Goal: Task Accomplishment & Management: Complete application form

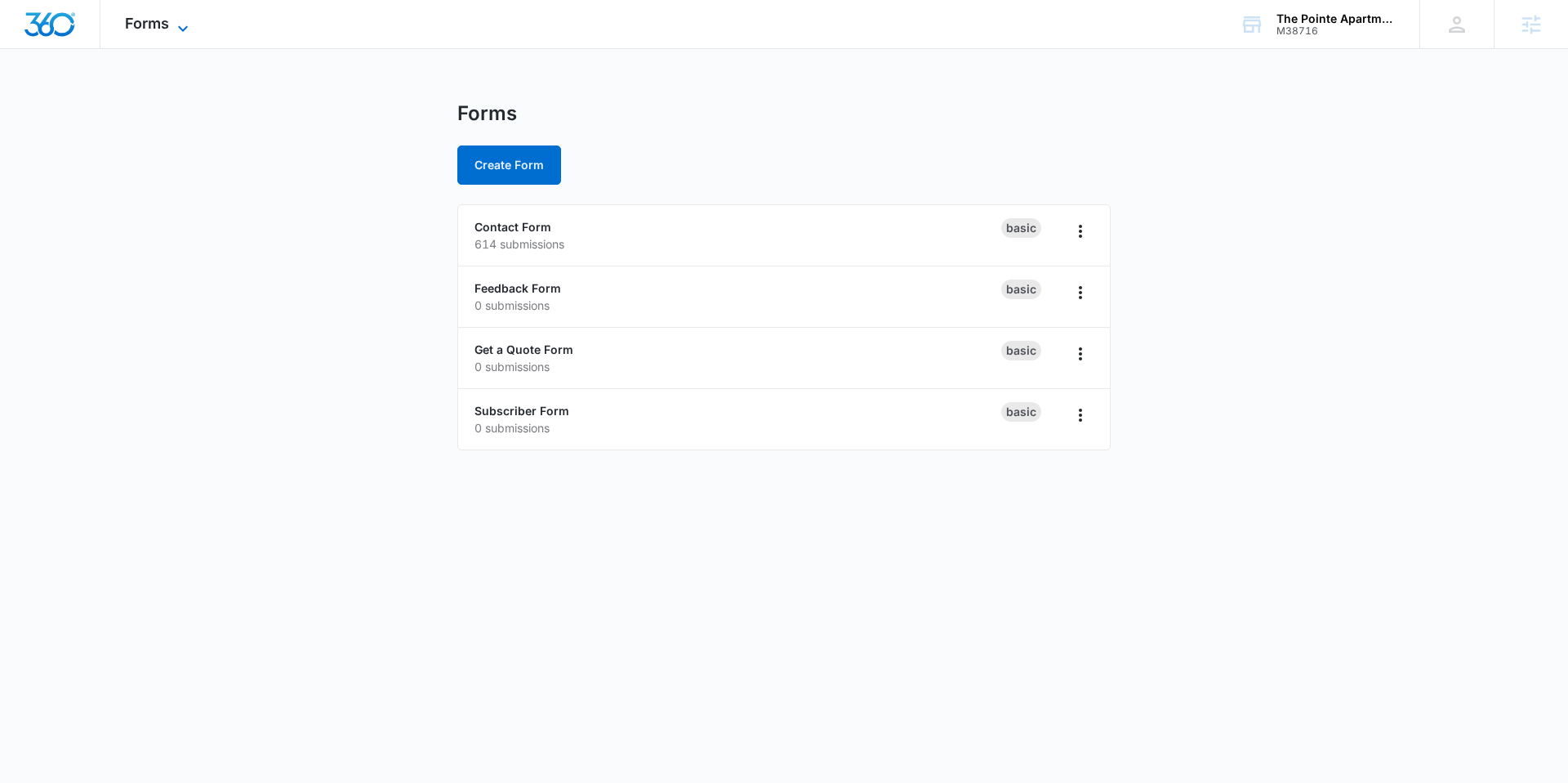
click at [178, 21] on icon at bounding box center [183, 28] width 20 height 20
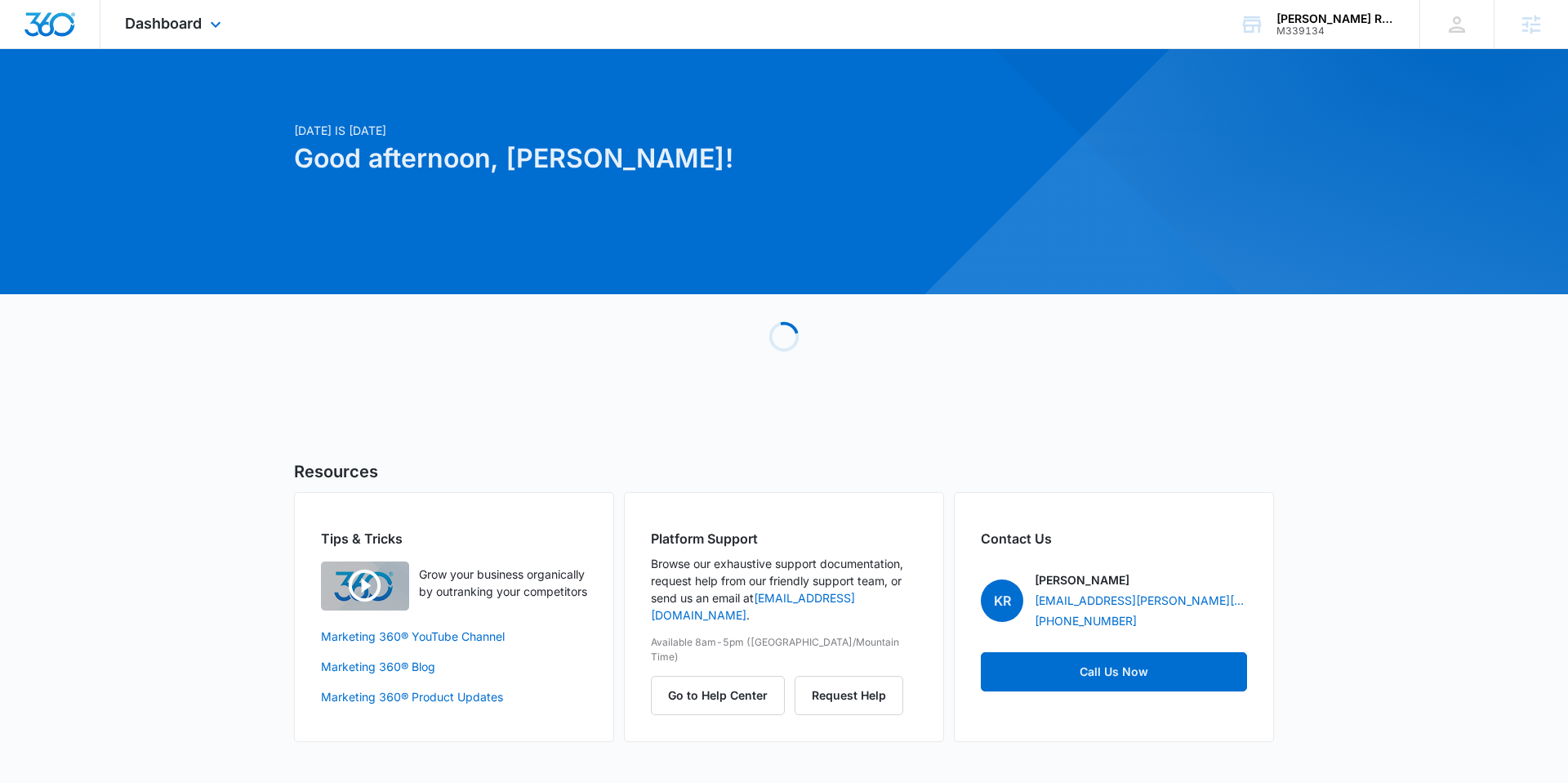
click at [202, 37] on div "Dashboard Apps Reputation Websites Forms CRM Email Social Shop Content Ads Inte…" at bounding box center [175, 23] width 149 height 48
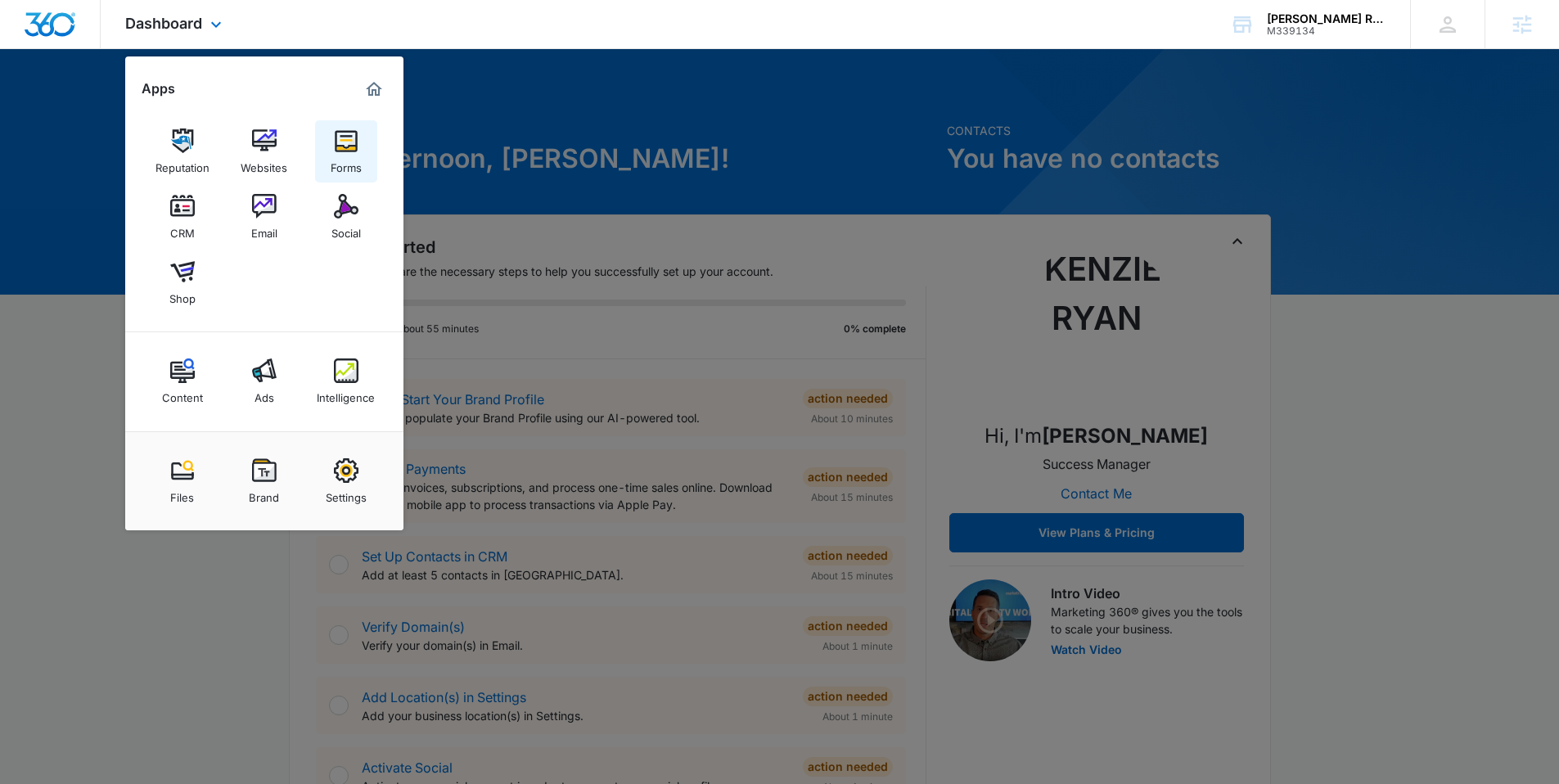
click at [346, 164] on div "Forms" at bounding box center [346, 163] width 31 height 22
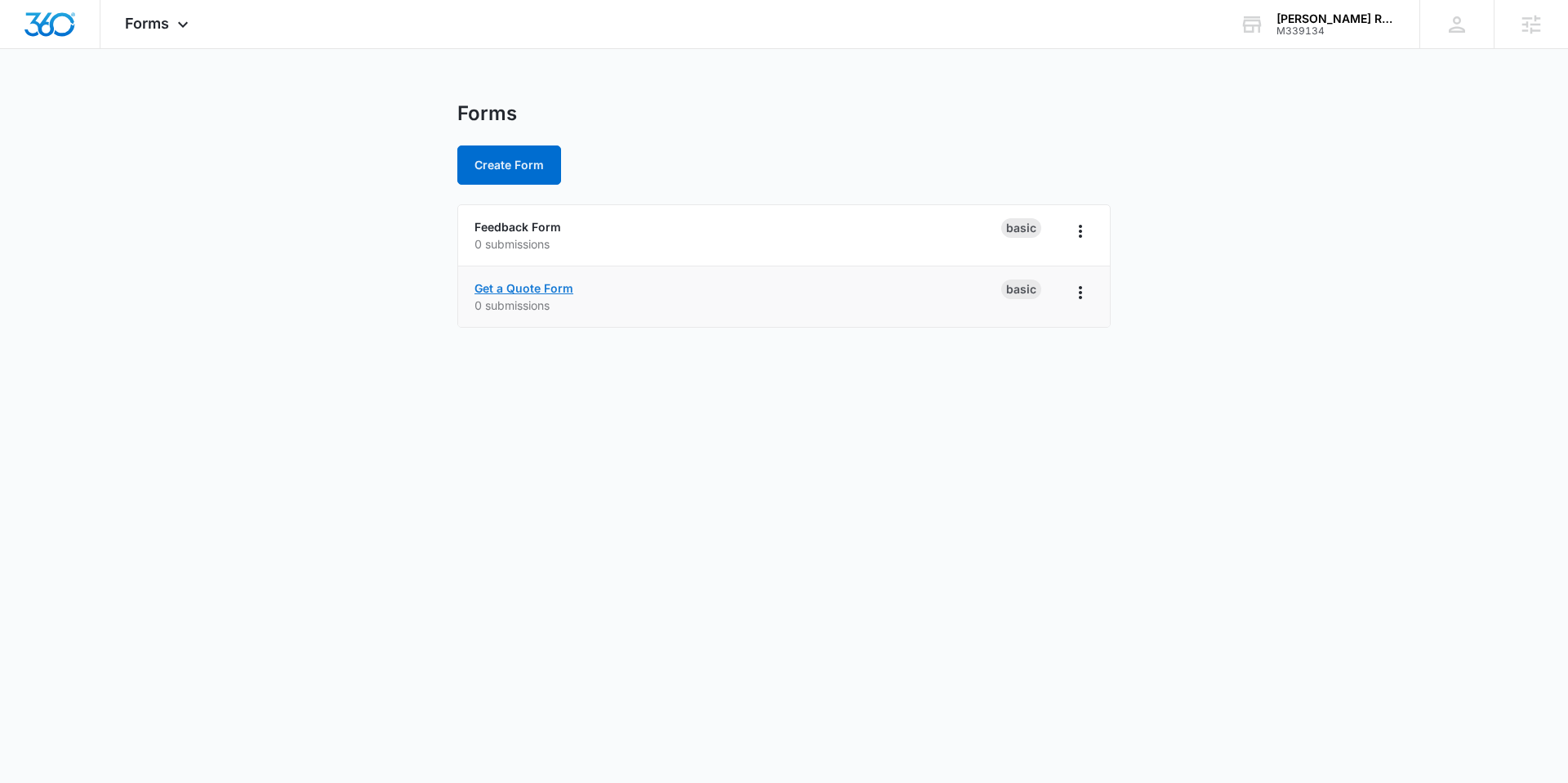
click at [522, 281] on link "Get a Quote Form" at bounding box center [523, 288] width 99 height 14
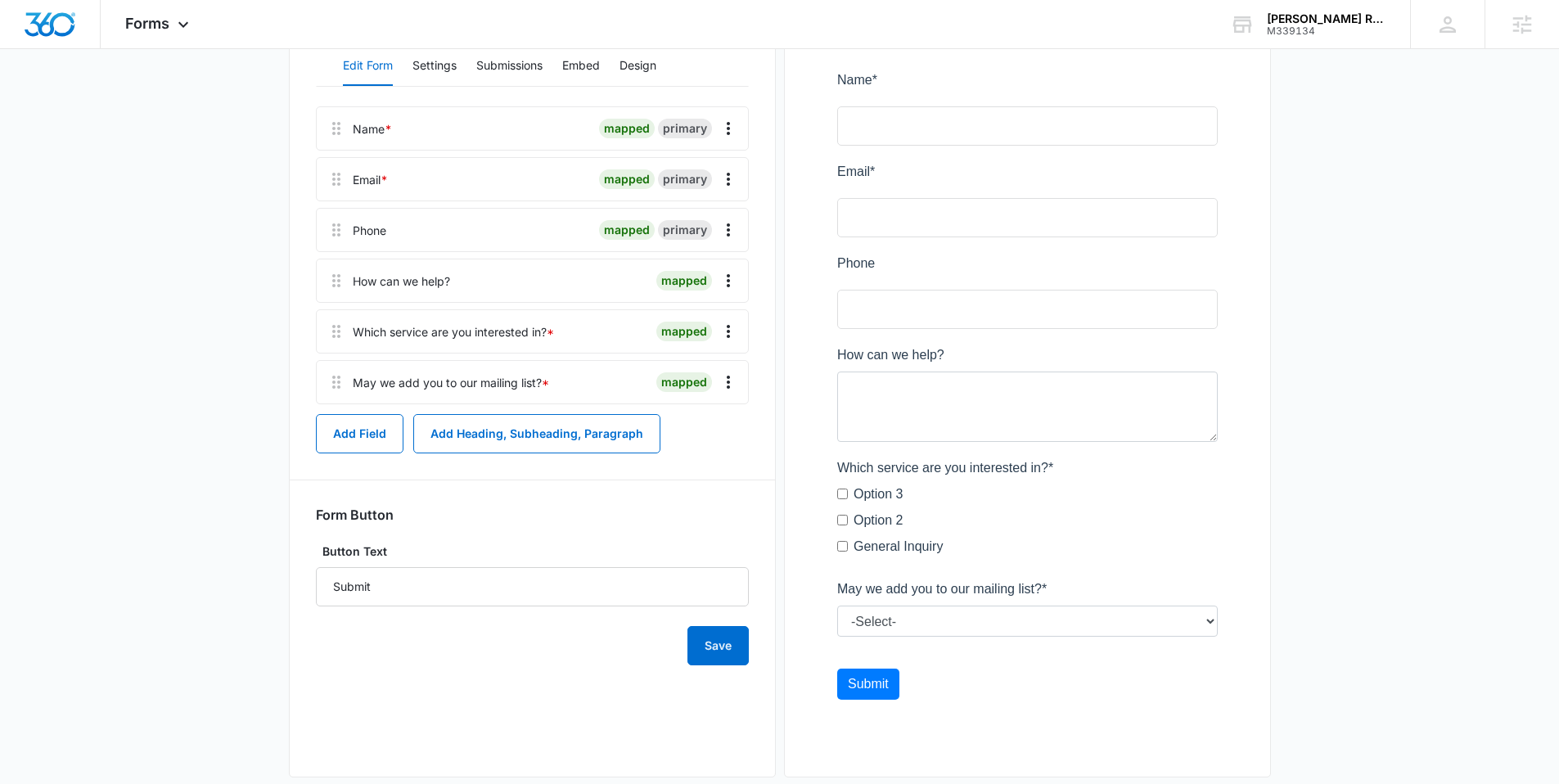
scroll to position [240, 0]
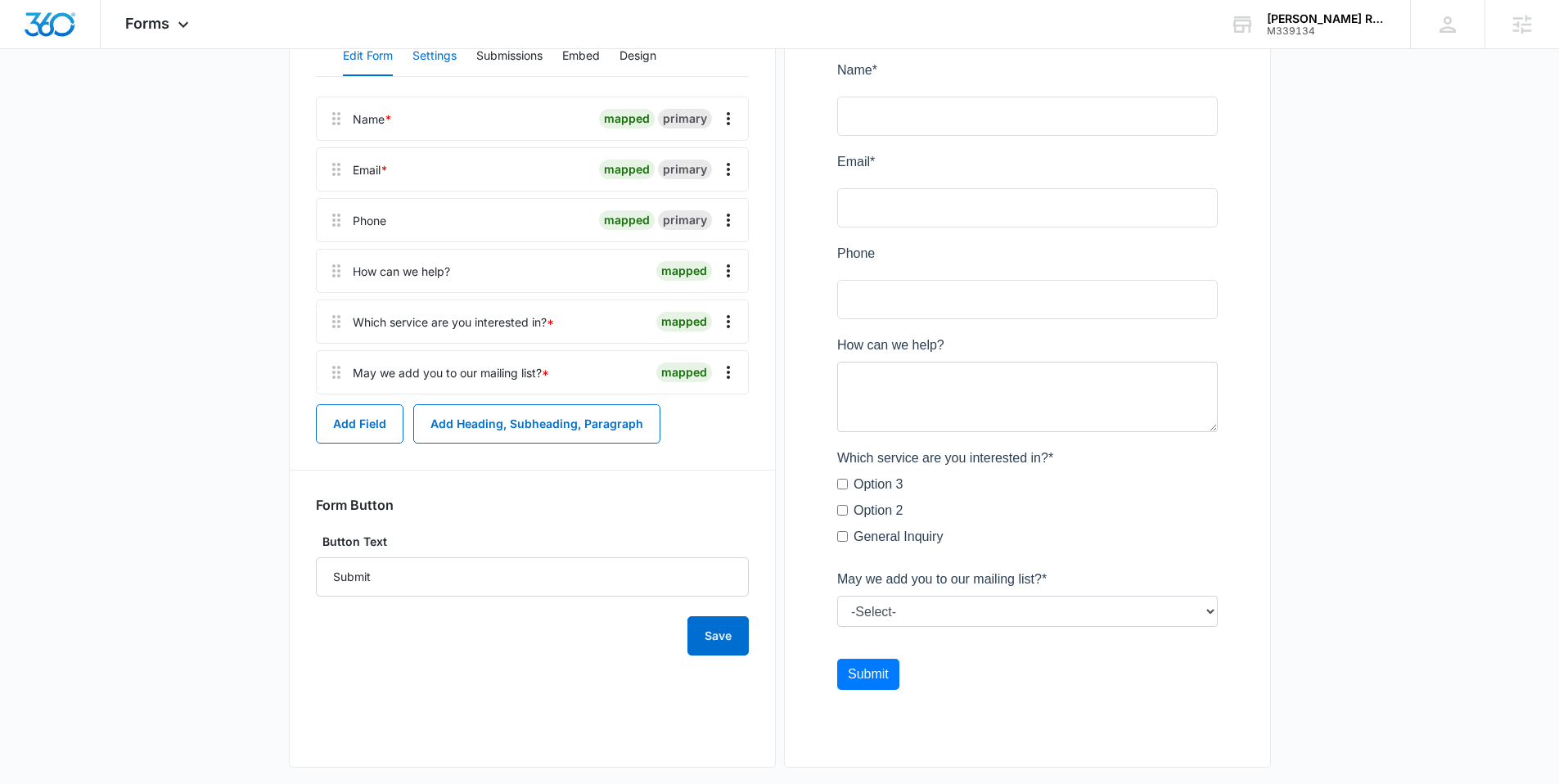
click at [432, 60] on button "Settings" at bounding box center [434, 57] width 44 height 39
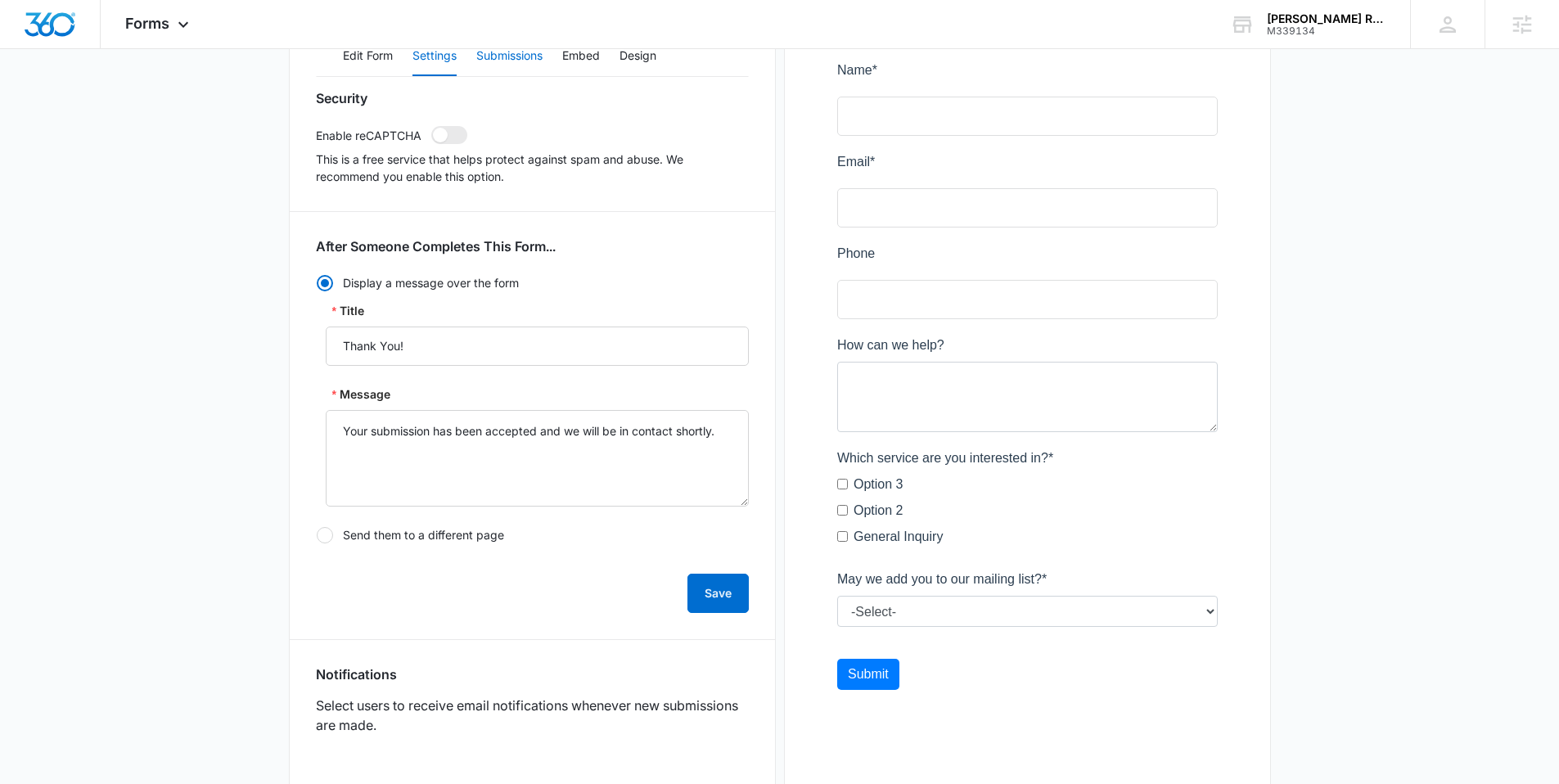
click at [485, 60] on button "Submissions" at bounding box center [510, 57] width 67 height 39
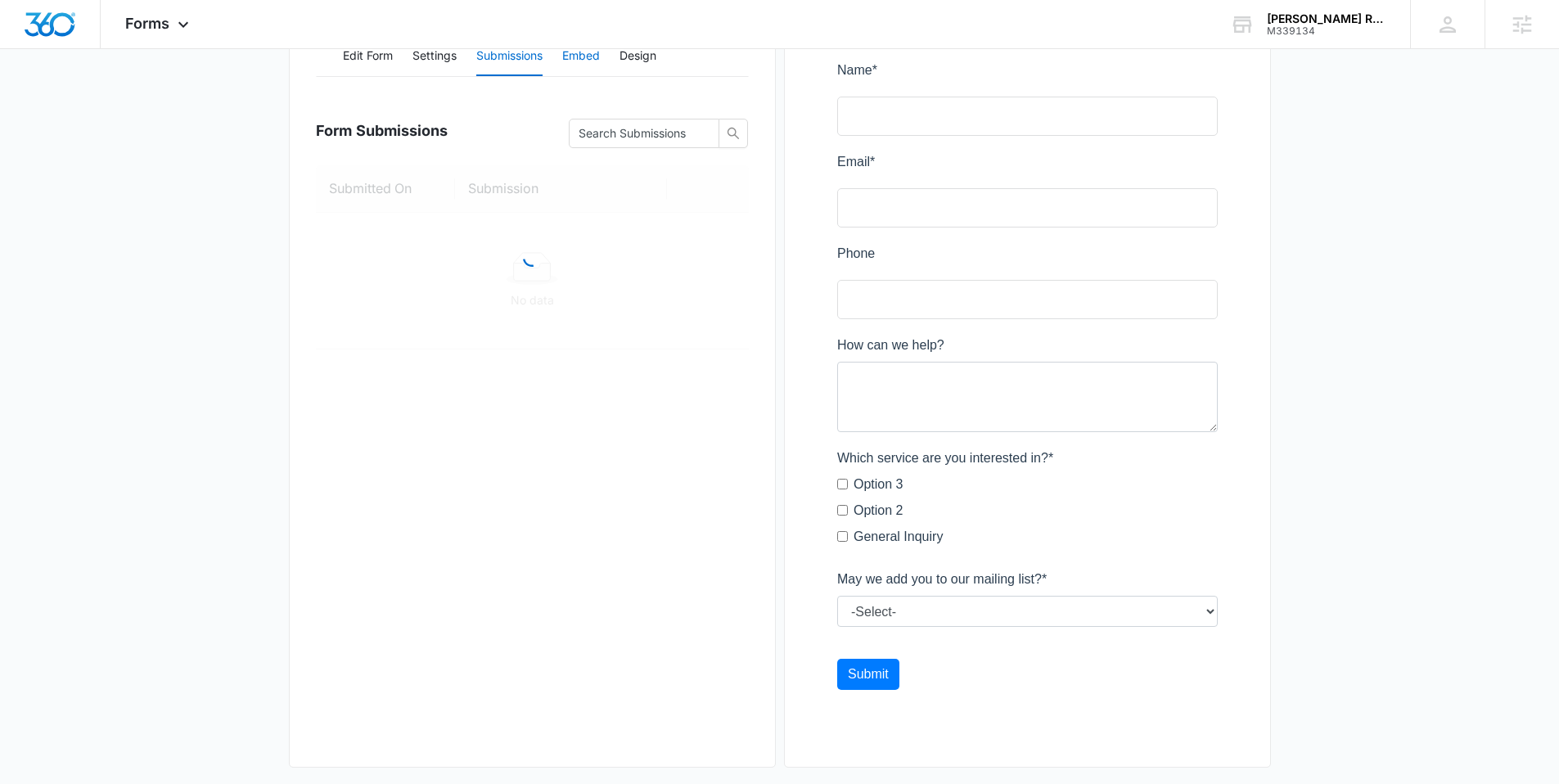
click at [565, 58] on button "Embed" at bounding box center [581, 57] width 37 height 39
click at [634, 58] on button "Design" at bounding box center [638, 57] width 37 height 39
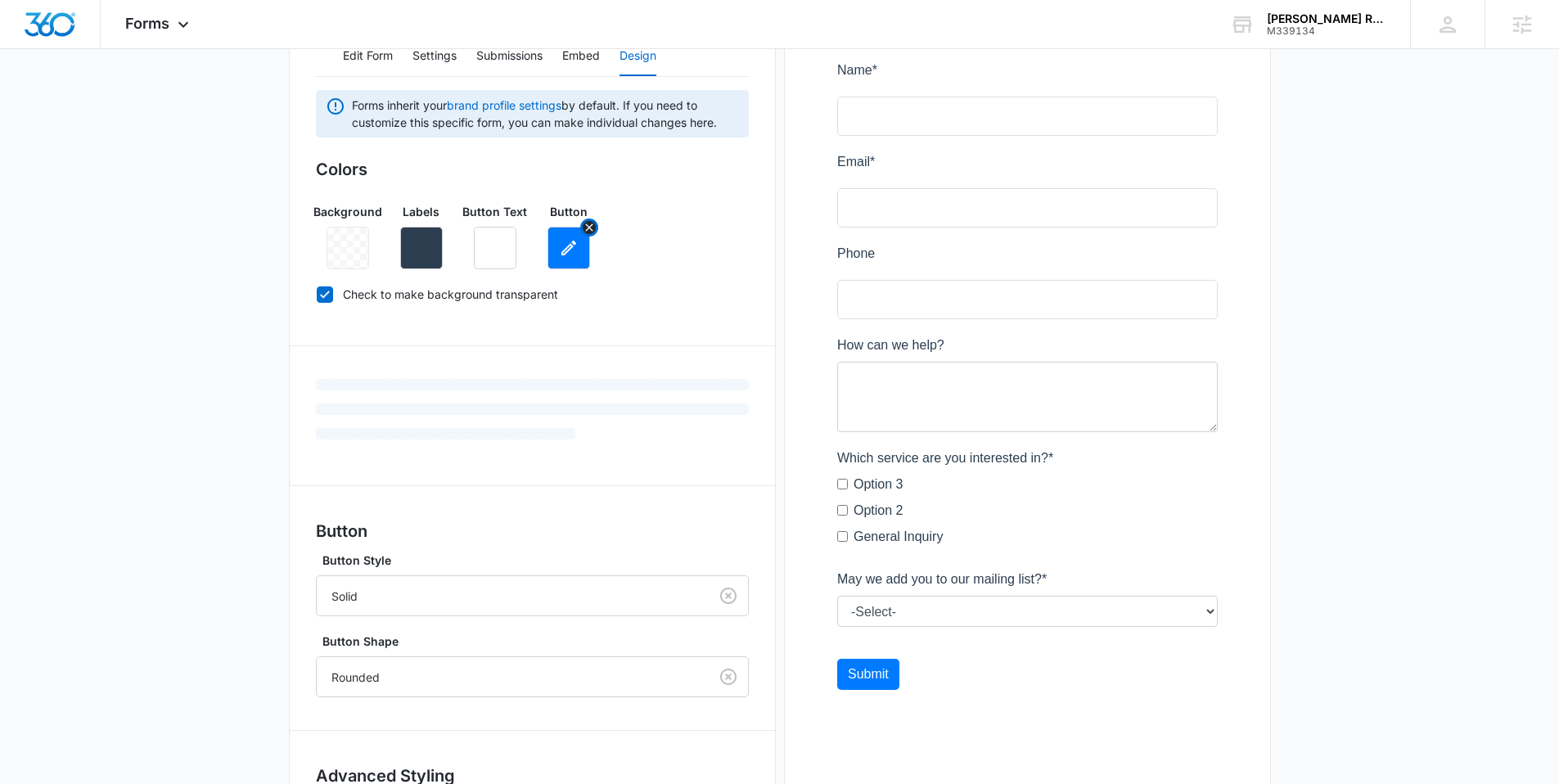
click at [569, 260] on button "button" at bounding box center [569, 248] width 43 height 43
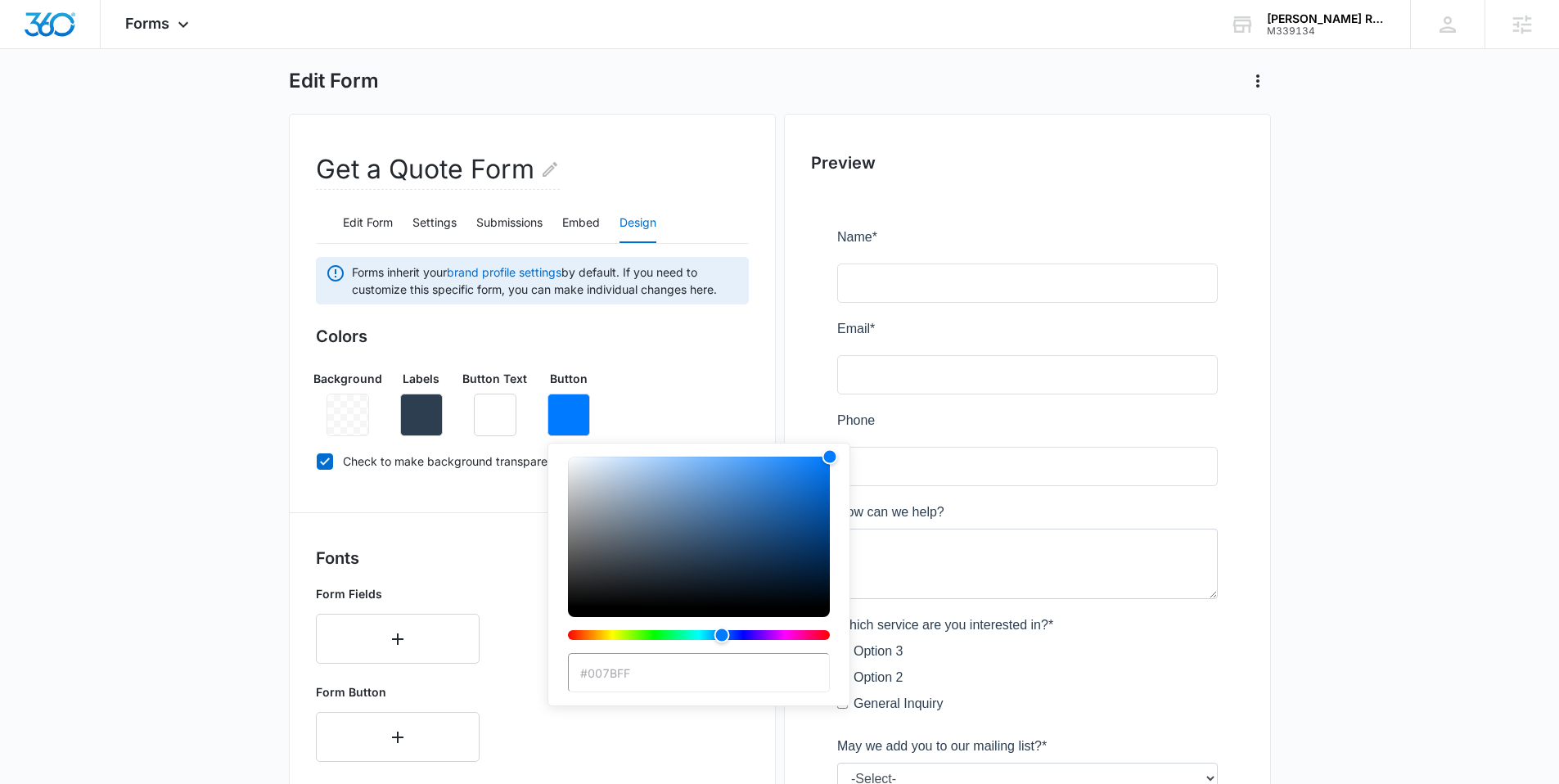
scroll to position [508, 0]
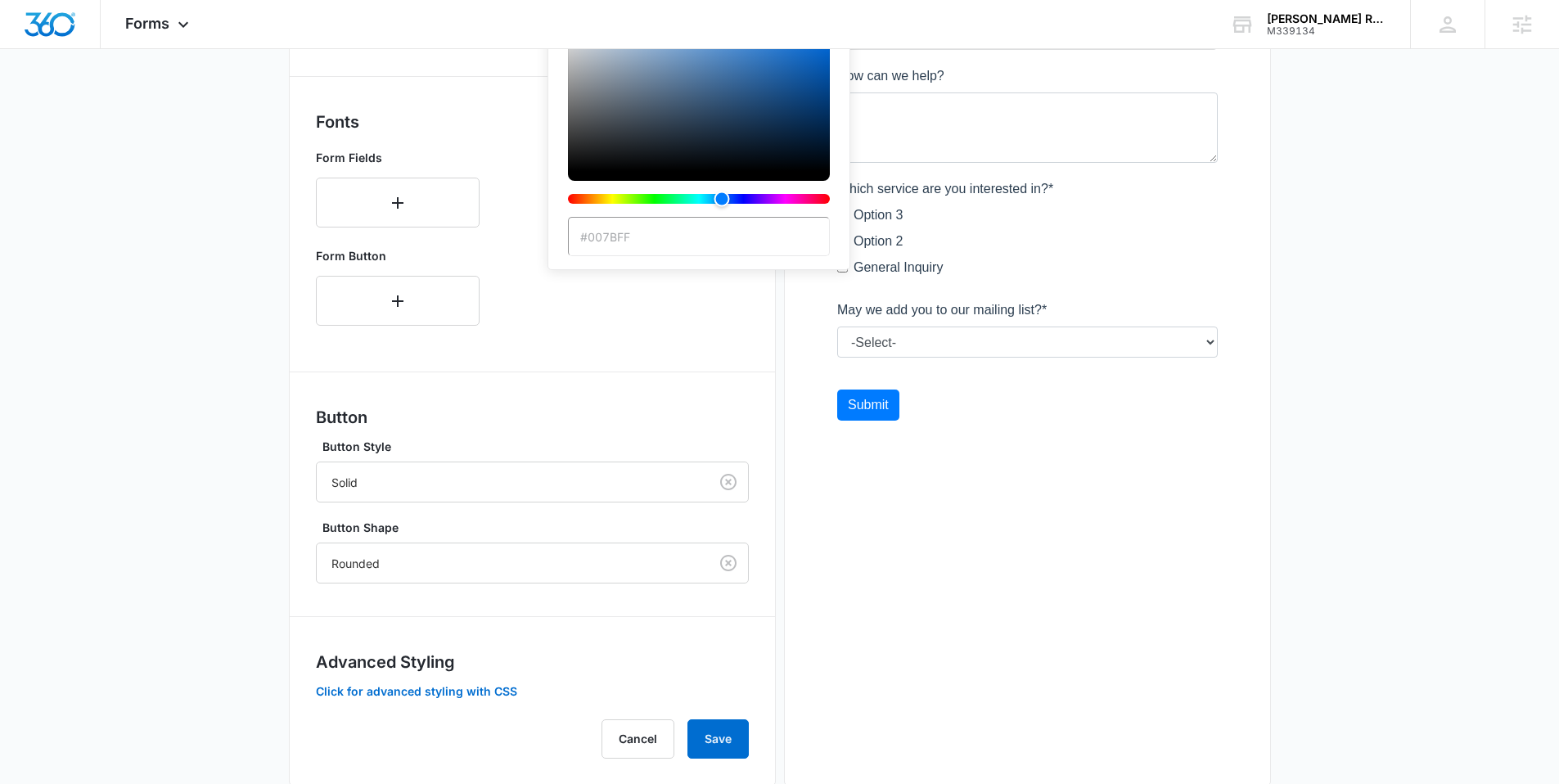
click at [614, 241] on input "#007BFF" at bounding box center [699, 237] width 262 height 39
paste input "bf1d2d"
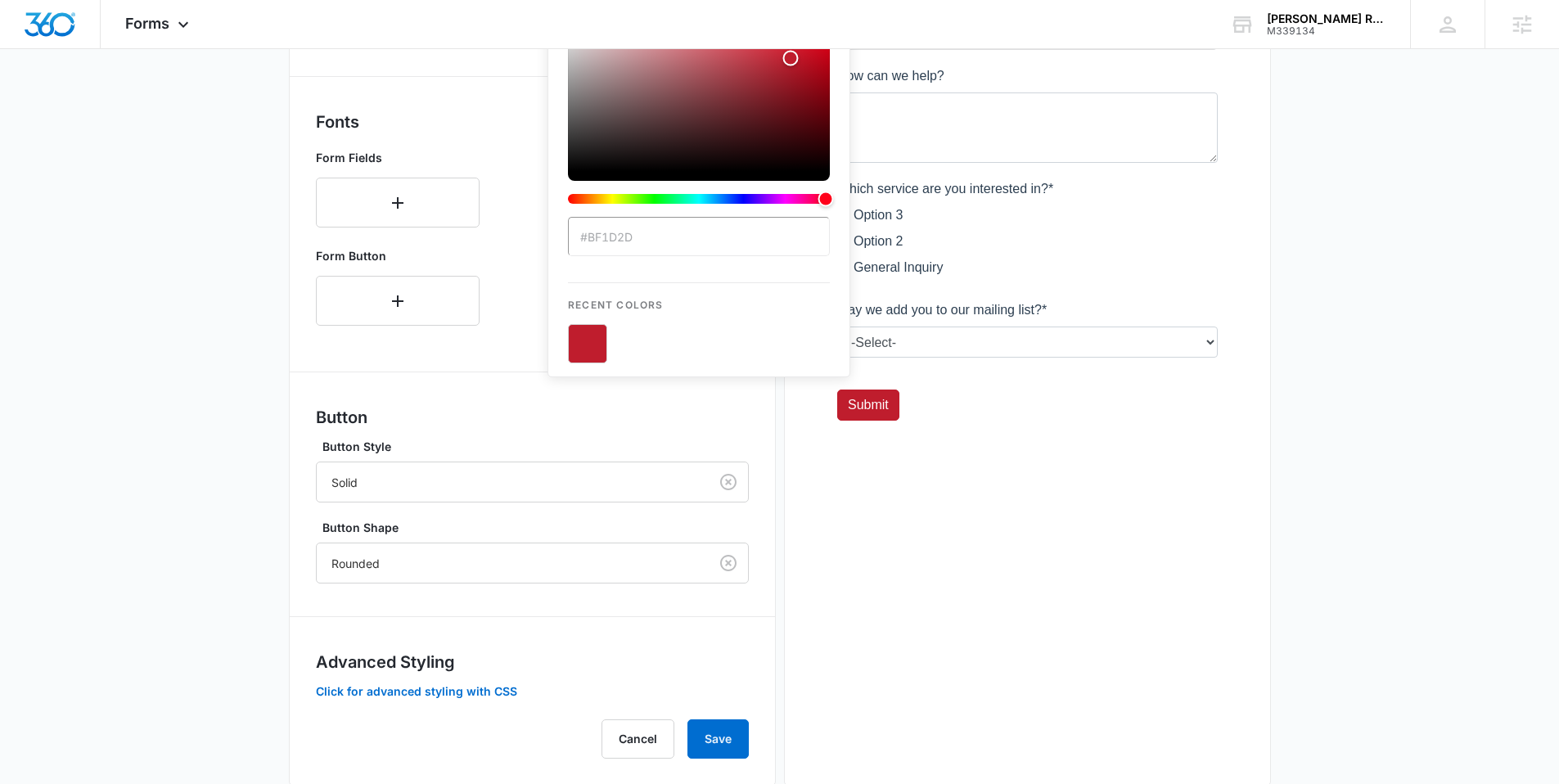
type input "#bf1d2d"
click at [594, 333] on button "color-picker-container" at bounding box center [588, 343] width 39 height 39
click at [724, 737] on button "Save" at bounding box center [718, 738] width 62 height 39
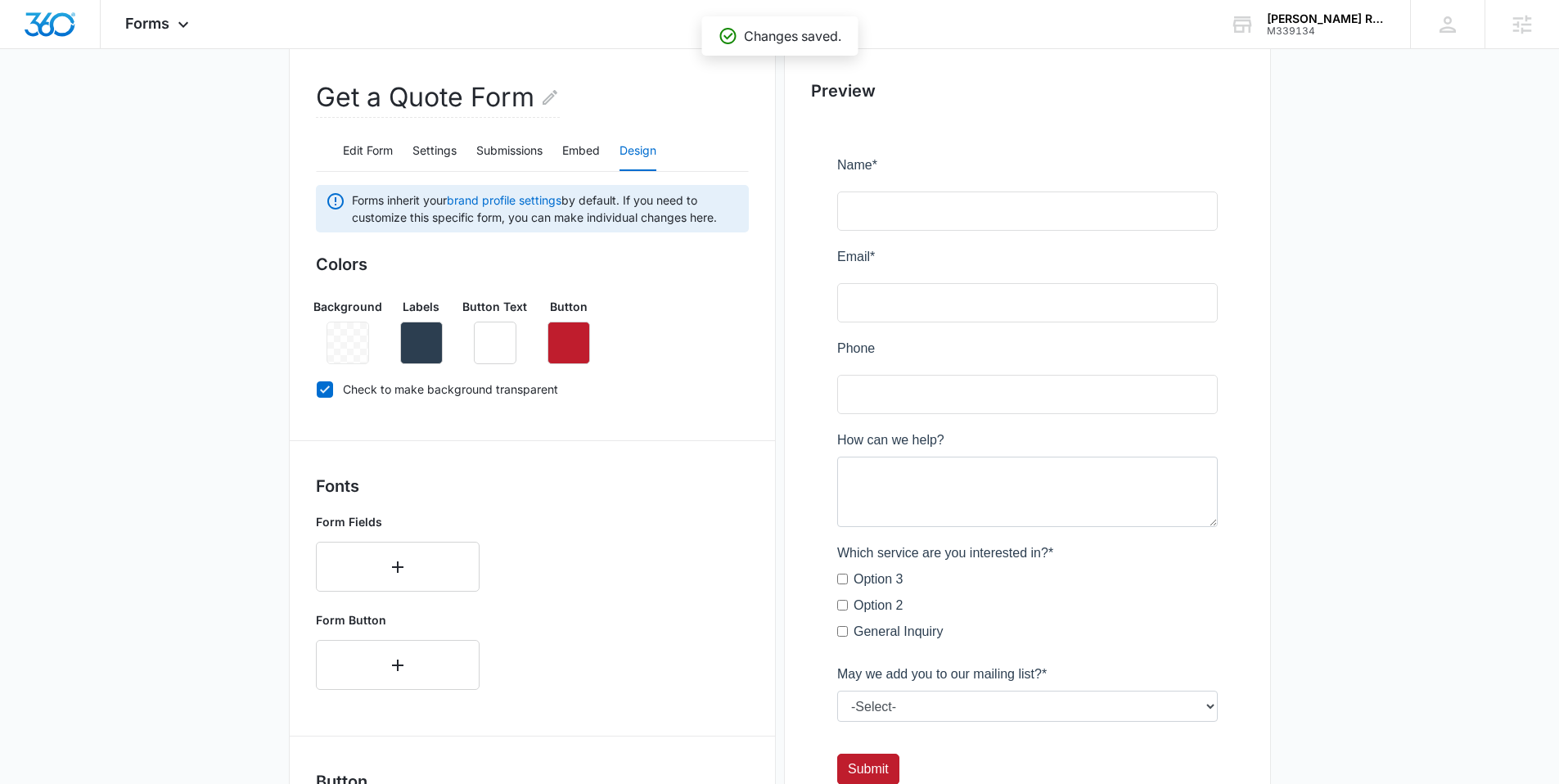
scroll to position [142, 0]
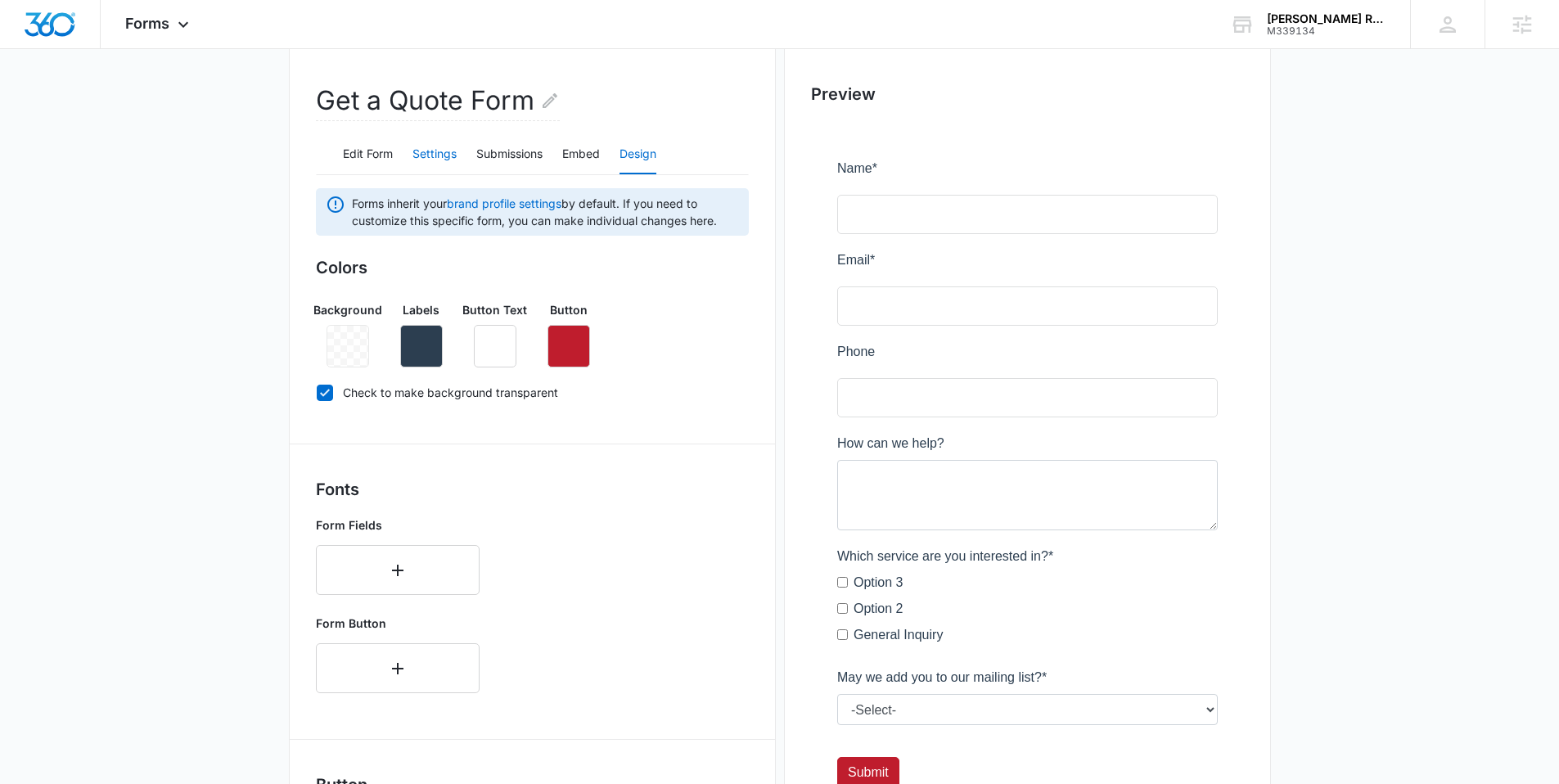
click at [433, 152] on button "Settings" at bounding box center [434, 154] width 44 height 39
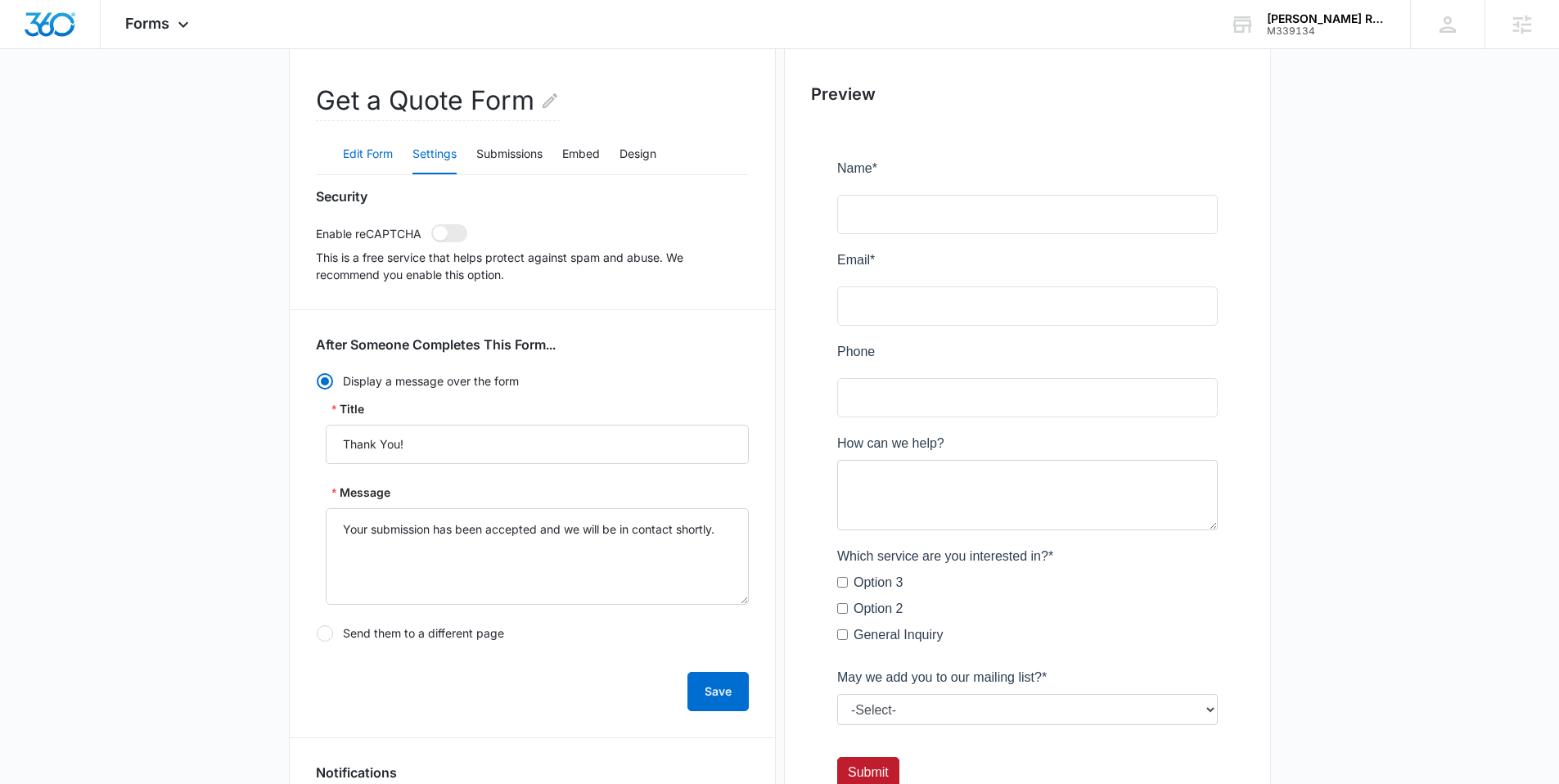
click at [384, 152] on button "Edit Form" at bounding box center [368, 154] width 50 height 39
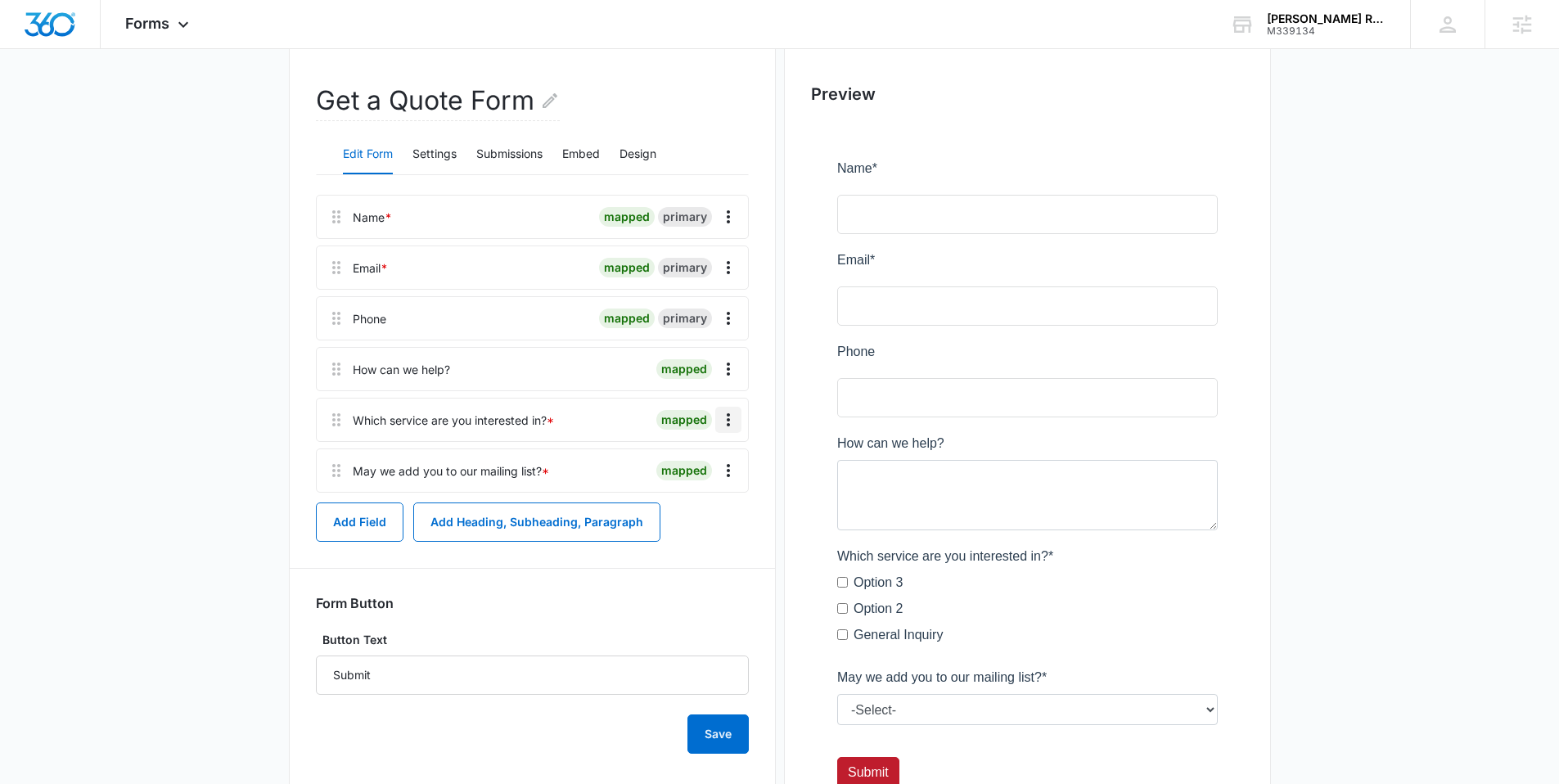
click at [727, 418] on icon "Overflow Menu" at bounding box center [728, 419] width 3 height 13
click at [679, 459] on div "Edit" at bounding box center [684, 465] width 34 height 12
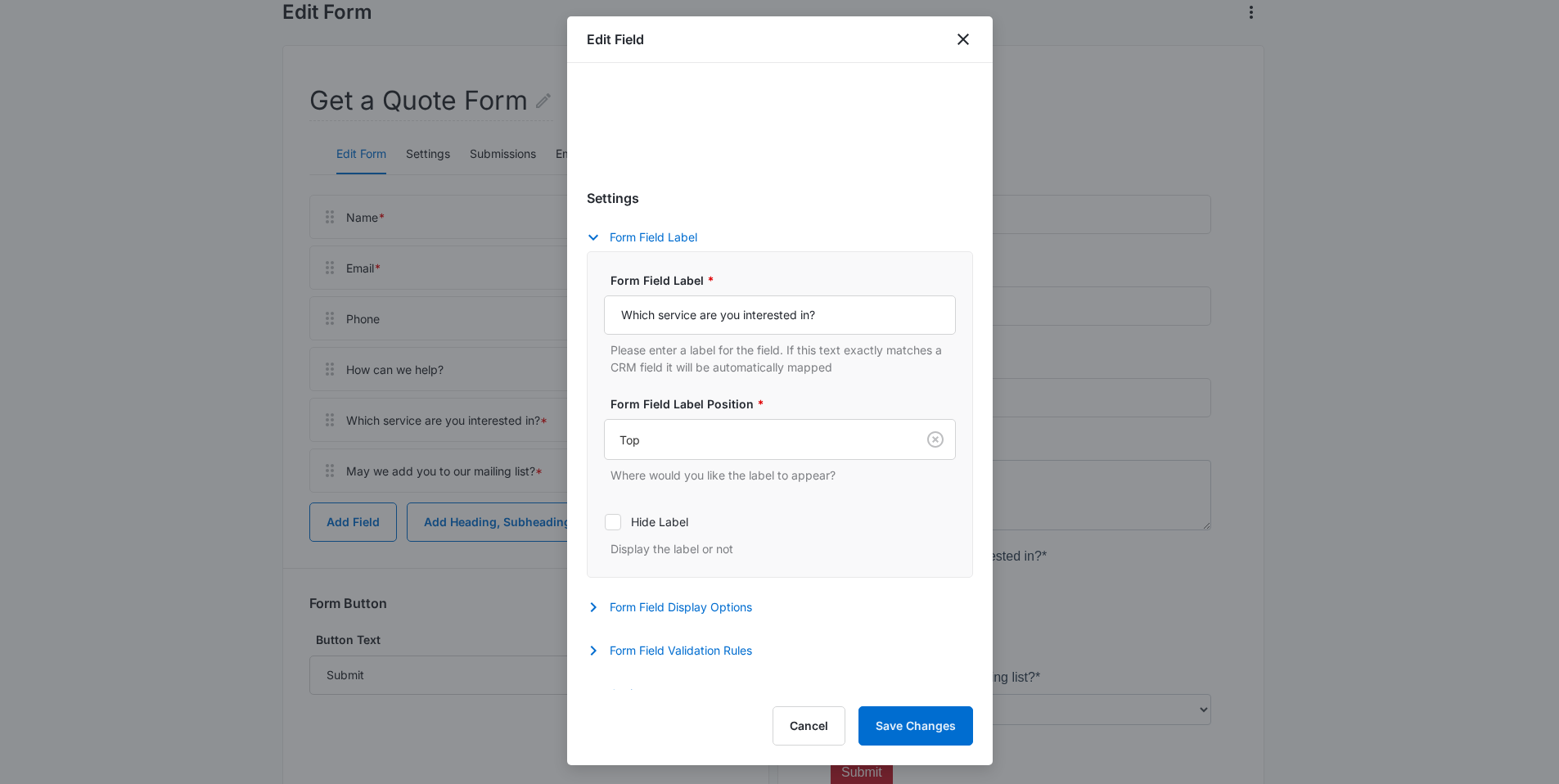
select select "350"
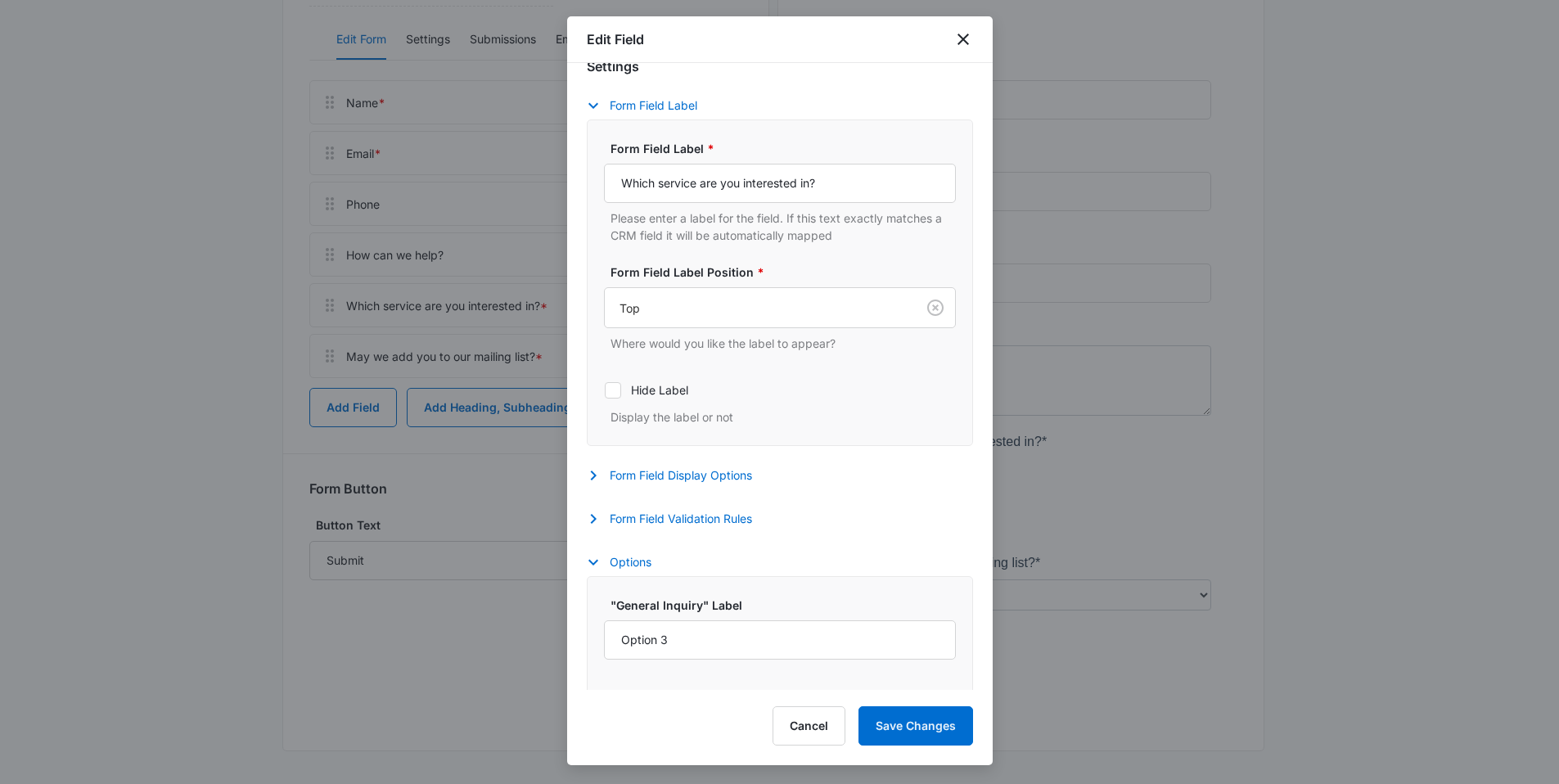
scroll to position [353, 0]
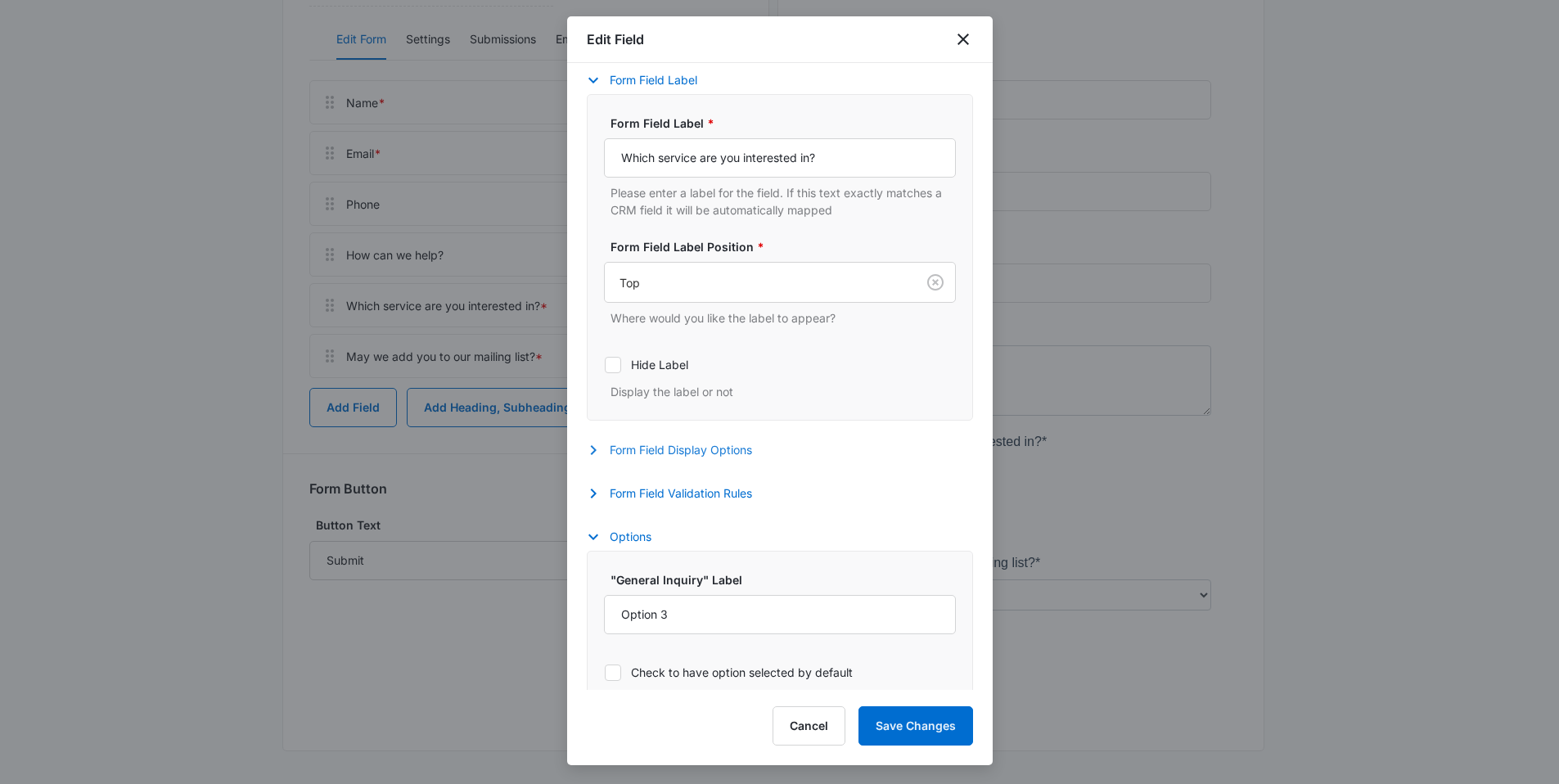
click at [707, 449] on button "Form Field Display Options" at bounding box center [678, 450] width 182 height 20
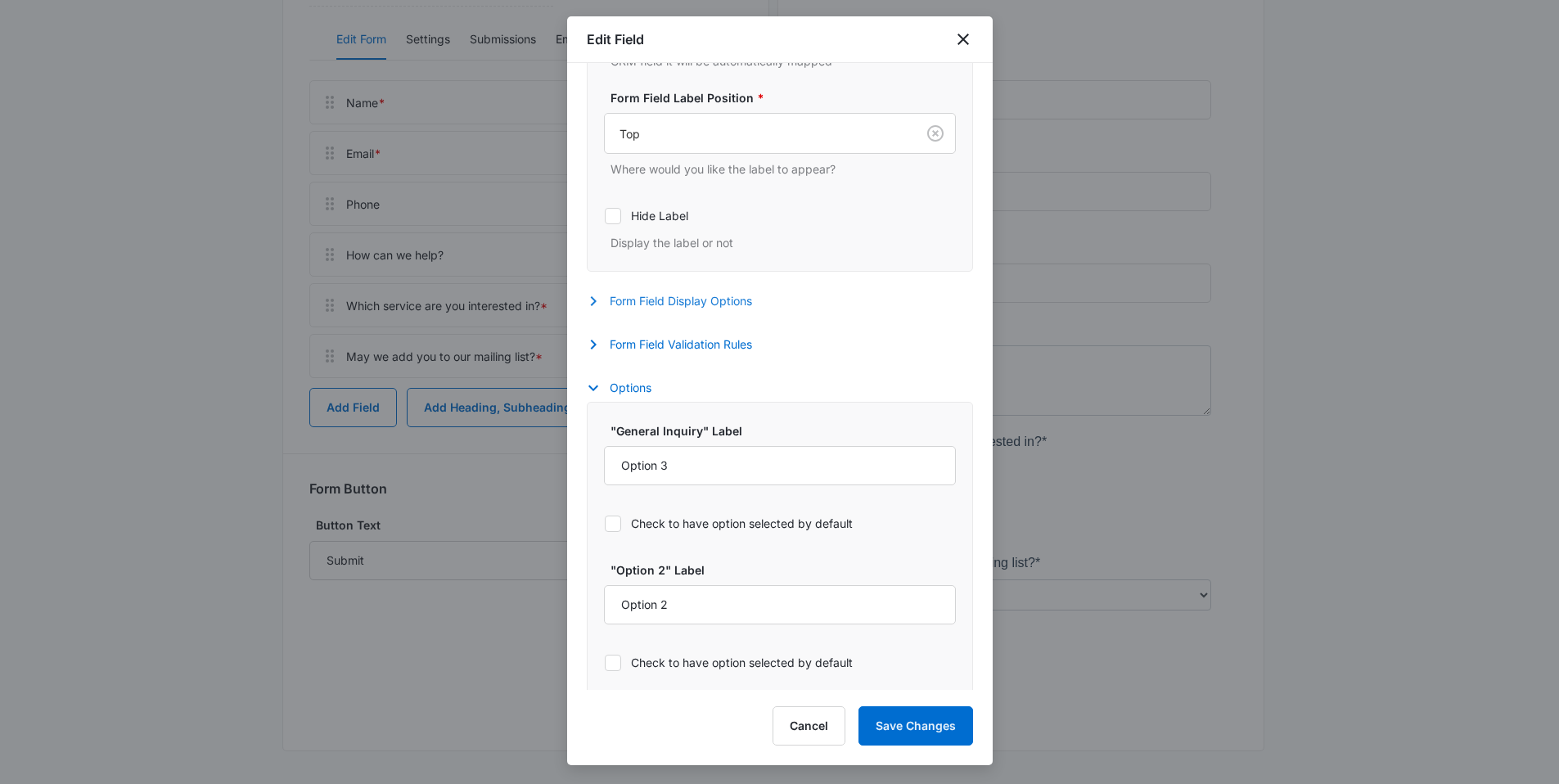
scroll to position [476, 0]
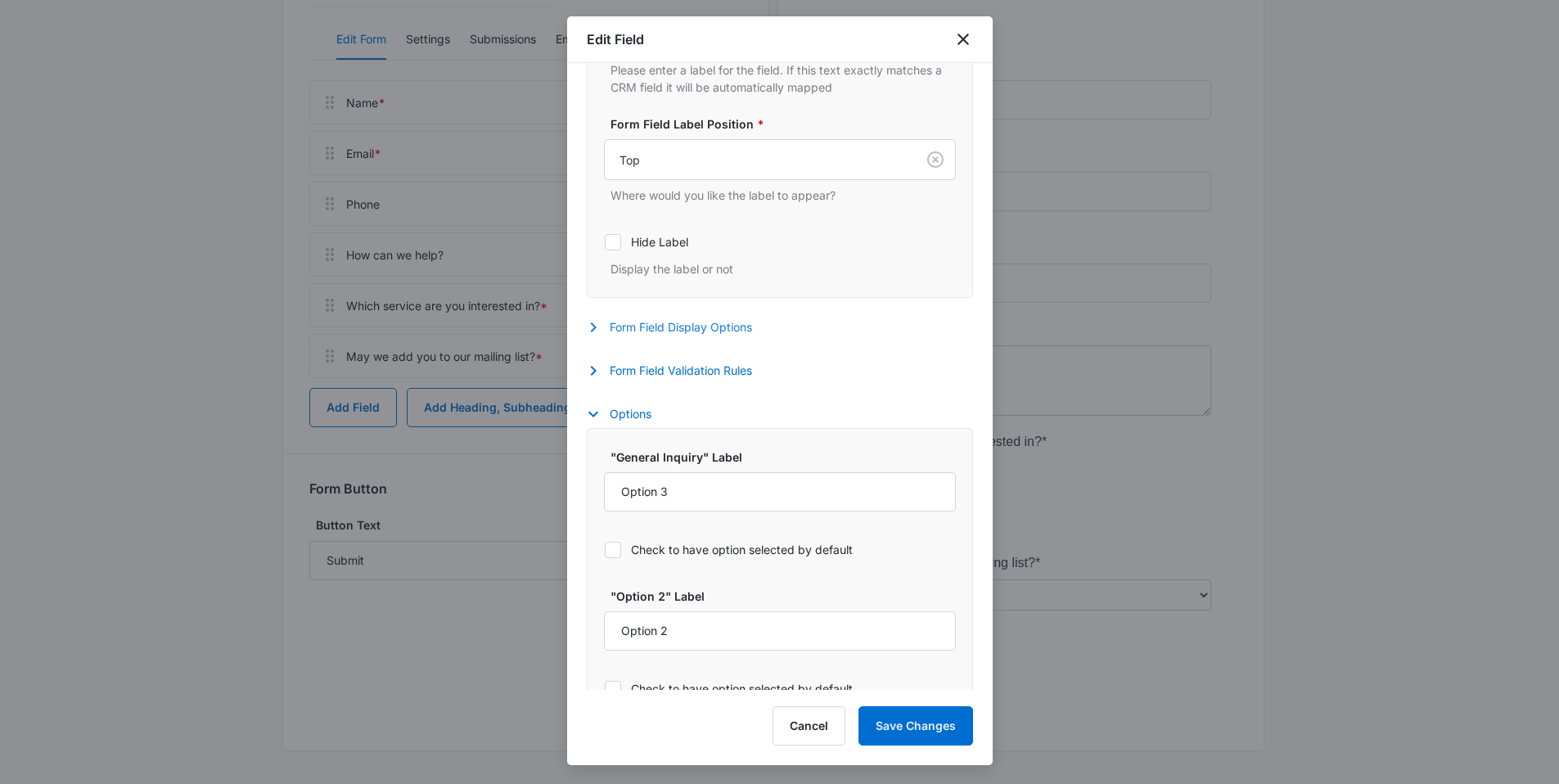
click at [695, 328] on button "Form Field Display Options" at bounding box center [678, 327] width 182 height 20
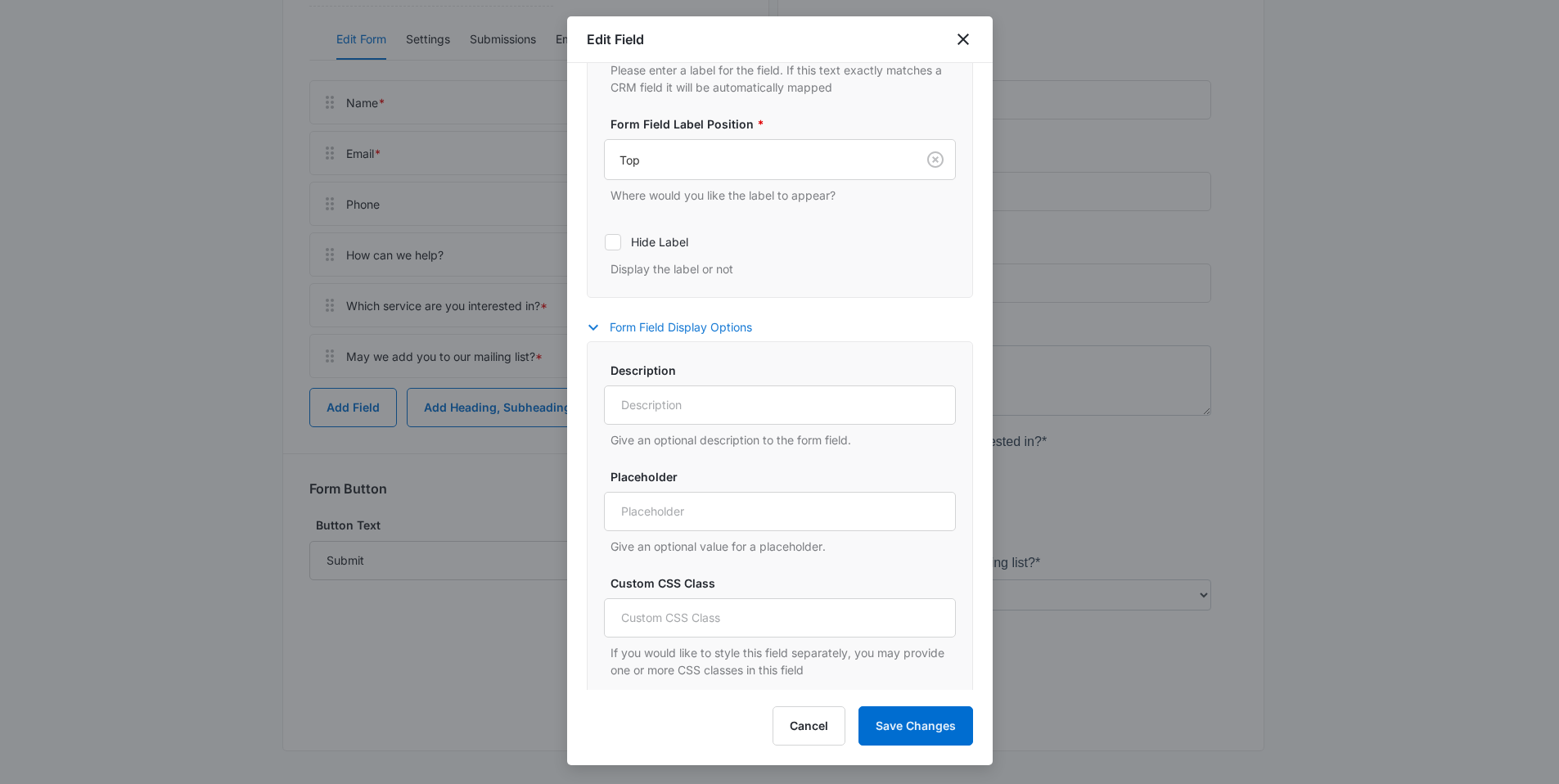
click at [695, 328] on button "Form Field Display Options" at bounding box center [678, 327] width 182 height 20
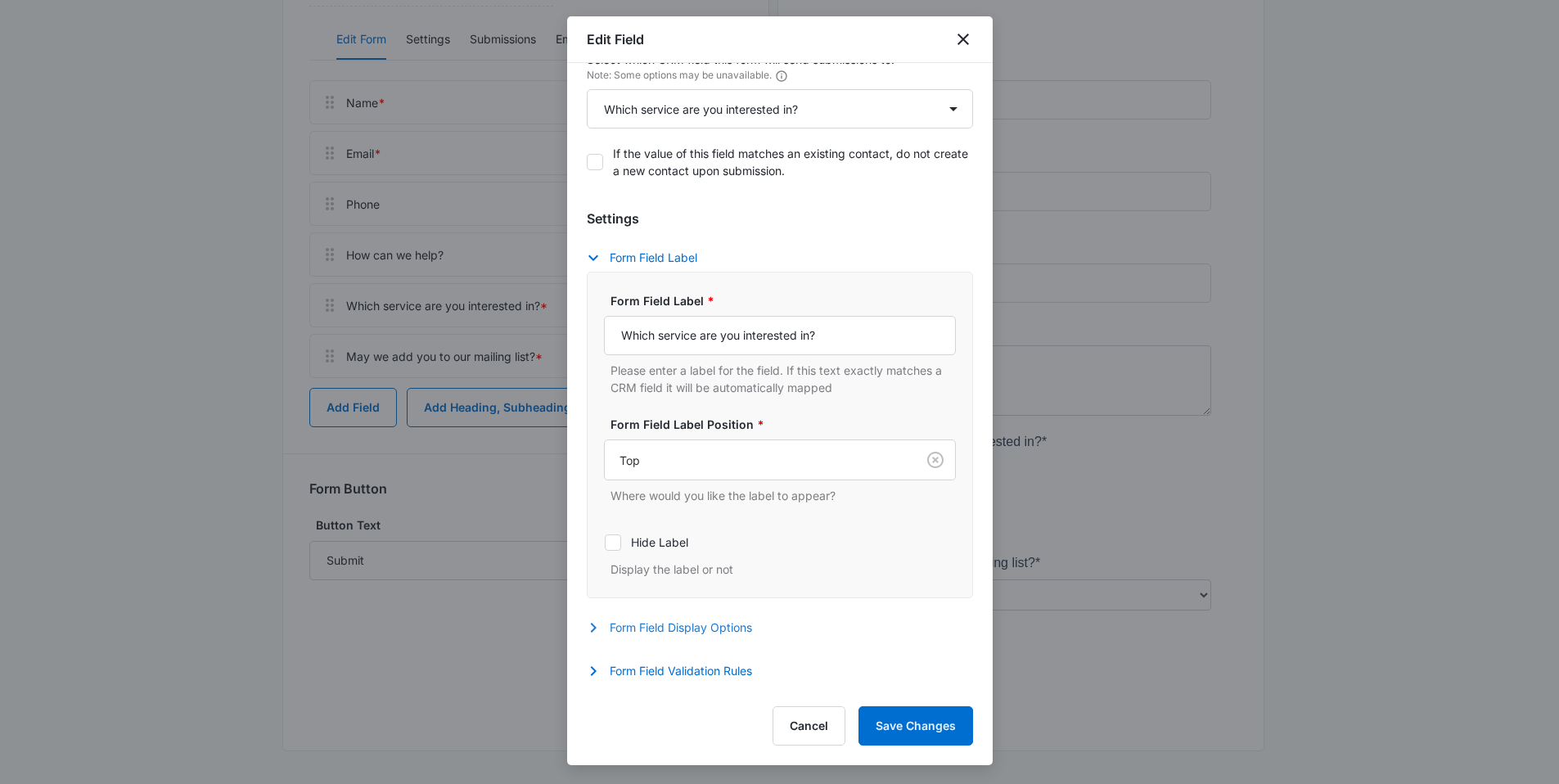
scroll to position [141, 0]
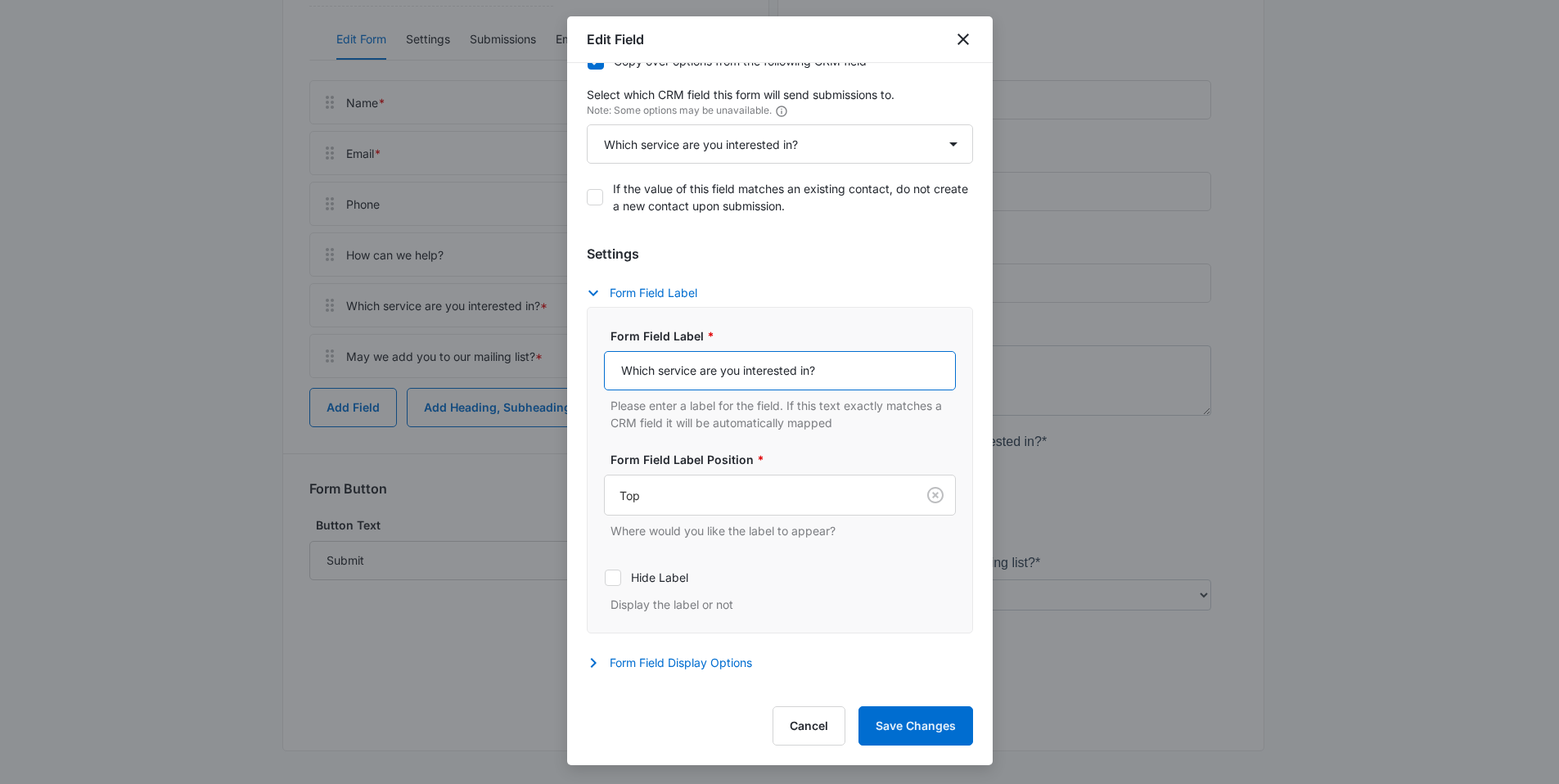
click at [716, 378] on input "Which service are you interested in?" at bounding box center [780, 370] width 352 height 39
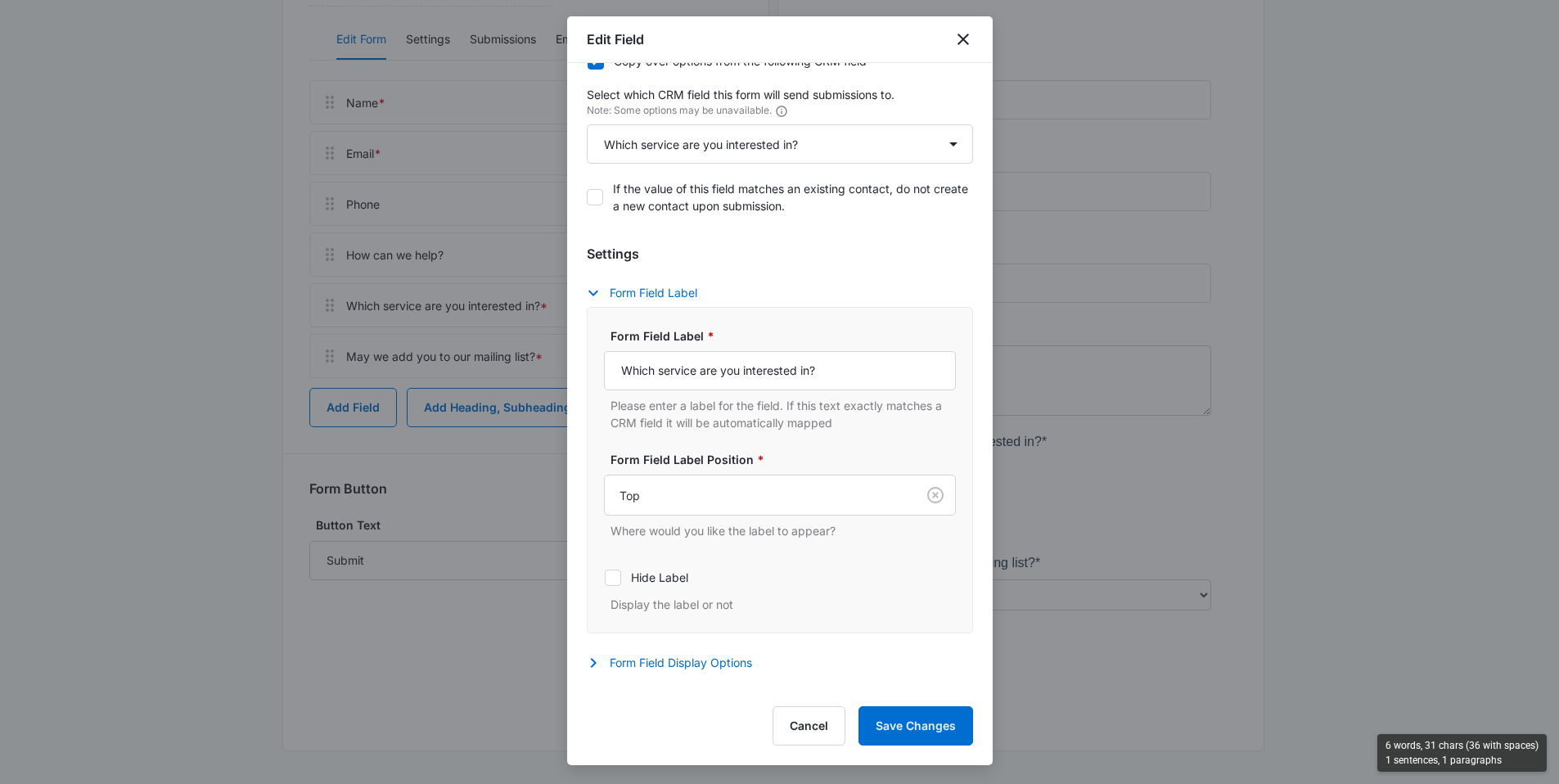
click at [228, 371] on div at bounding box center [780, 392] width 1559 height 784
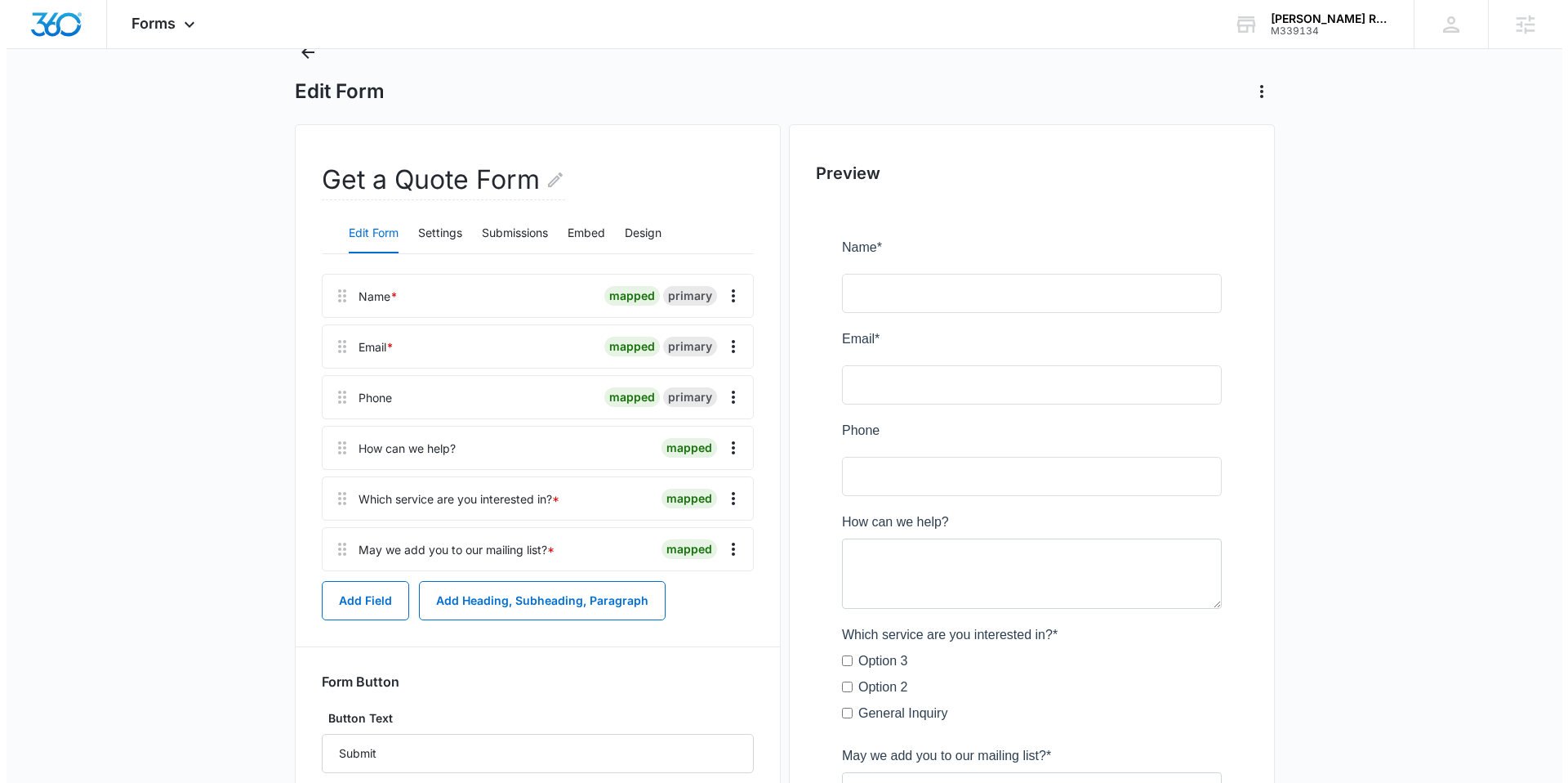
scroll to position [0, 0]
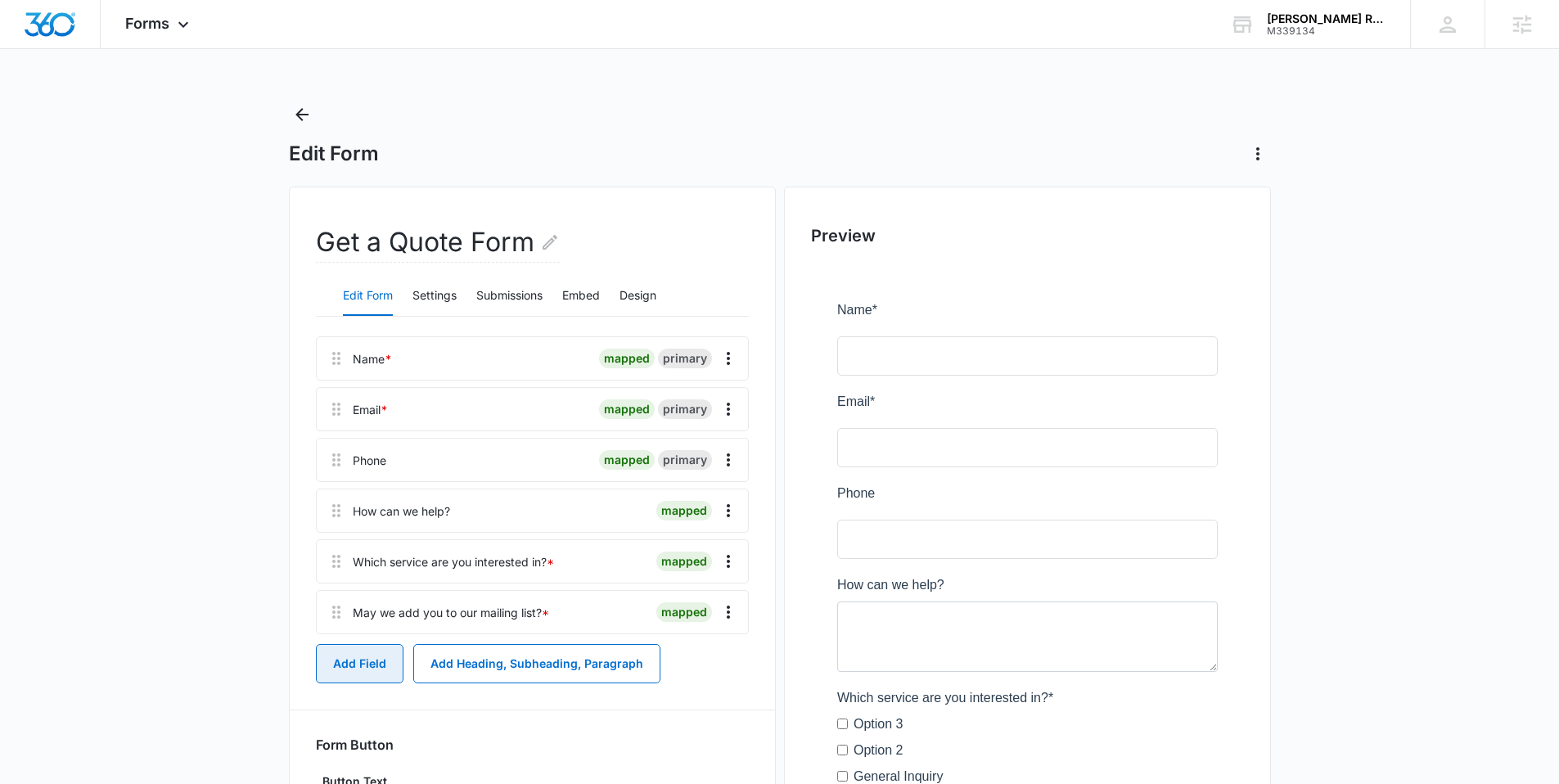
click at [356, 656] on button "Add Field" at bounding box center [360, 663] width 88 height 39
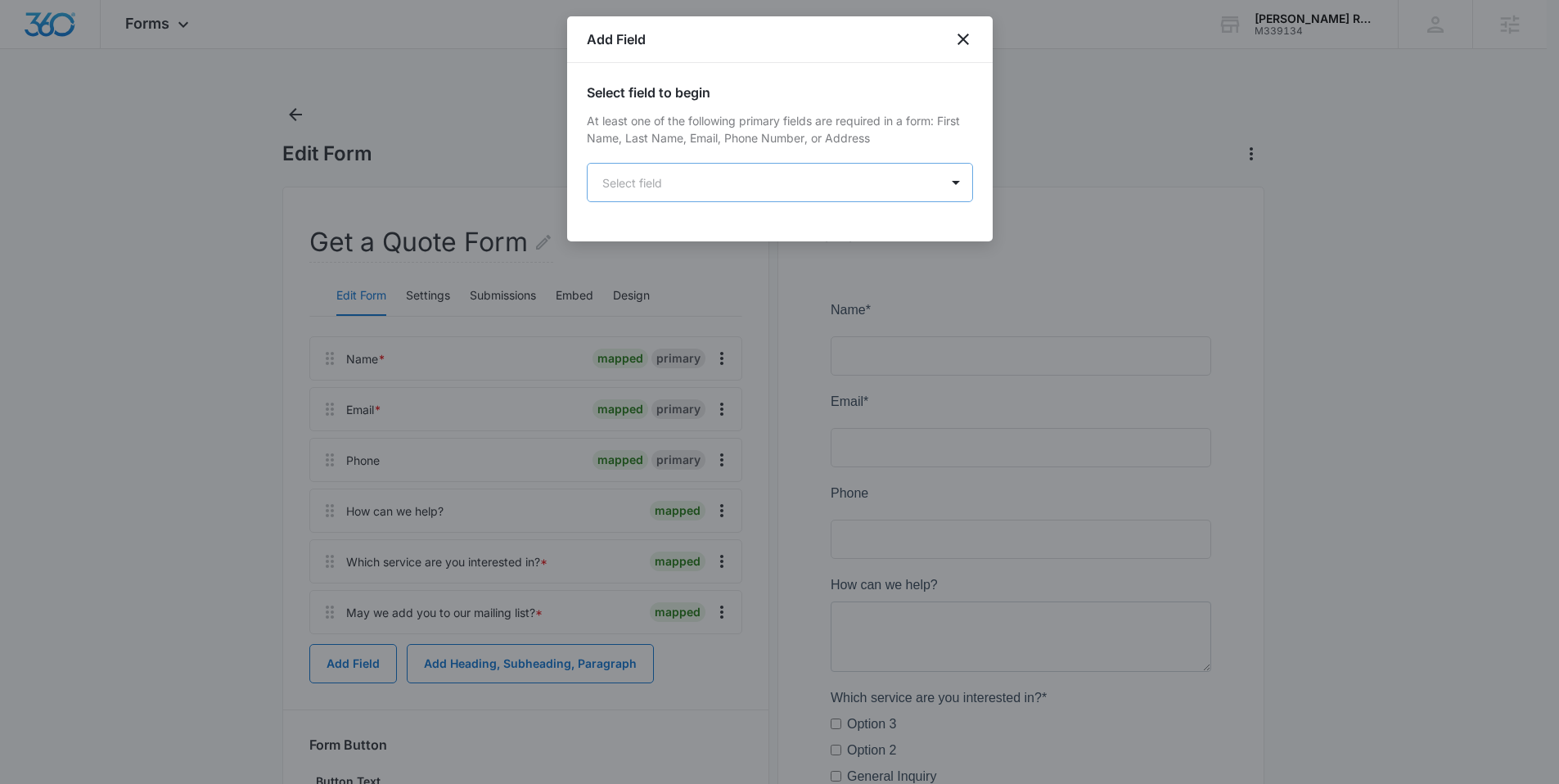
click at [668, 175] on body "Forms Apps Reputation Websites Forms CRM Email Social Shop Content Ads Intellig…" at bounding box center [780, 519] width 1559 height 1039
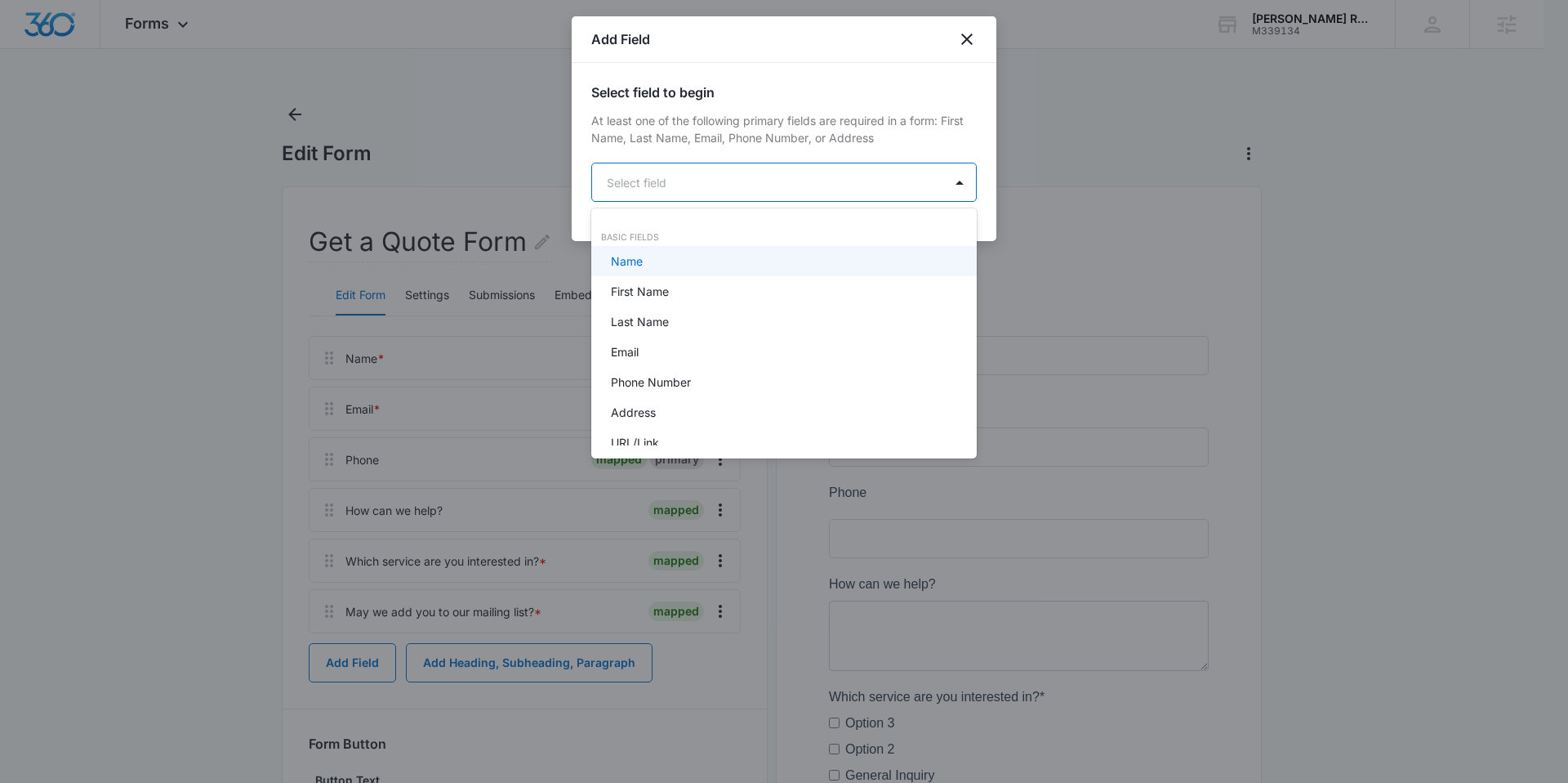
click at [107, 372] on div at bounding box center [784, 392] width 1568 height 783
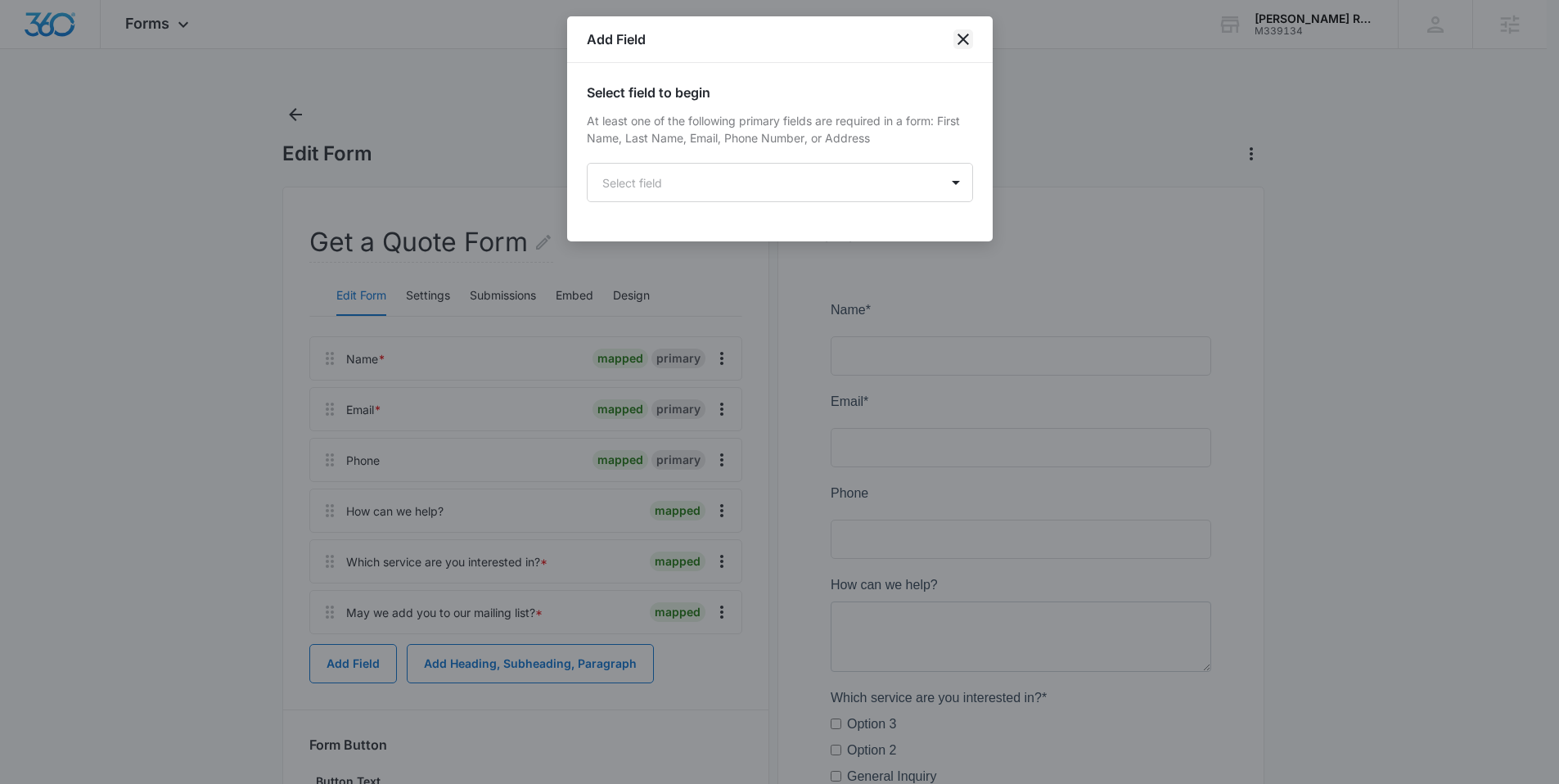
drag, startPoint x: 967, startPoint y: 36, endPoint x: 929, endPoint y: 43, distance: 38.6
click at [966, 36] on icon "close" at bounding box center [963, 39] width 20 height 20
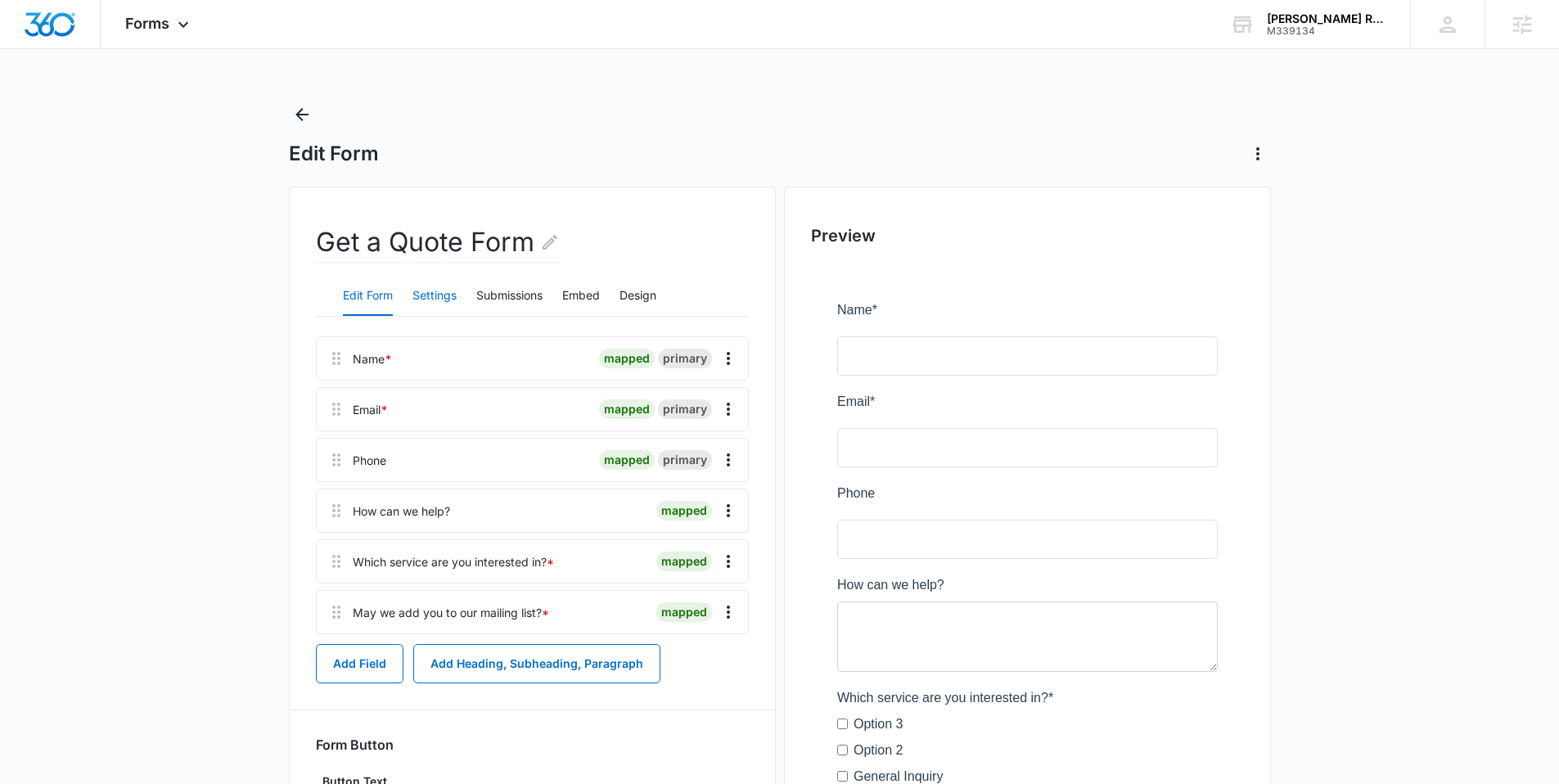
click at [449, 292] on button "Settings" at bounding box center [434, 296] width 44 height 39
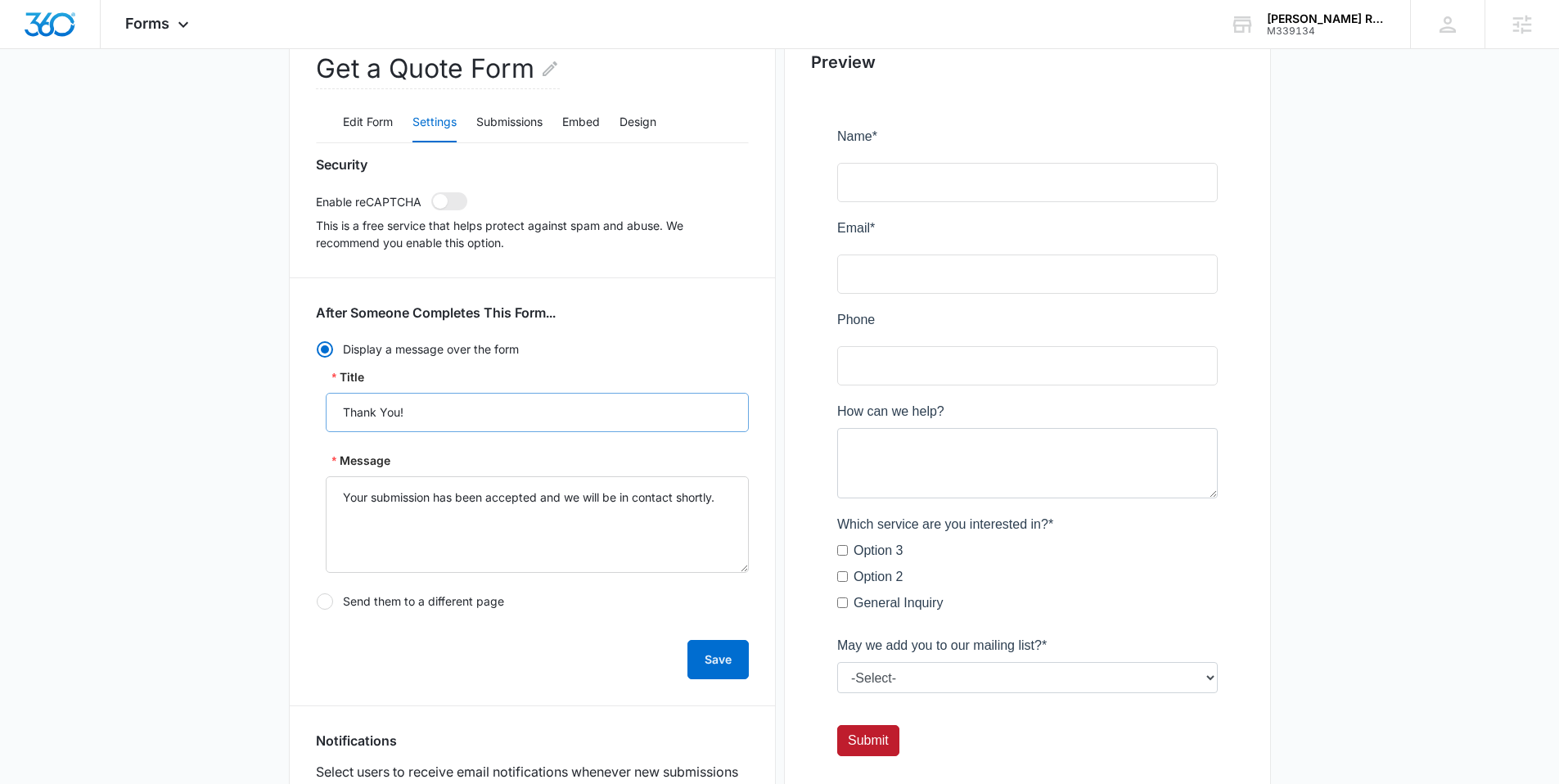
scroll to position [182, 0]
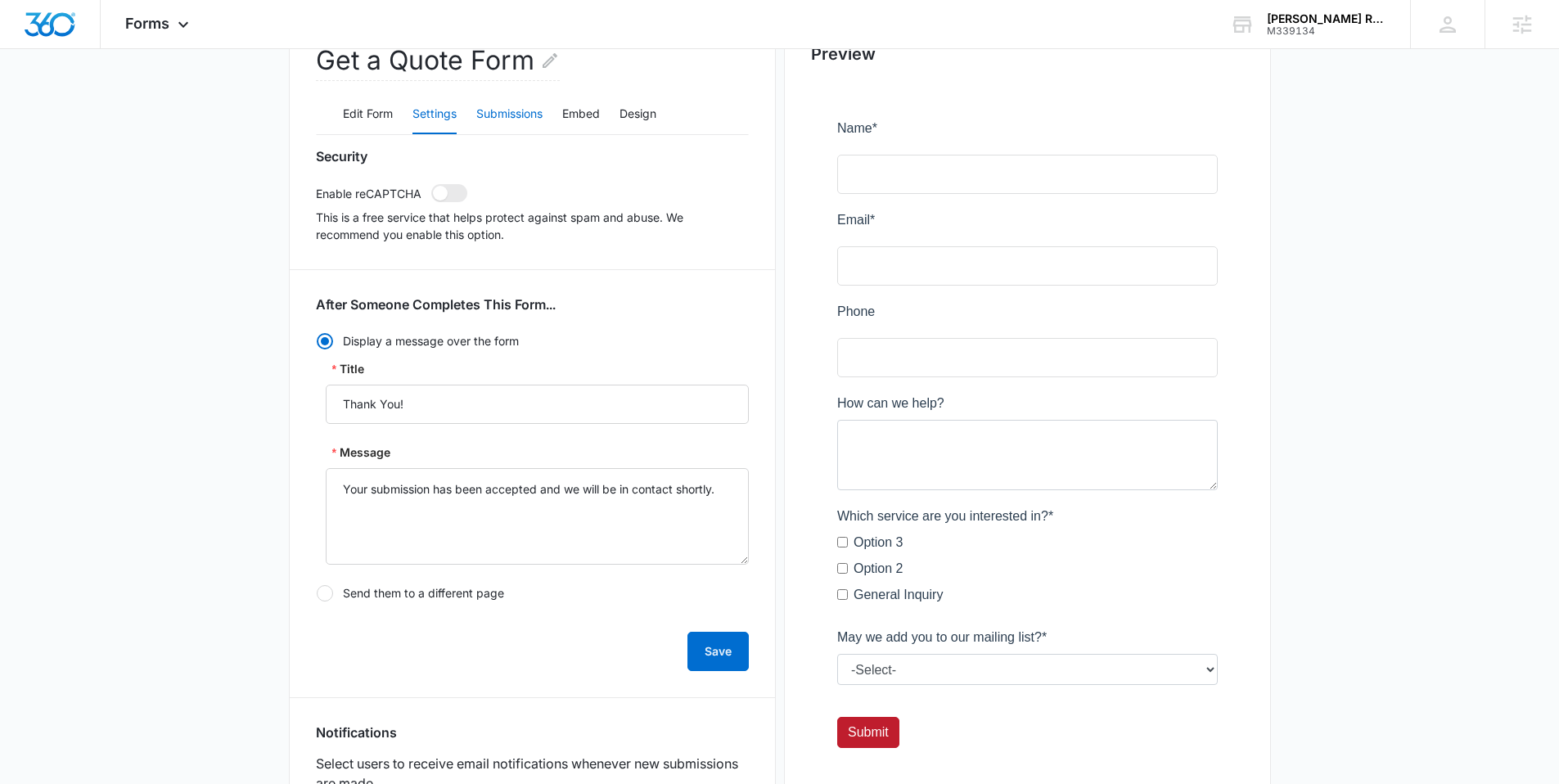
click at [509, 125] on button "Submissions" at bounding box center [510, 114] width 67 height 39
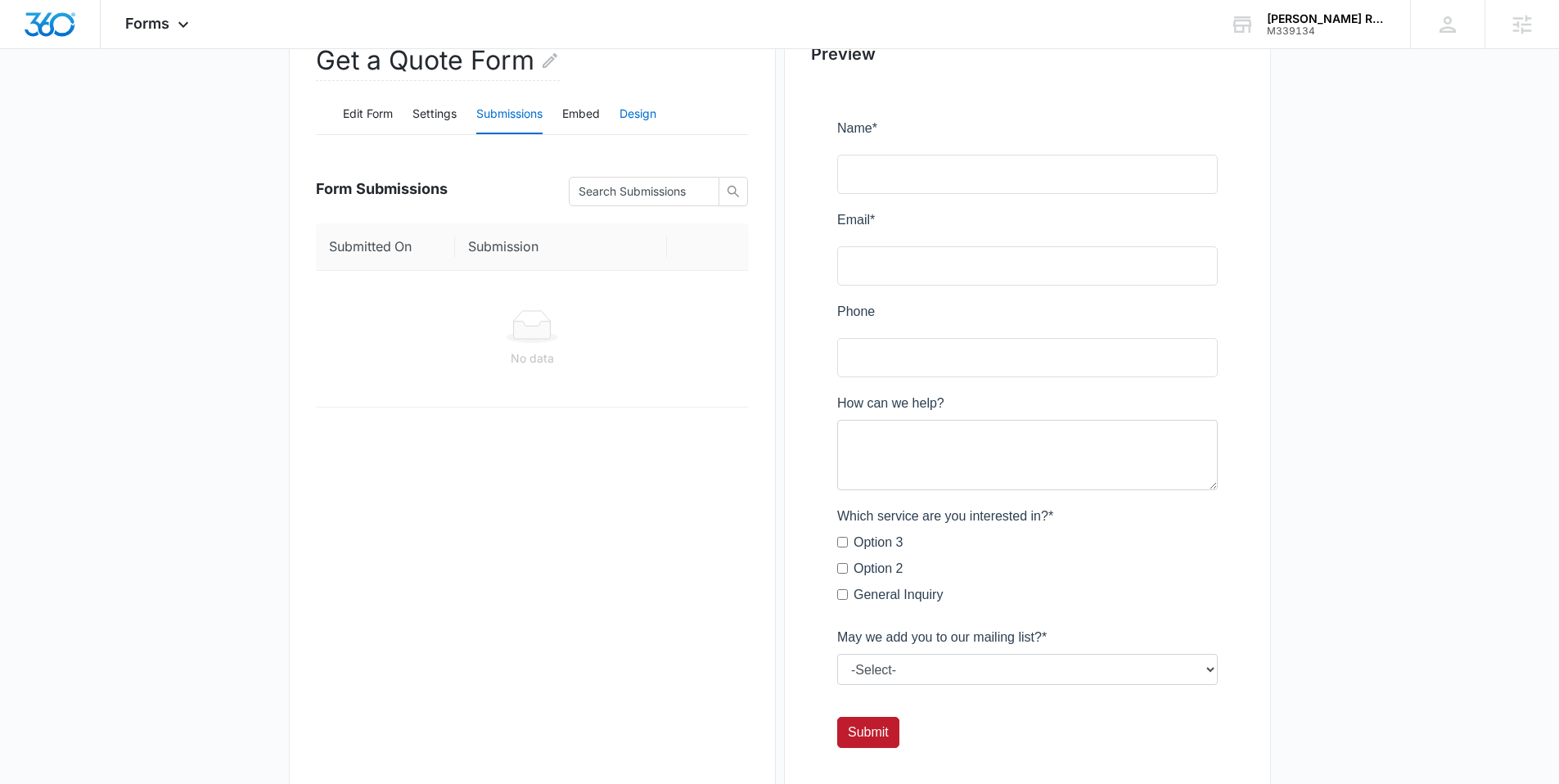
click at [642, 111] on button "Design" at bounding box center [638, 114] width 37 height 39
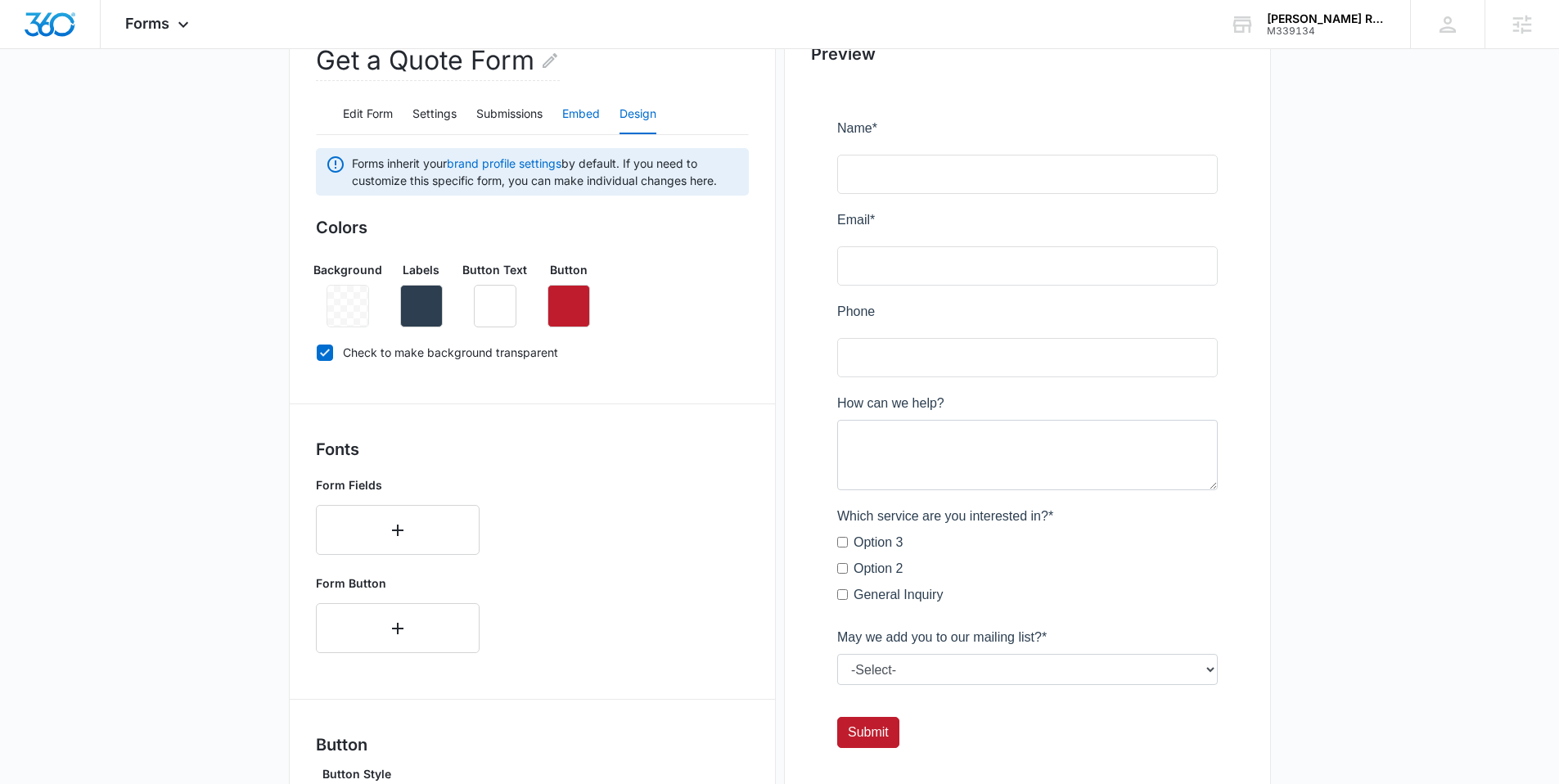
click at [599, 114] on button "Embed" at bounding box center [581, 114] width 37 height 39
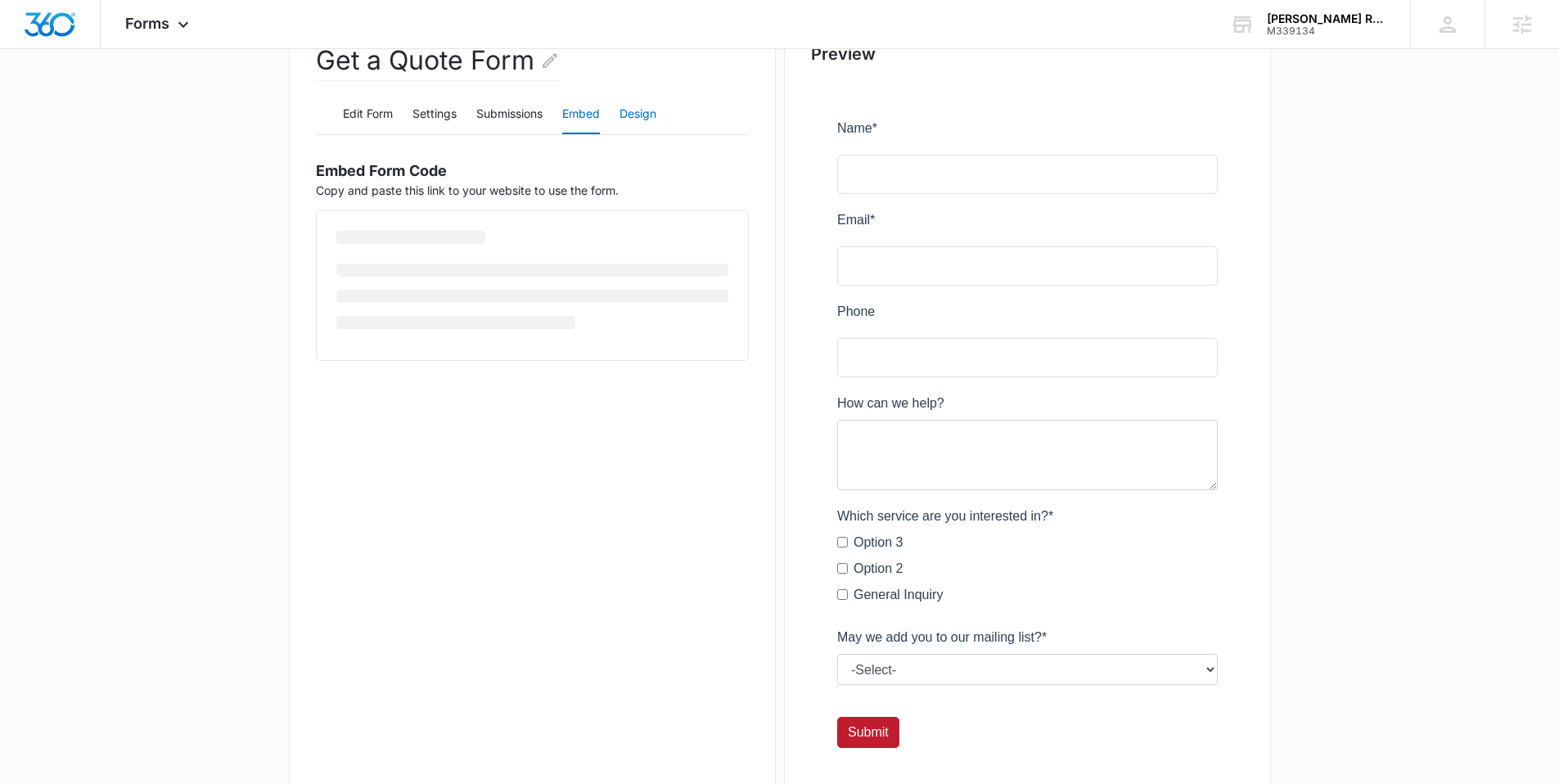
click at [639, 113] on button "Design" at bounding box center [638, 114] width 37 height 39
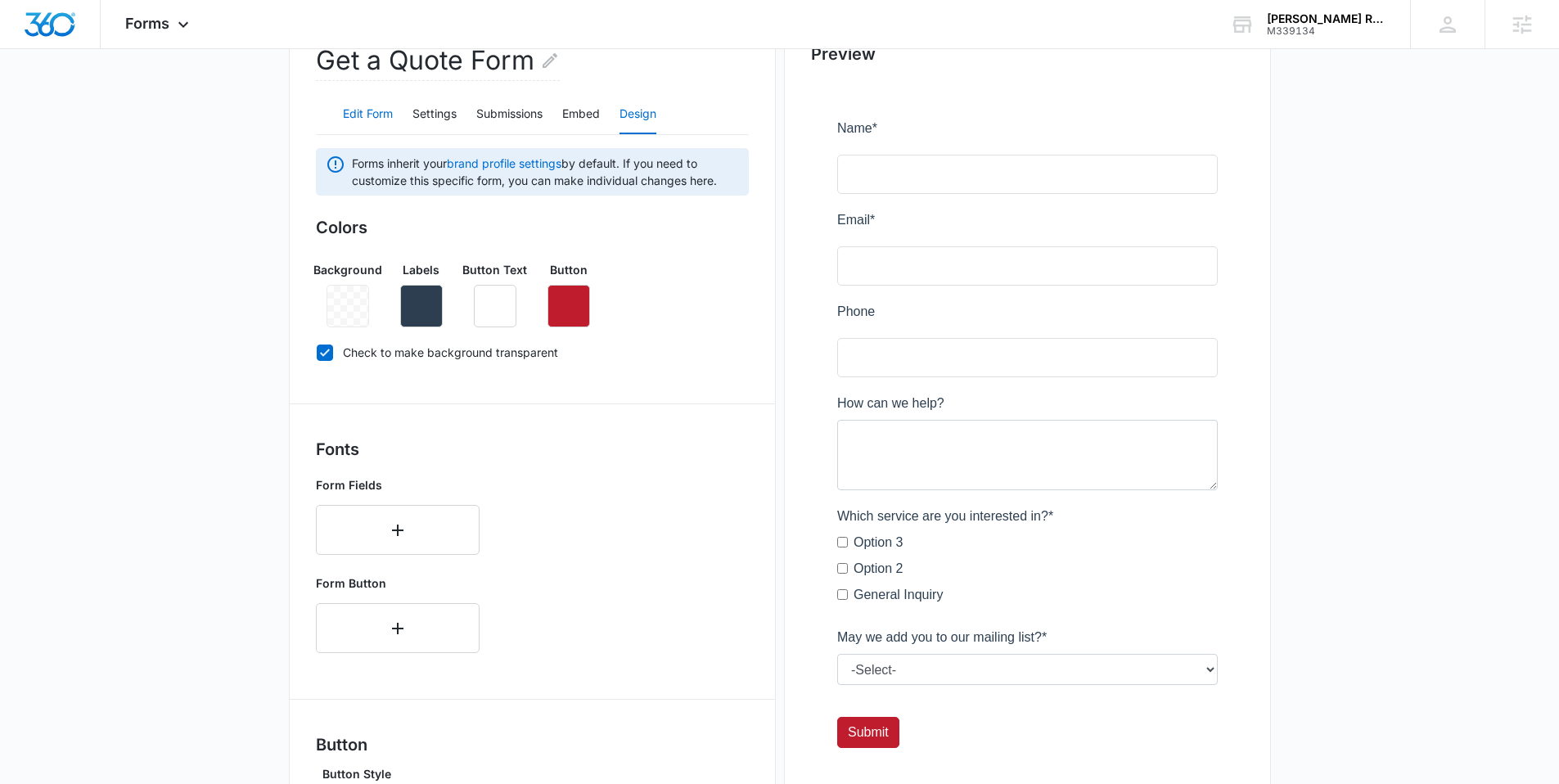
click at [379, 113] on button "Edit Form" at bounding box center [368, 114] width 50 height 39
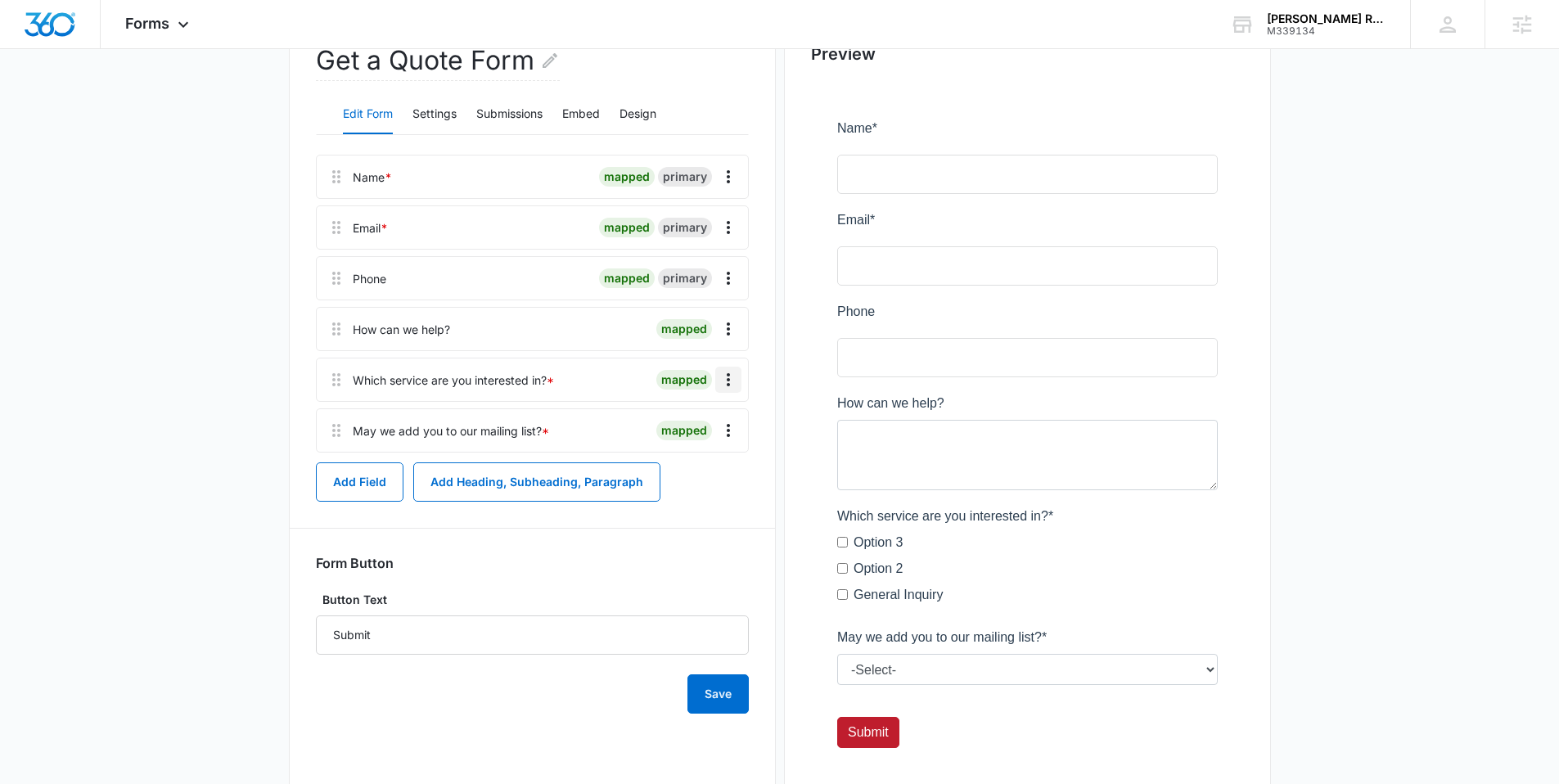
click at [727, 384] on icon "Overflow Menu" at bounding box center [728, 379] width 3 height 13
click at [691, 419] on div "Edit" at bounding box center [684, 425] width 34 height 12
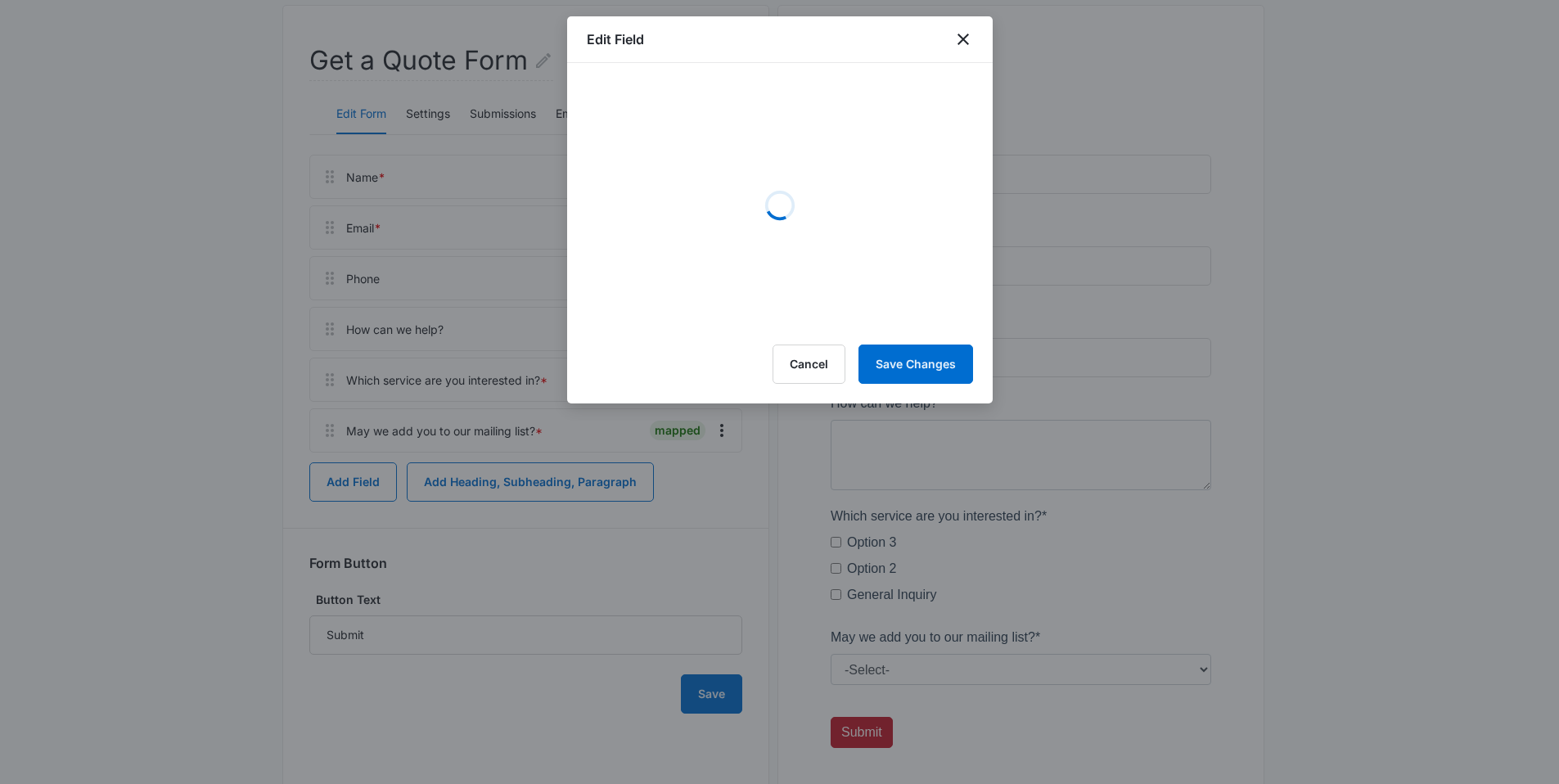
select select "350"
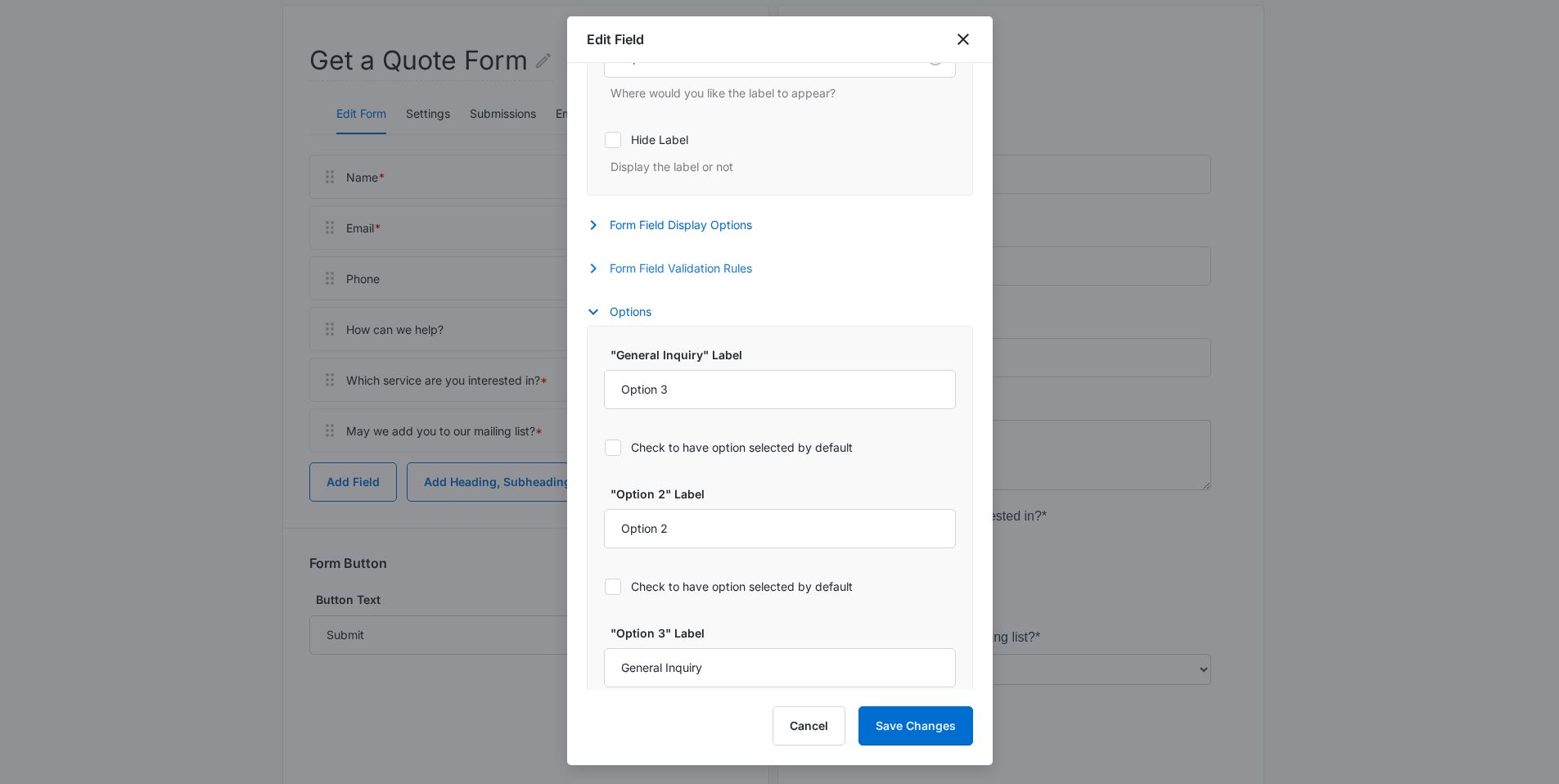
scroll to position [577, 0]
click at [684, 233] on button "Form Field Display Options" at bounding box center [678, 227] width 182 height 20
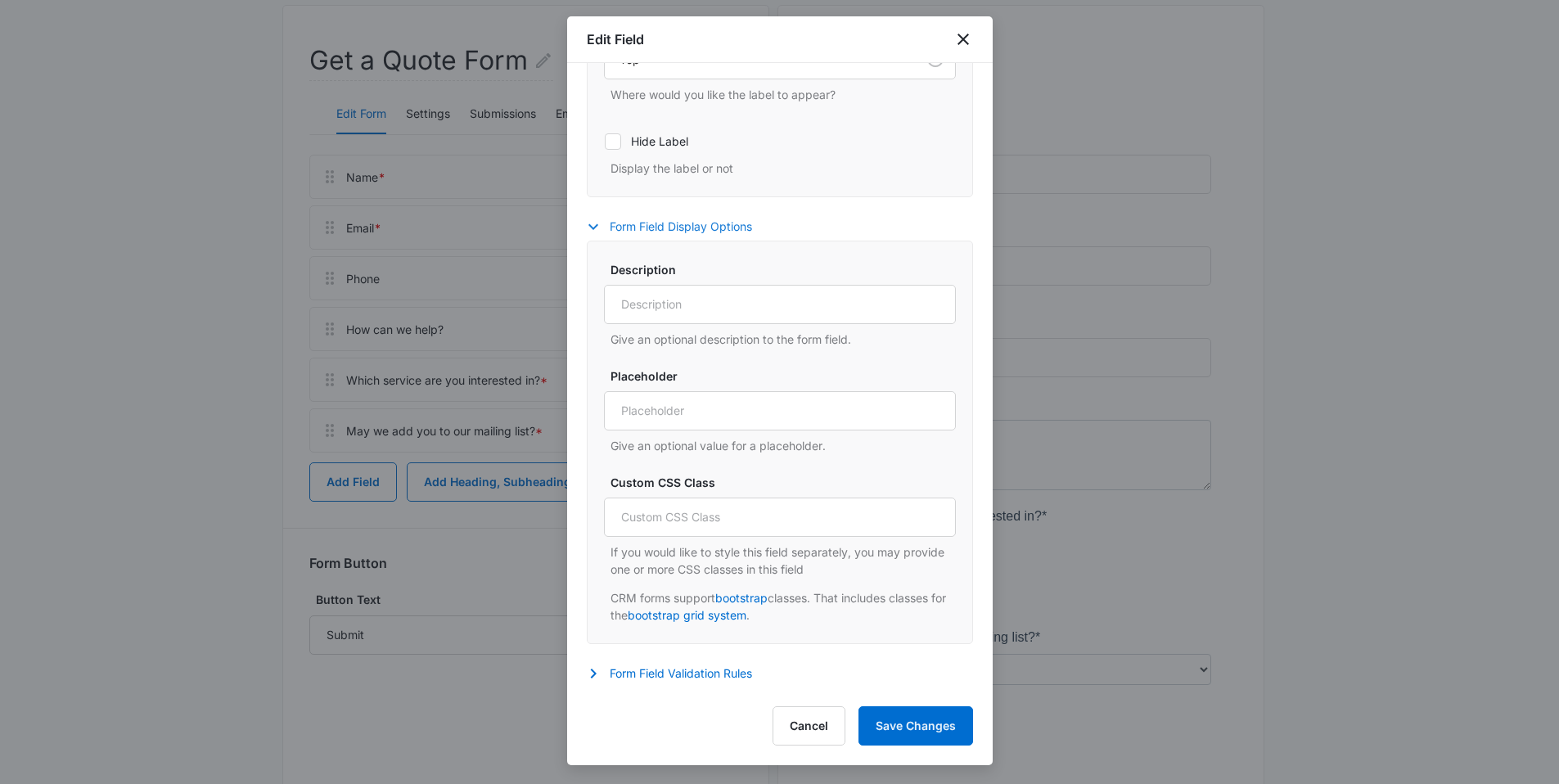
click at [684, 228] on button "Form Field Display Options" at bounding box center [678, 227] width 182 height 20
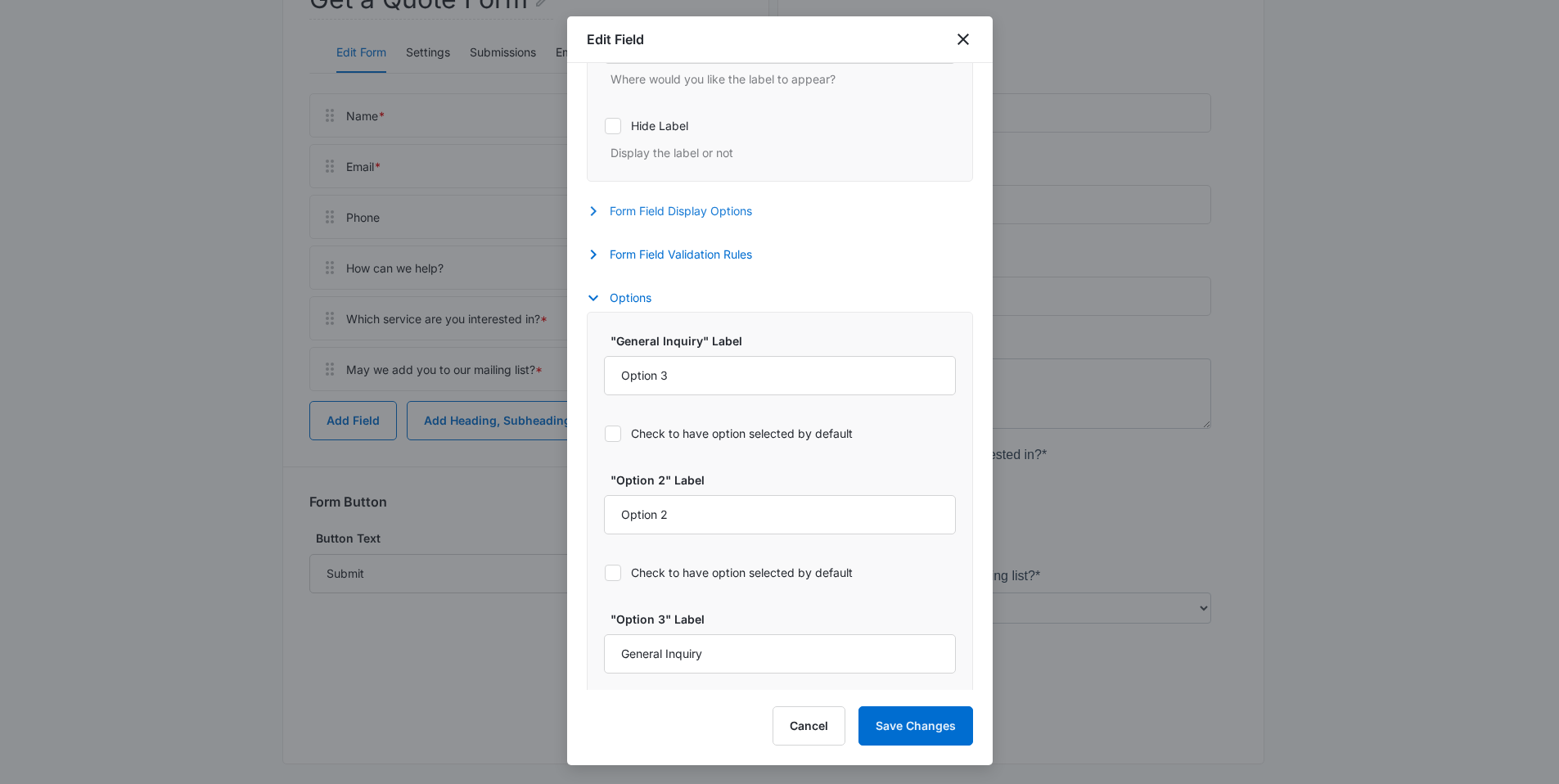
scroll to position [558, 0]
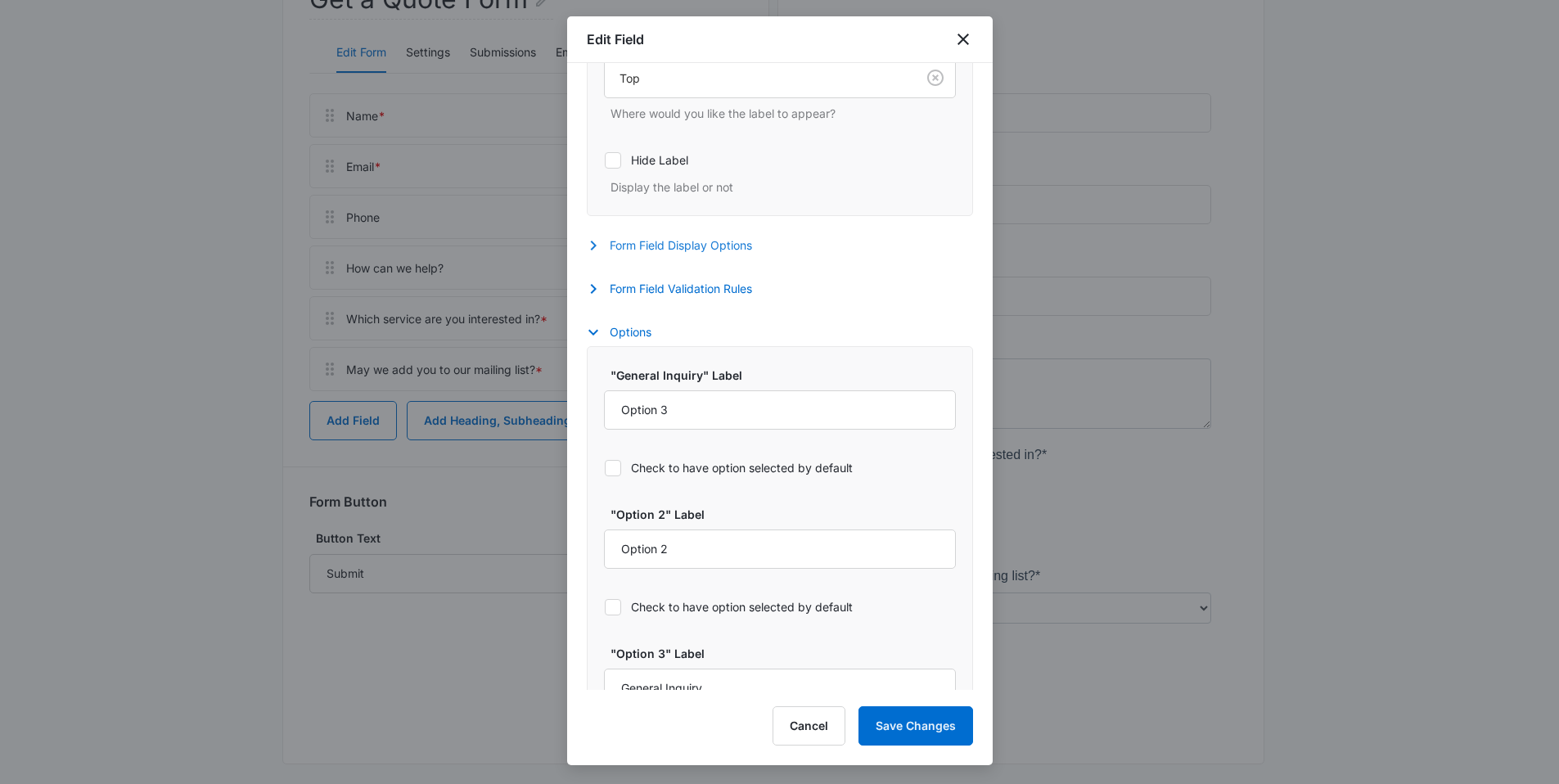
click at [639, 238] on button "Form Field Display Options" at bounding box center [678, 245] width 182 height 20
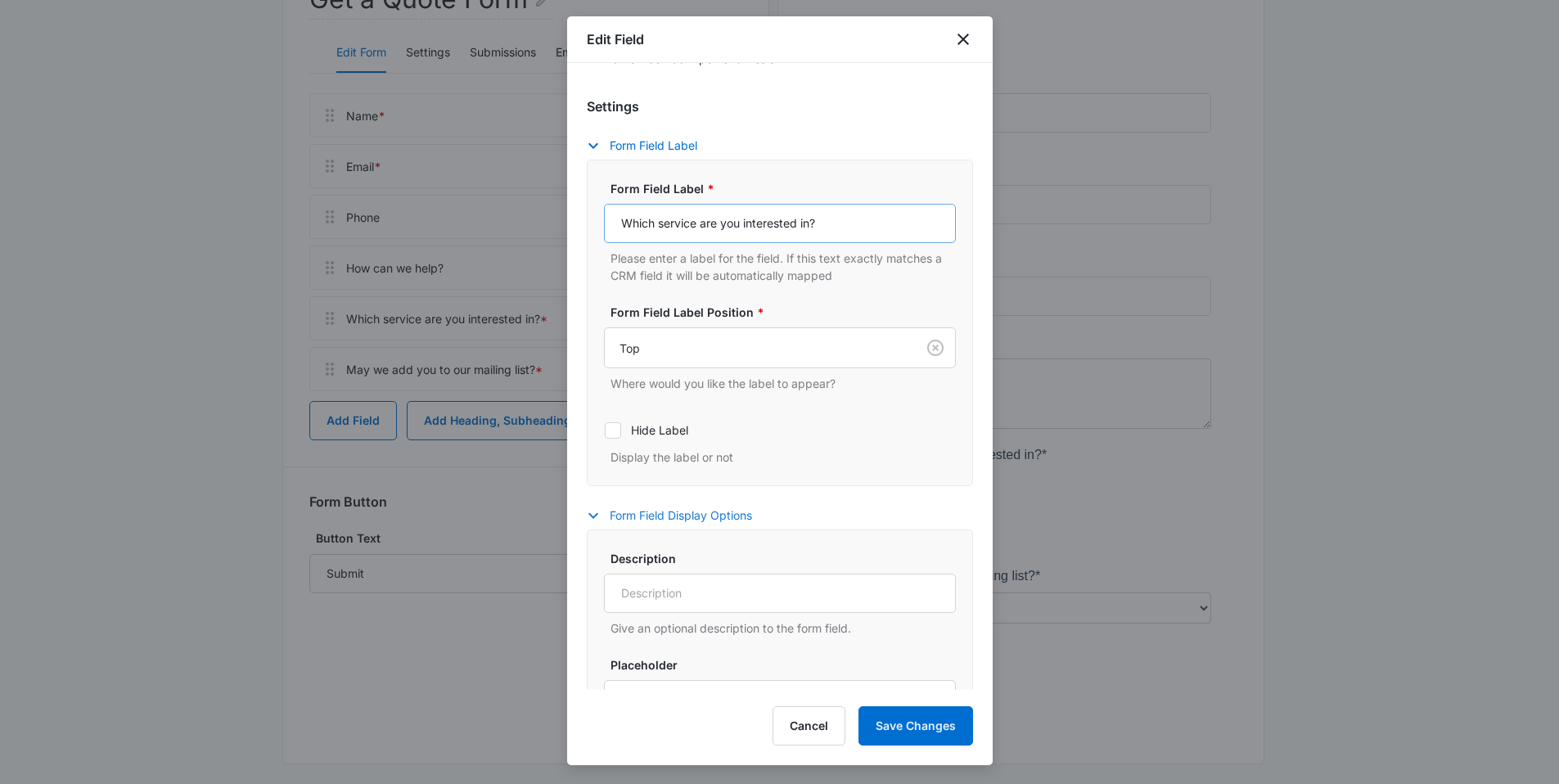
scroll to position [200, 0]
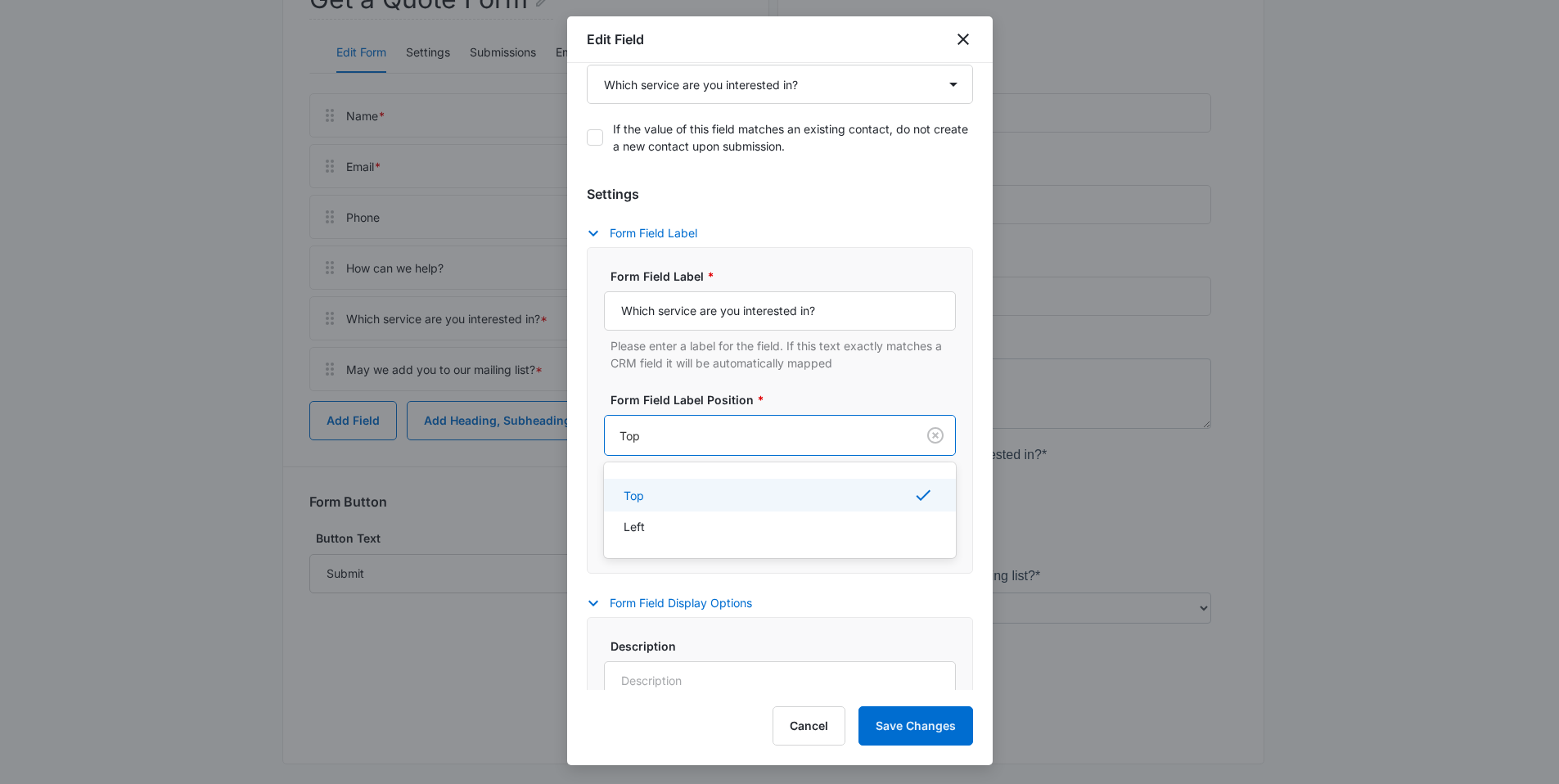
click at [707, 447] on div "Top" at bounding box center [760, 436] width 311 height 37
click at [819, 392] on label "Form Field Label Position *" at bounding box center [786, 400] width 352 height 18
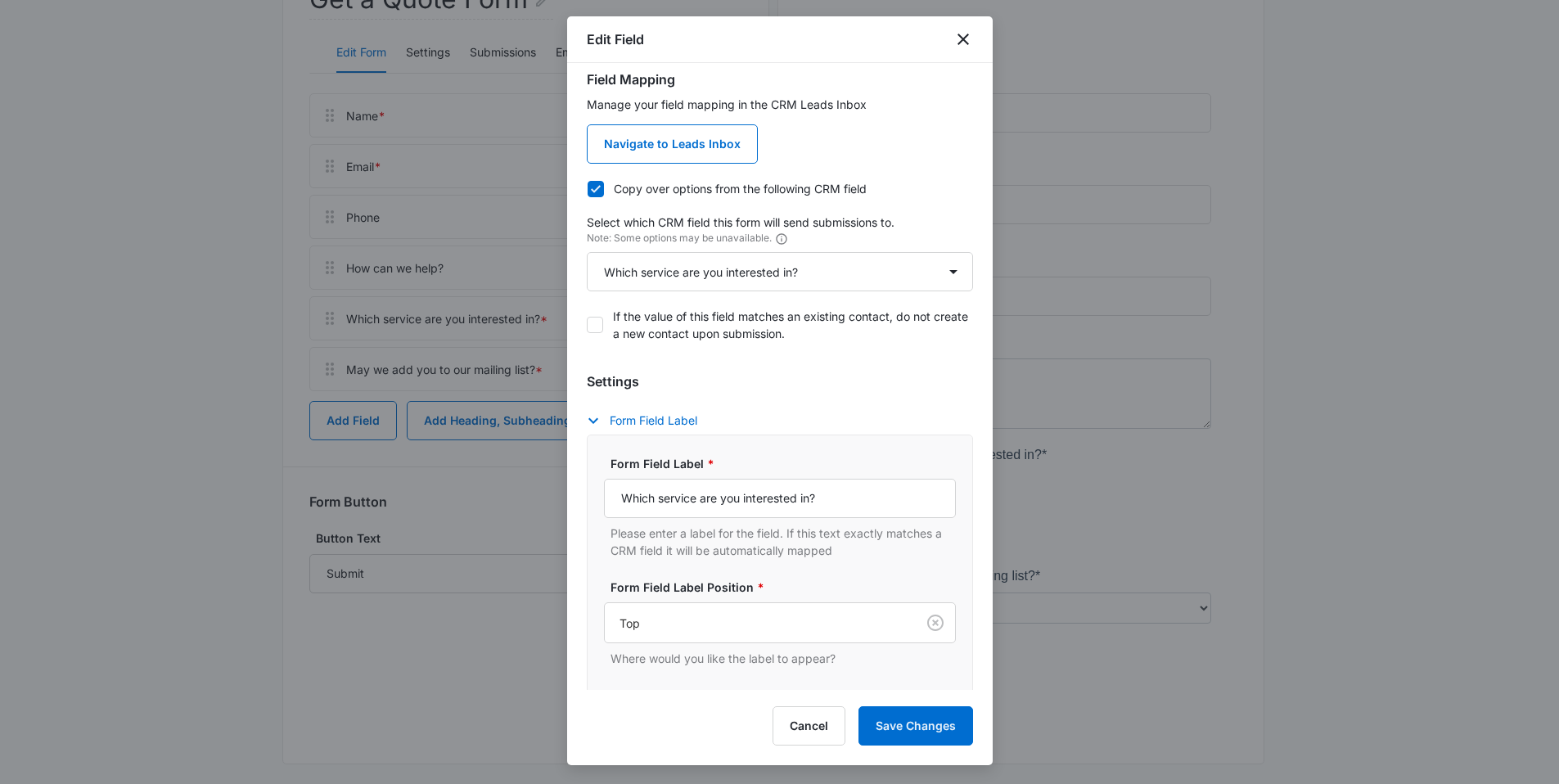
scroll to position [0, 0]
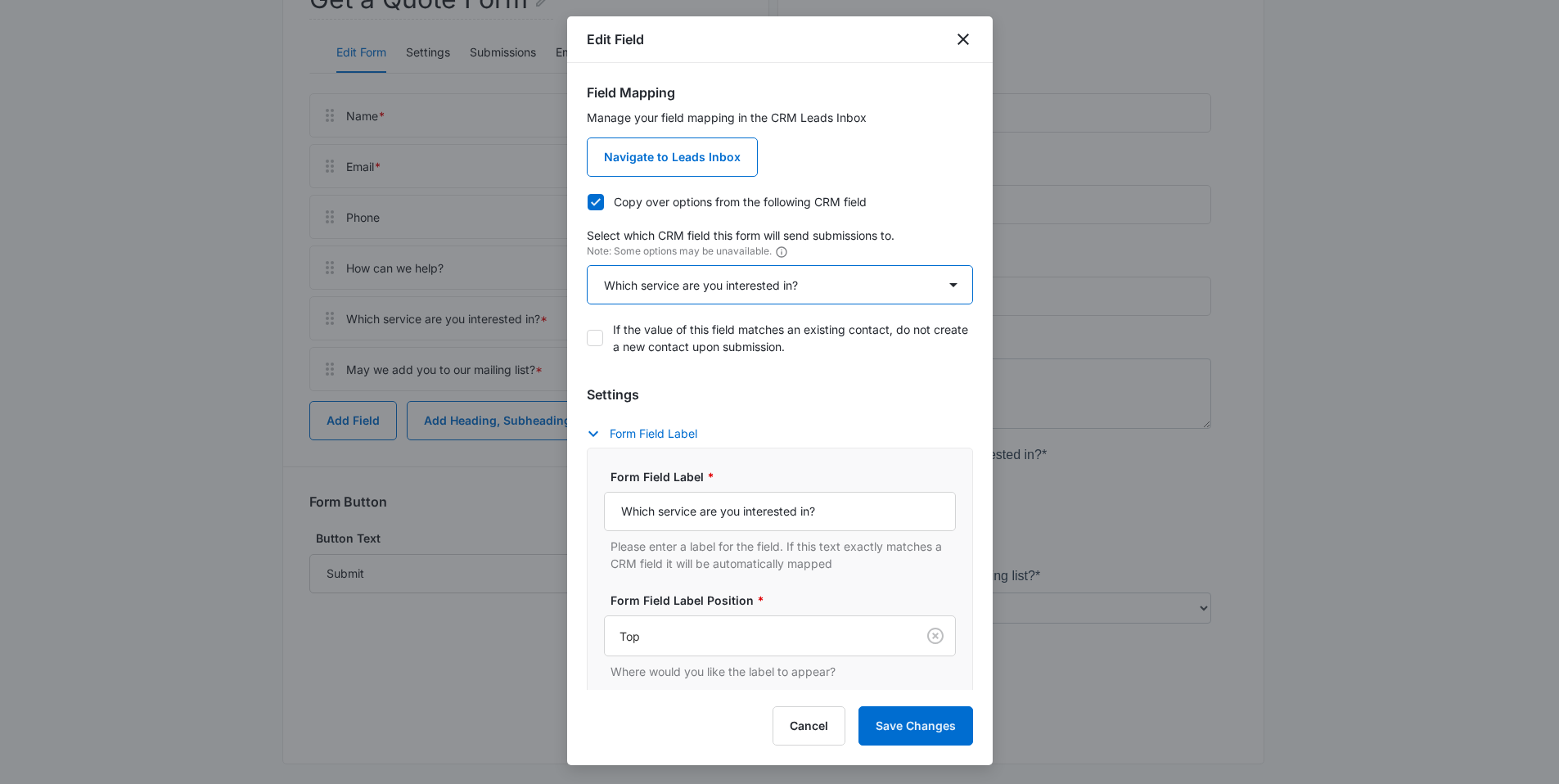
click at [666, 281] on select "Select An Option Select An Option Review Request Which service are you interest…" at bounding box center [780, 284] width 386 height 39
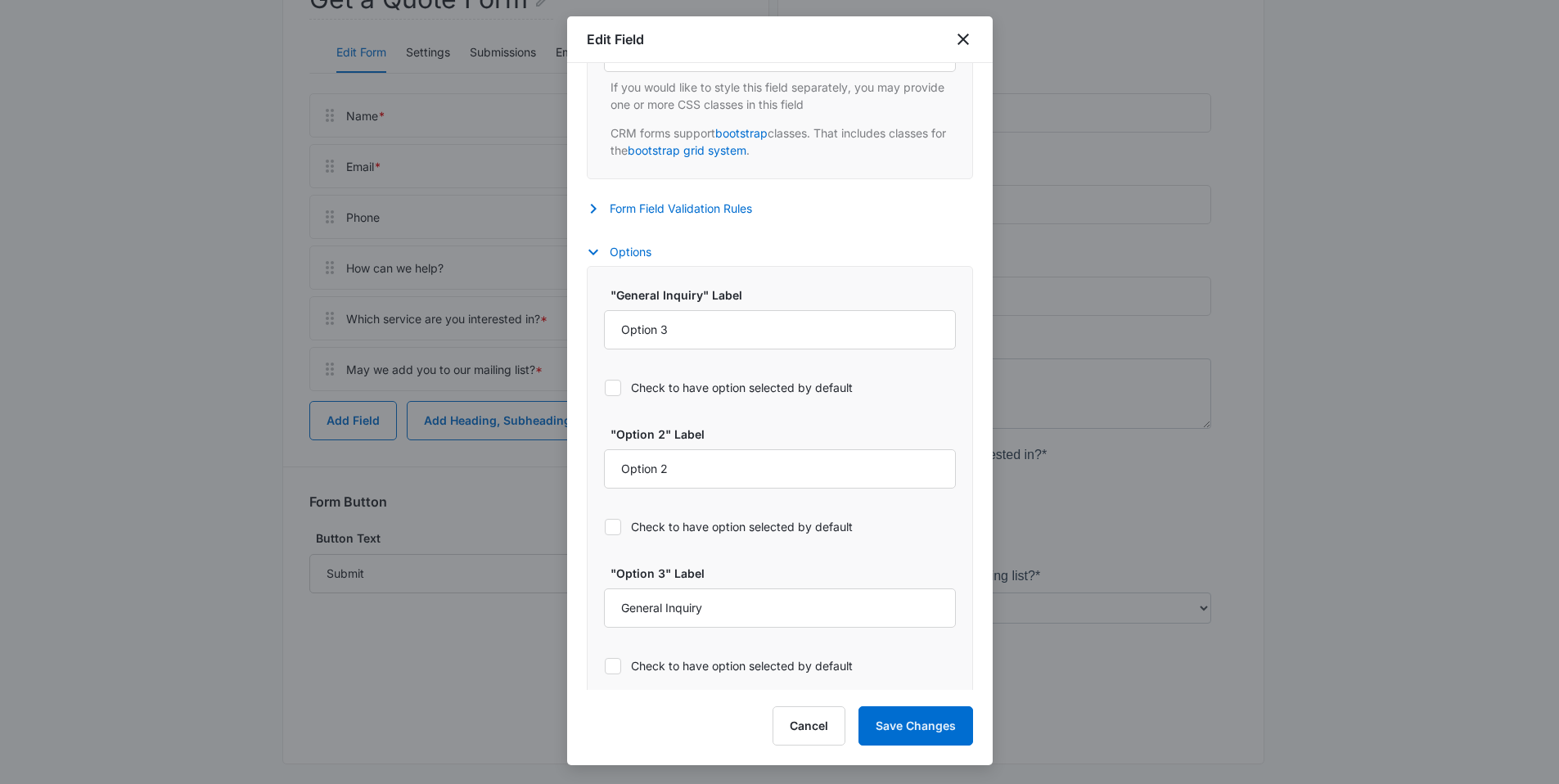
scroll to position [1056, 0]
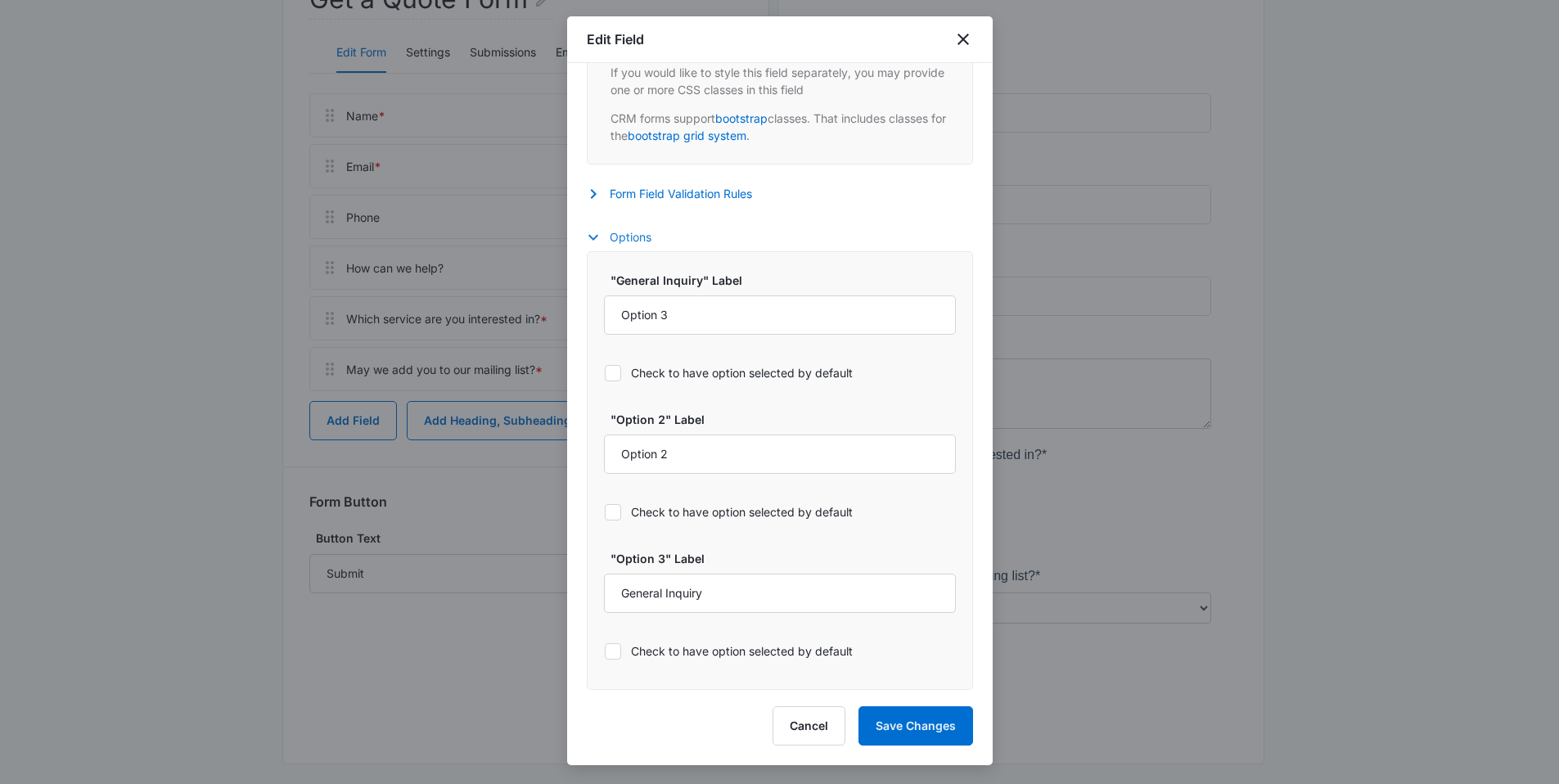
click at [623, 232] on button "Options" at bounding box center [627, 238] width 81 height 20
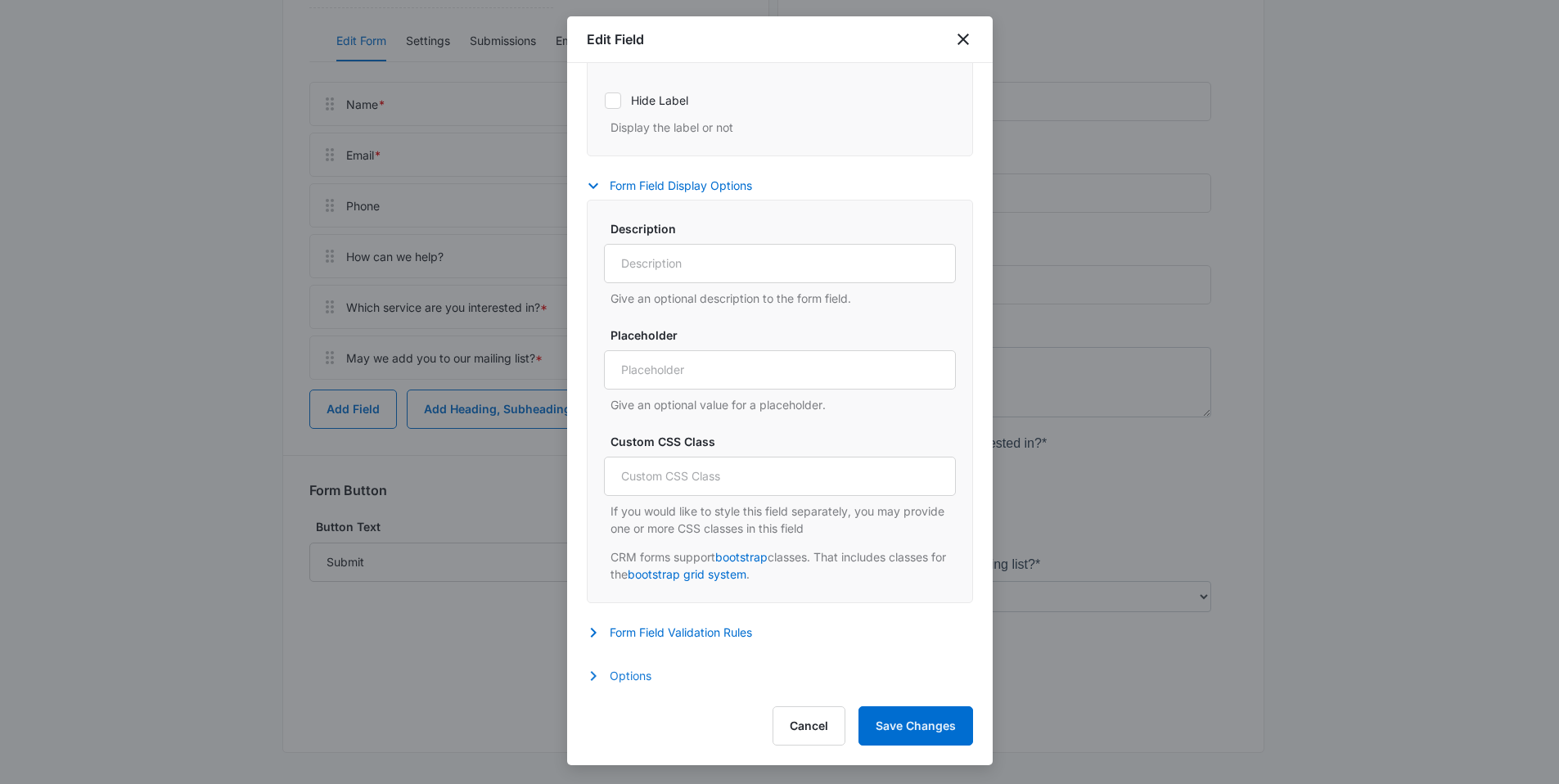
scroll to position [256, 0]
click at [627, 674] on button "Options" at bounding box center [627, 675] width 81 height 20
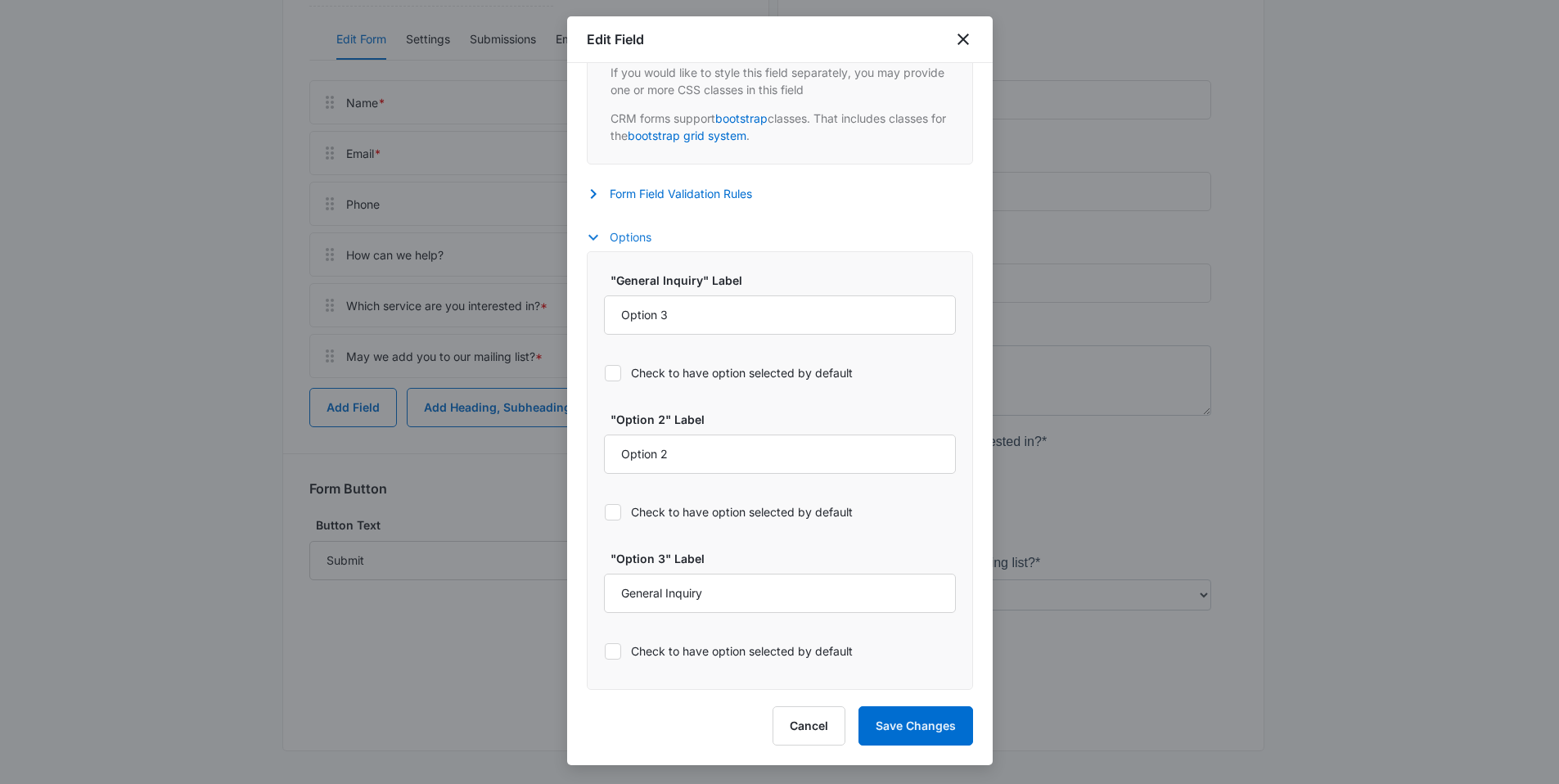
scroll to position [1056, 0]
click at [636, 319] on input "Option 3" at bounding box center [780, 315] width 352 height 39
click at [636, 320] on input "Option 3" at bounding box center [780, 315] width 352 height 39
click at [648, 446] on input "Option 2" at bounding box center [780, 454] width 352 height 39
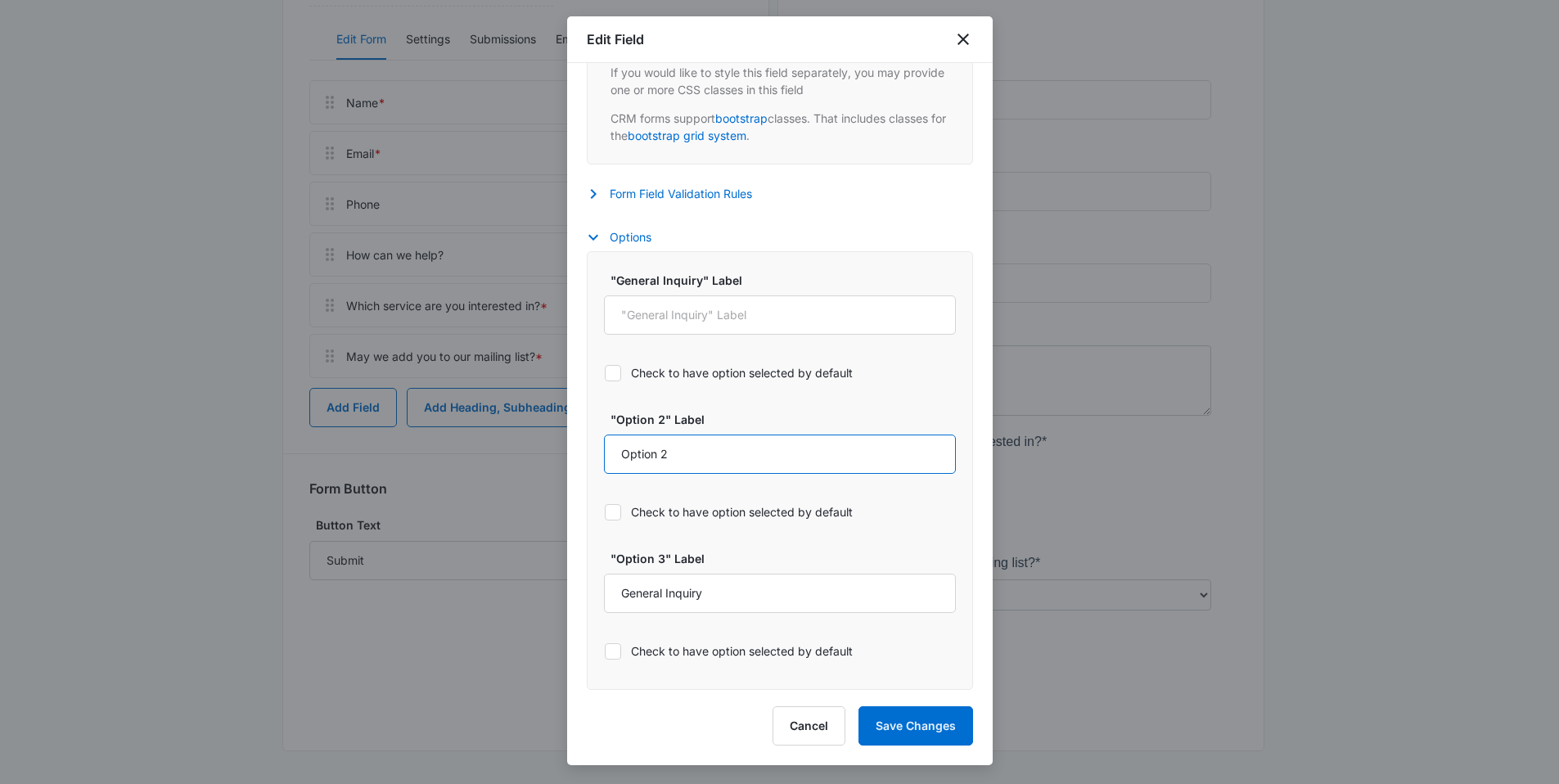
click at [648, 446] on input "Option 2" at bounding box center [780, 454] width 352 height 39
click at [657, 584] on input "General Inquiry" at bounding box center [780, 593] width 352 height 39
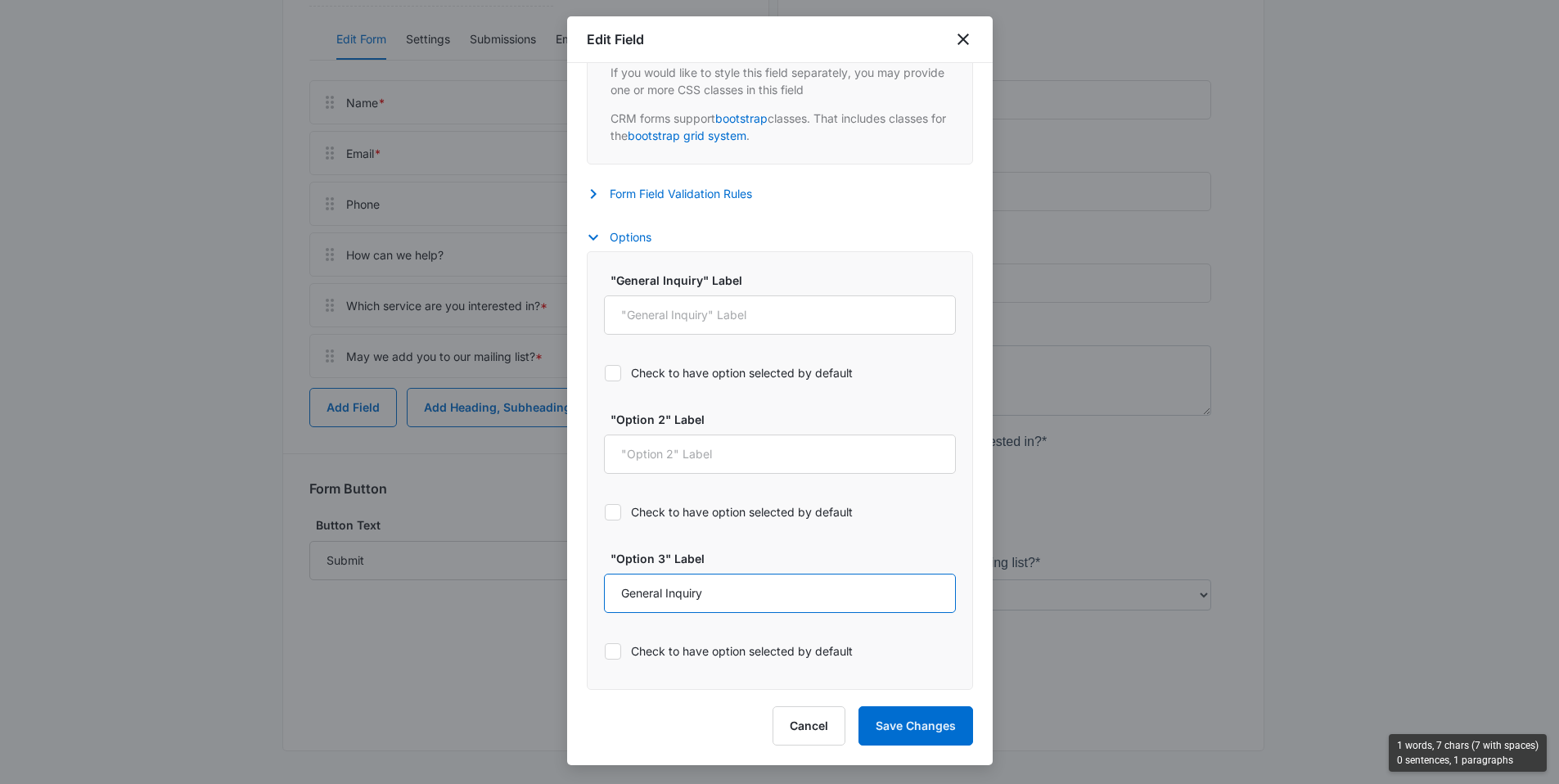
click at [657, 584] on input "General Inquiry" at bounding box center [780, 593] width 352 height 39
click at [659, 584] on input "General Inquiry" at bounding box center [780, 593] width 352 height 39
click at [670, 590] on input "General Inquiry" at bounding box center [780, 593] width 352 height 39
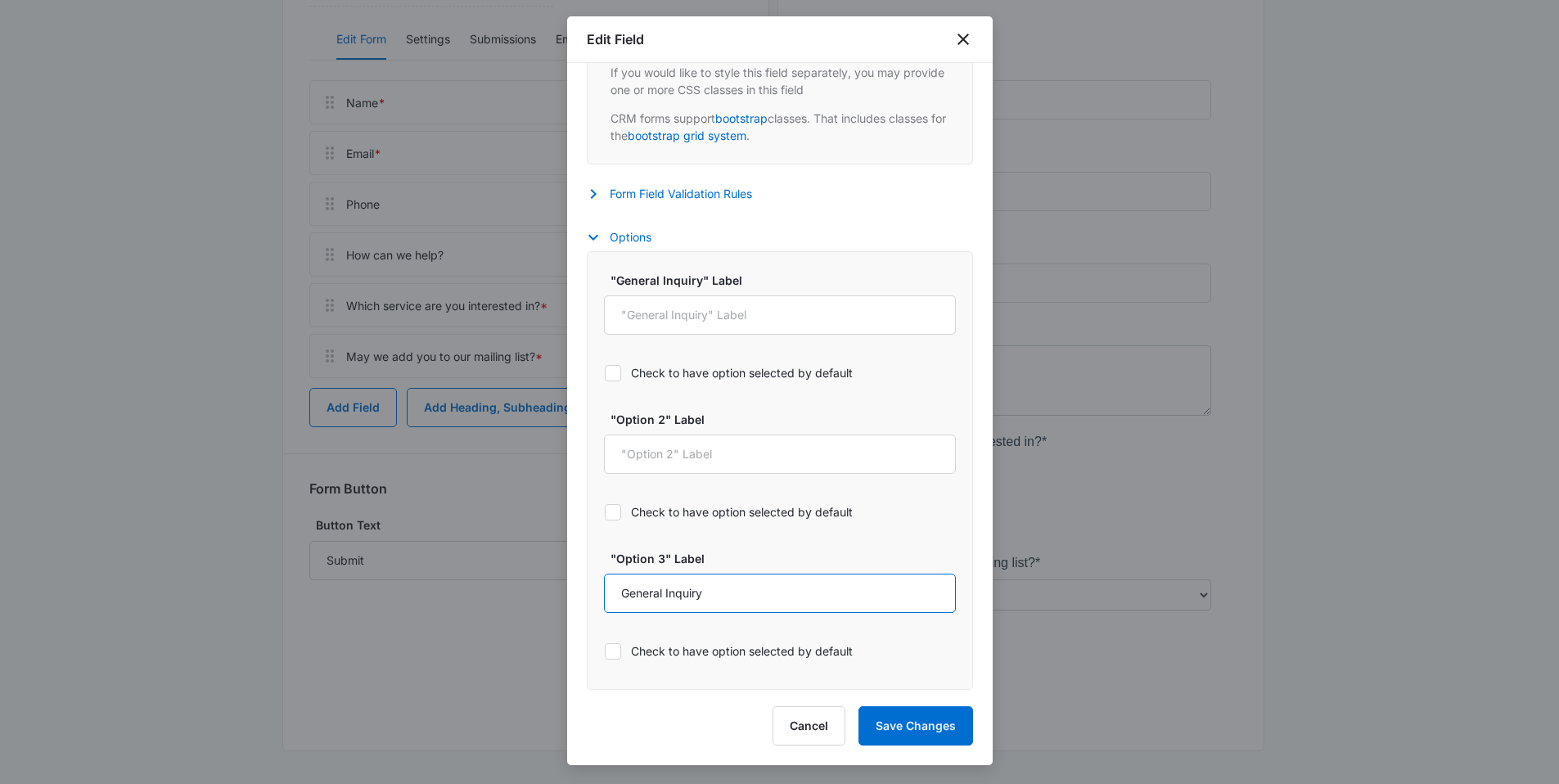
click at [670, 590] on input "General Inquiry" at bounding box center [780, 593] width 352 height 39
click at [937, 732] on button "Save Changes" at bounding box center [915, 725] width 114 height 39
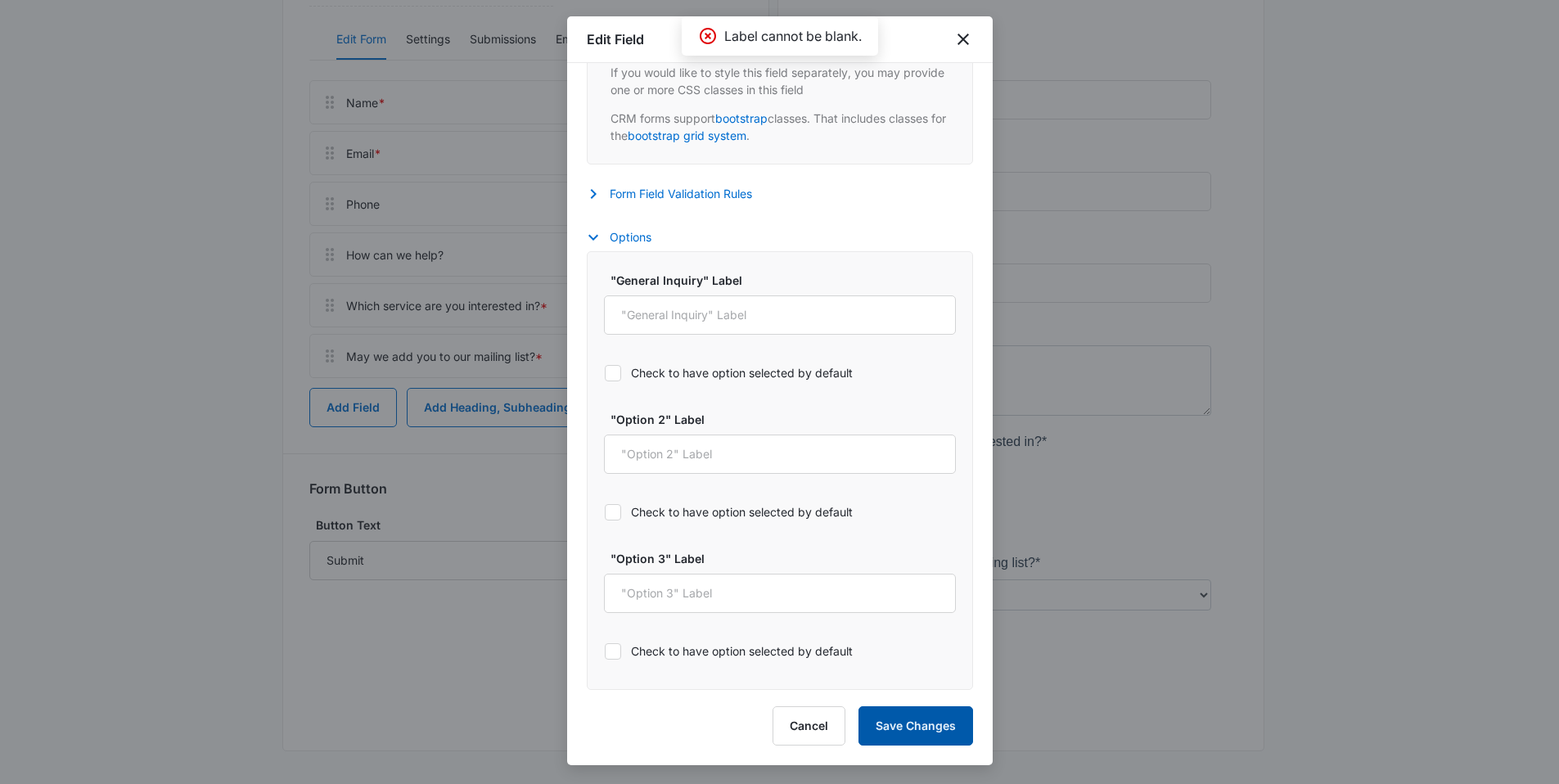
click at [910, 720] on button "Save Changes" at bounding box center [915, 725] width 114 height 39
click at [903, 738] on button "Save Changes" at bounding box center [915, 725] width 114 height 39
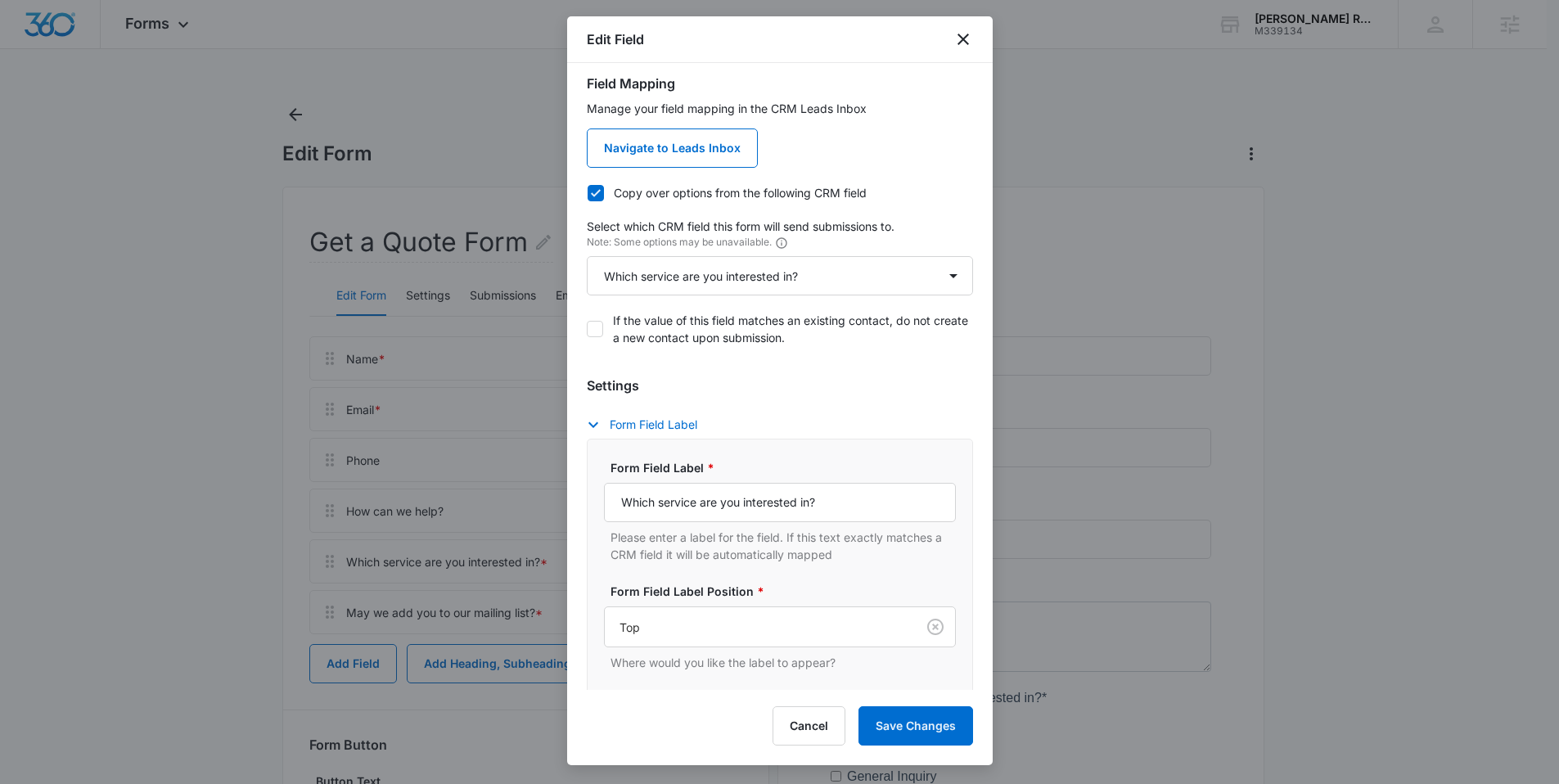
scroll to position [0, 0]
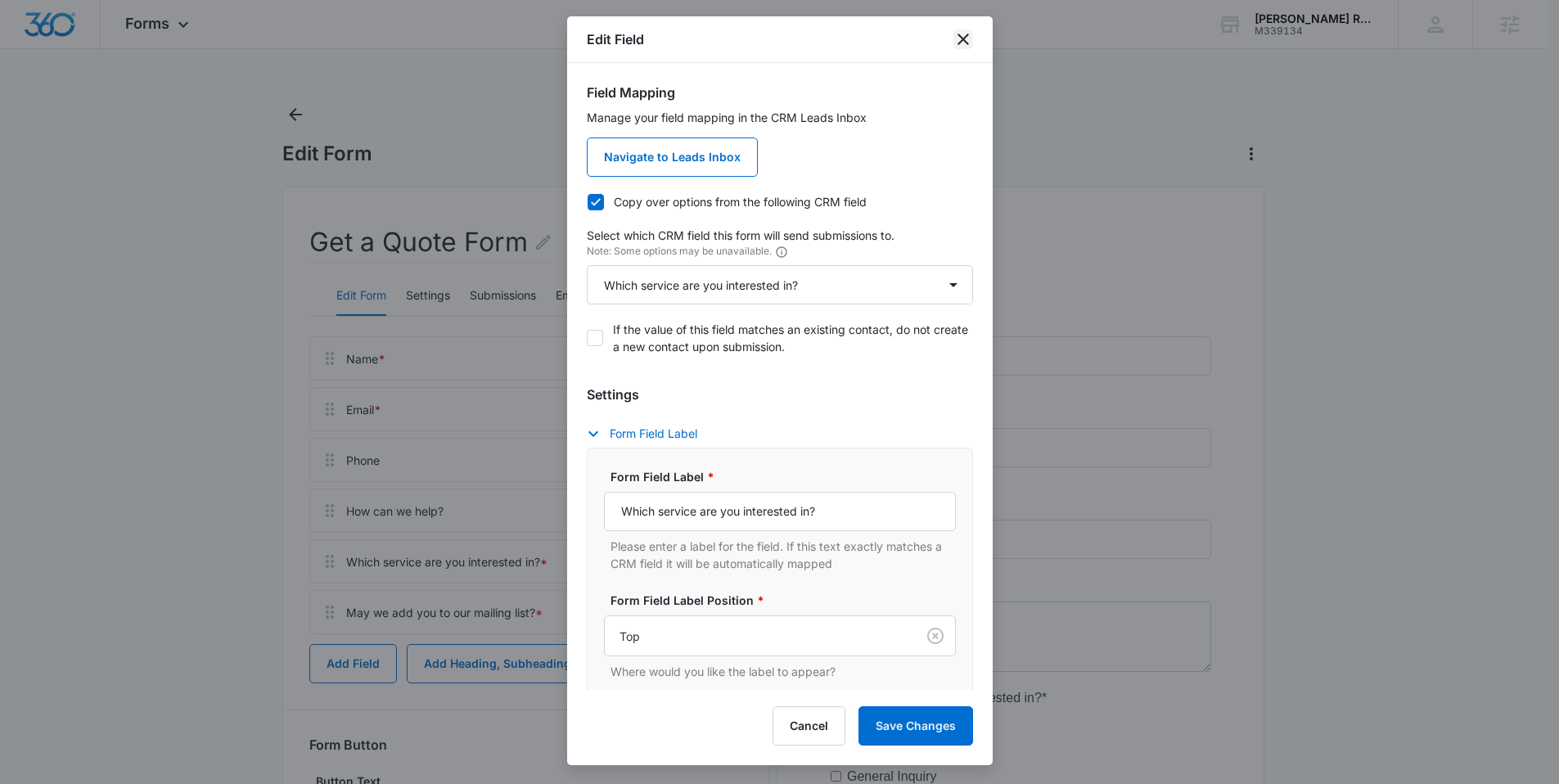
click at [969, 38] on icon "close" at bounding box center [963, 39] width 20 height 20
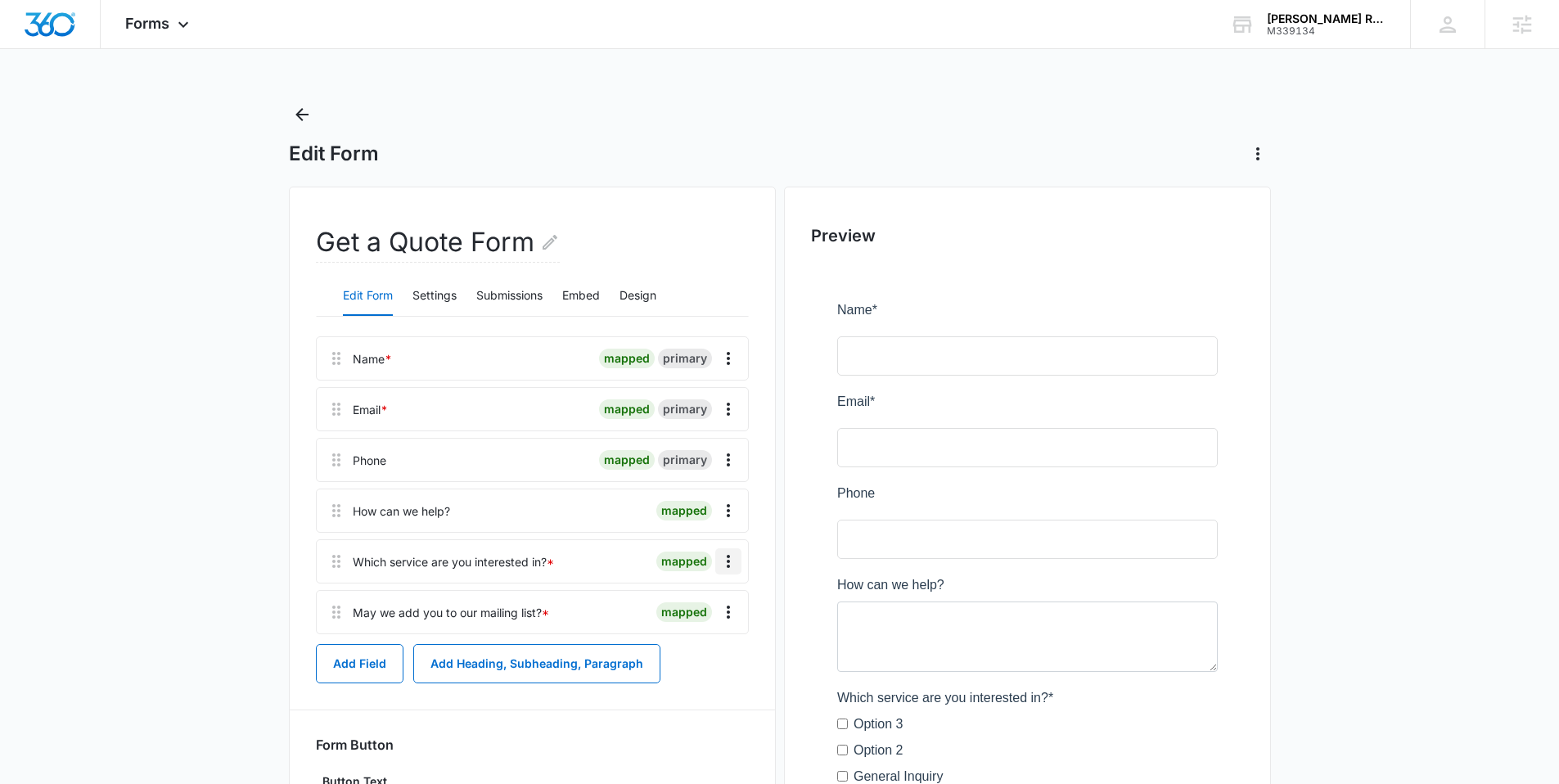
click at [730, 559] on icon "Overflow Menu" at bounding box center [729, 561] width 20 height 20
click at [690, 626] on div "Delete" at bounding box center [684, 632] width 34 height 12
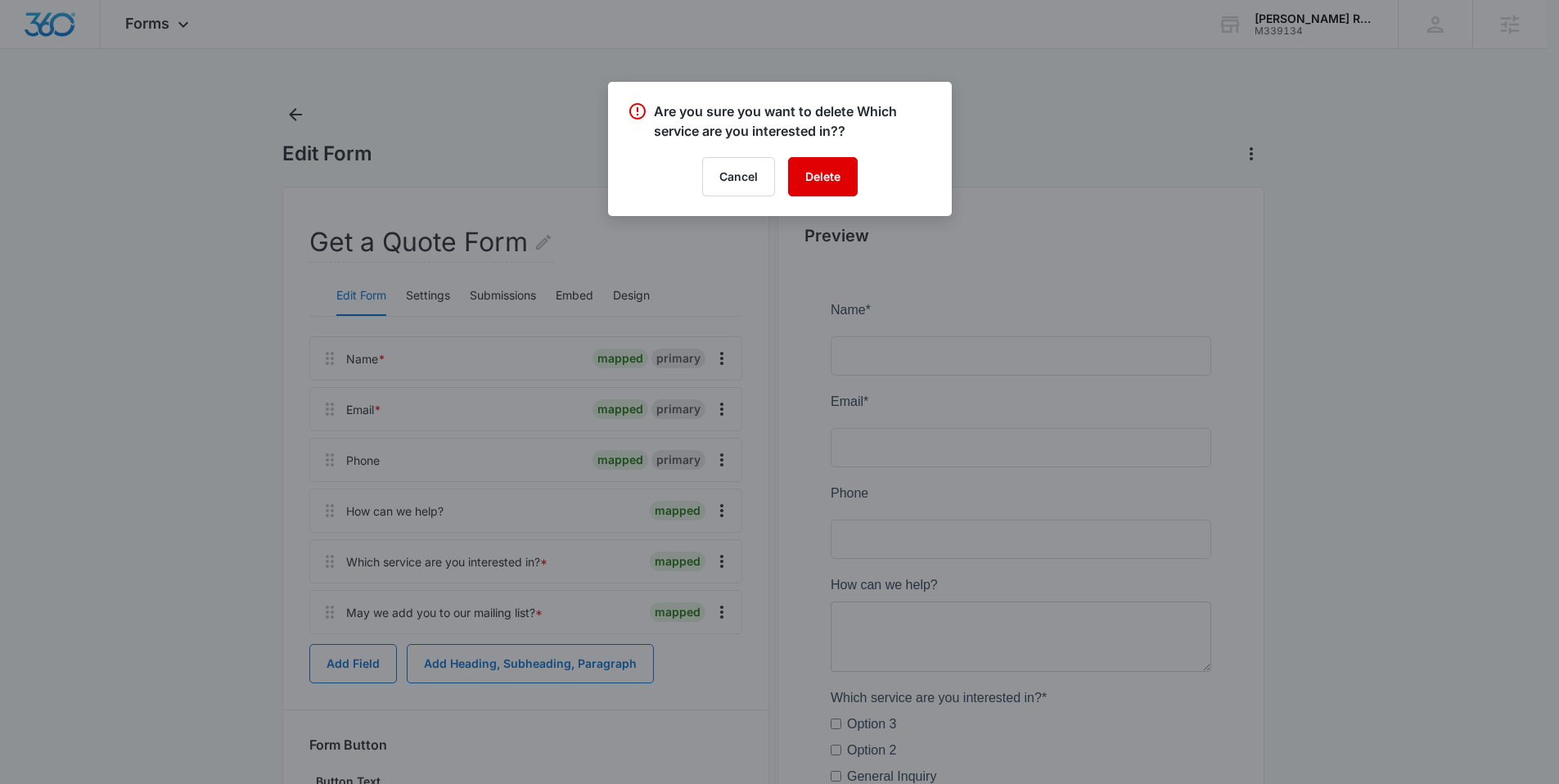
click at [820, 174] on button "Delete" at bounding box center [823, 177] width 69 height 39
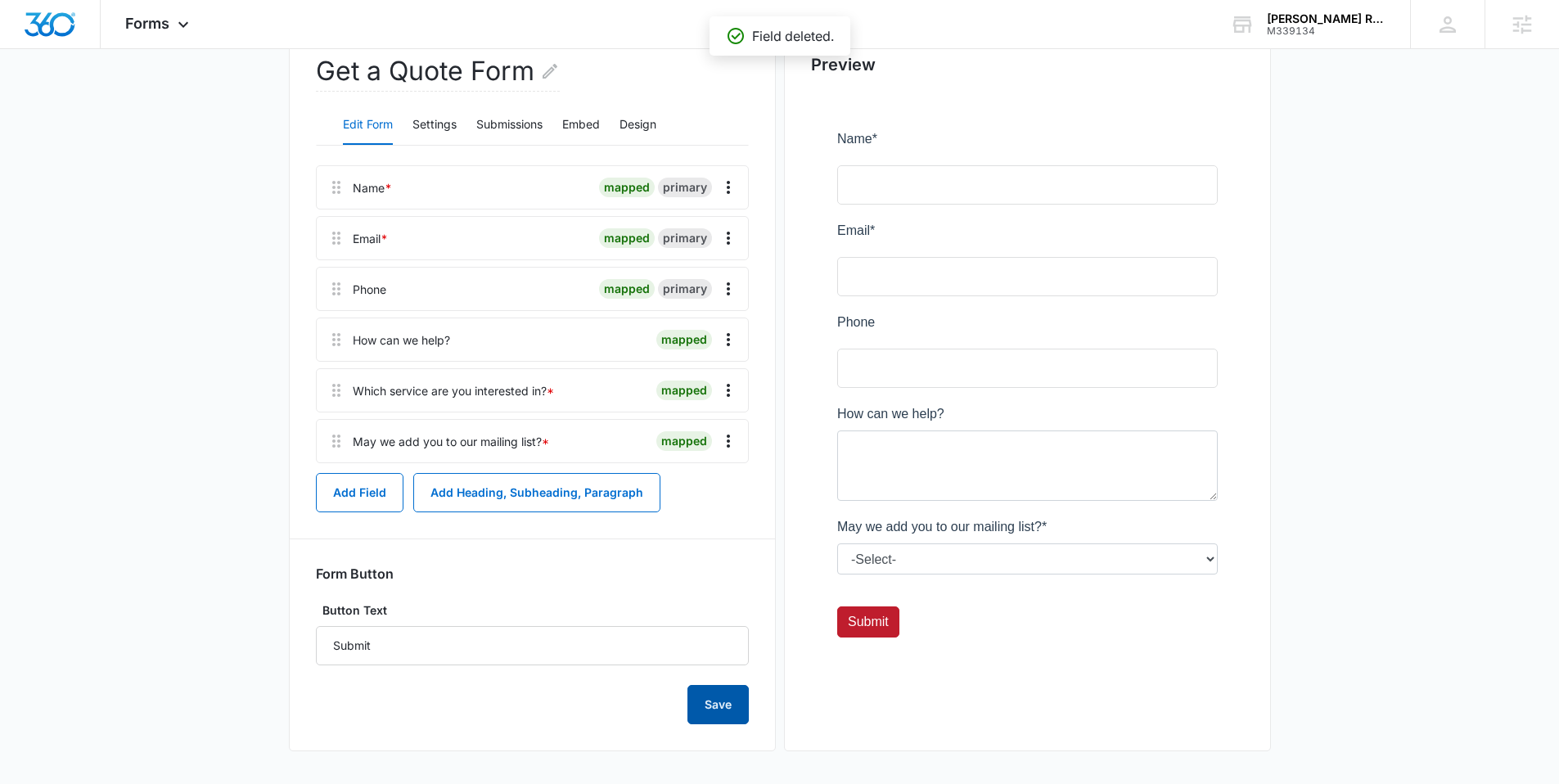
scroll to position [135, 0]
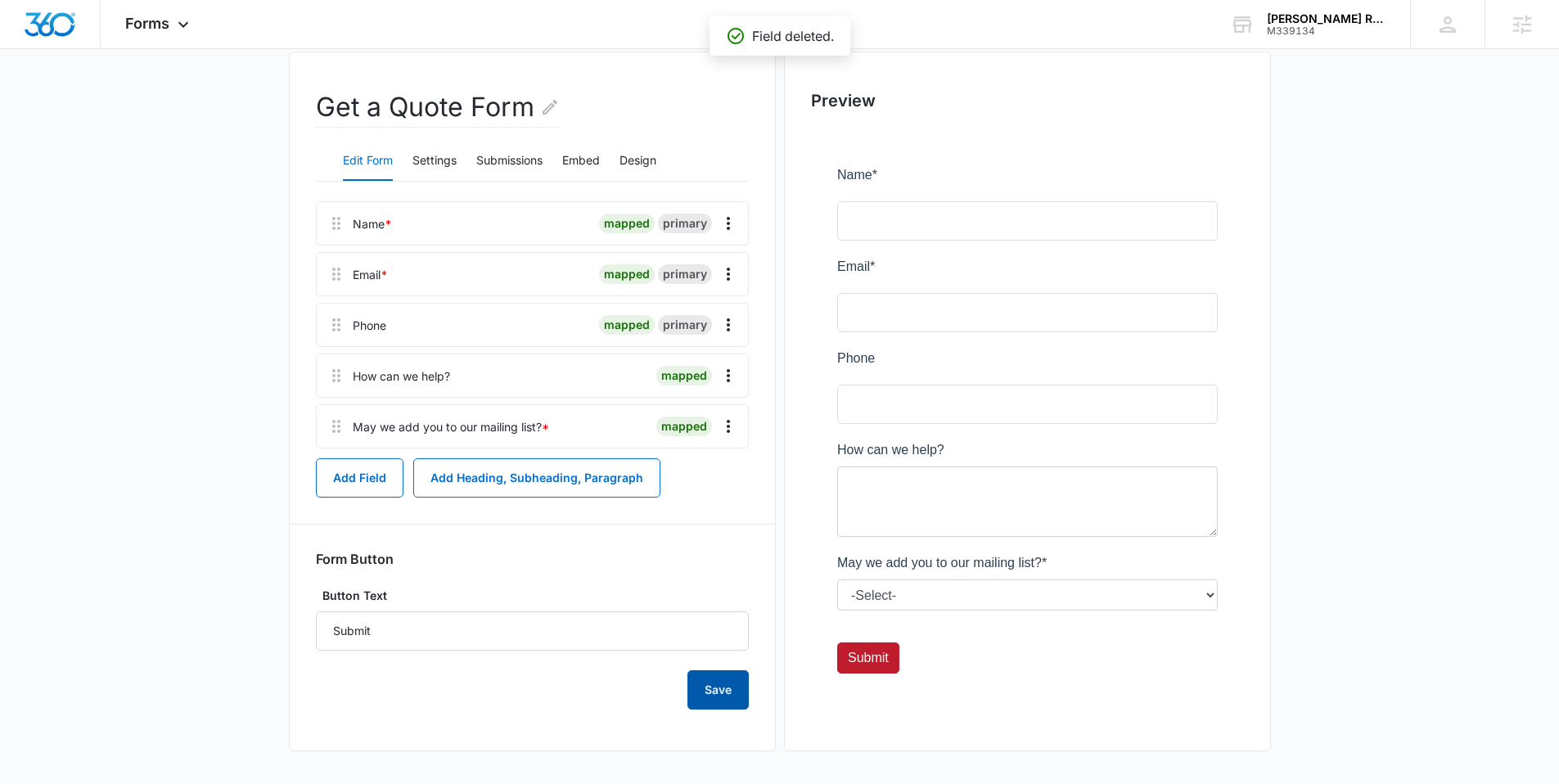
click at [696, 690] on button "Save" at bounding box center [718, 689] width 62 height 39
click at [170, 31] on div "Forms Apps Reputation Websites Forms CRM Email Social Shop Content Ads Intellig…" at bounding box center [159, 23] width 117 height 48
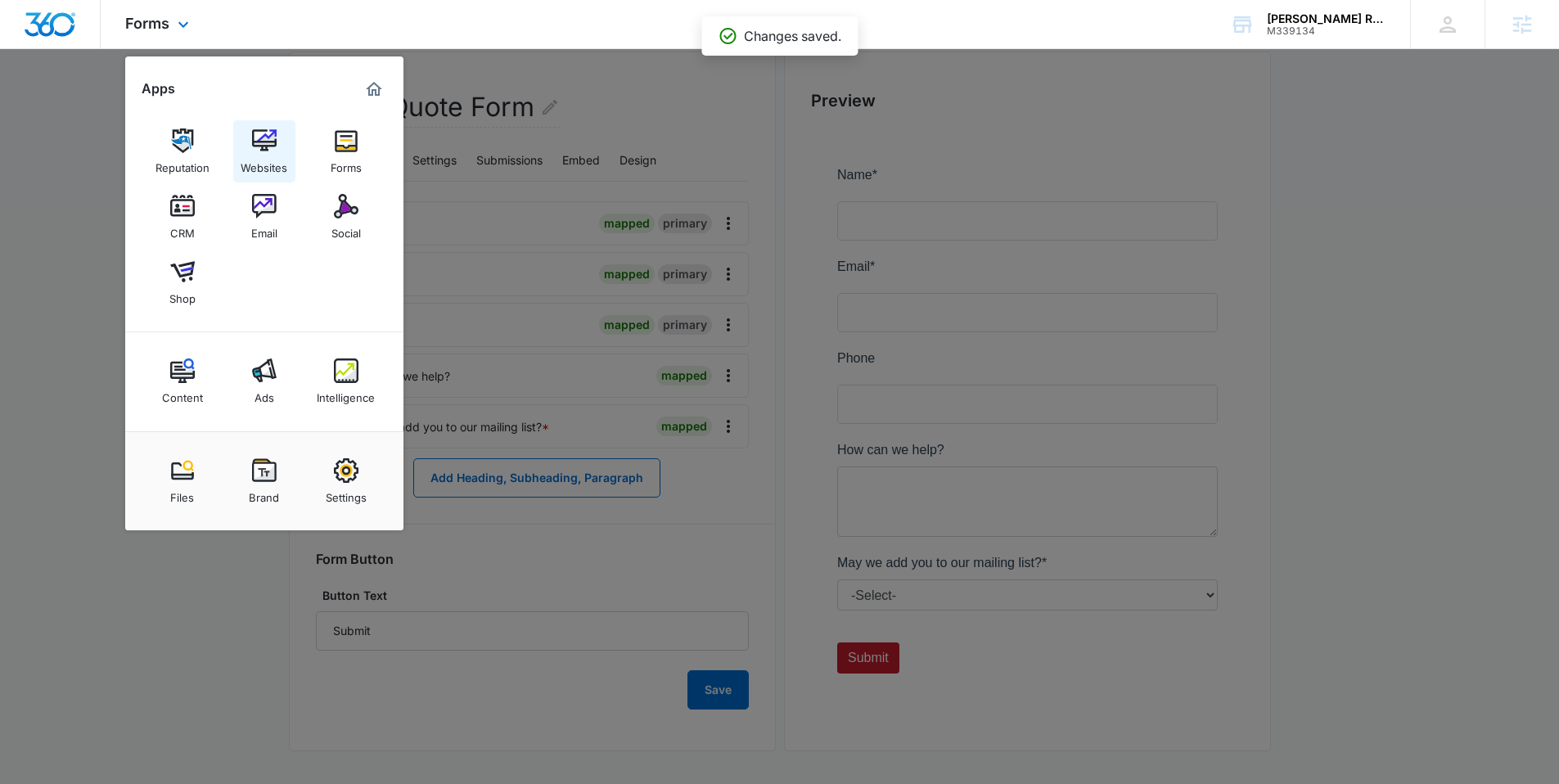
click at [269, 133] on img at bounding box center [264, 140] width 24 height 24
